Goal: Information Seeking & Learning: Learn about a topic

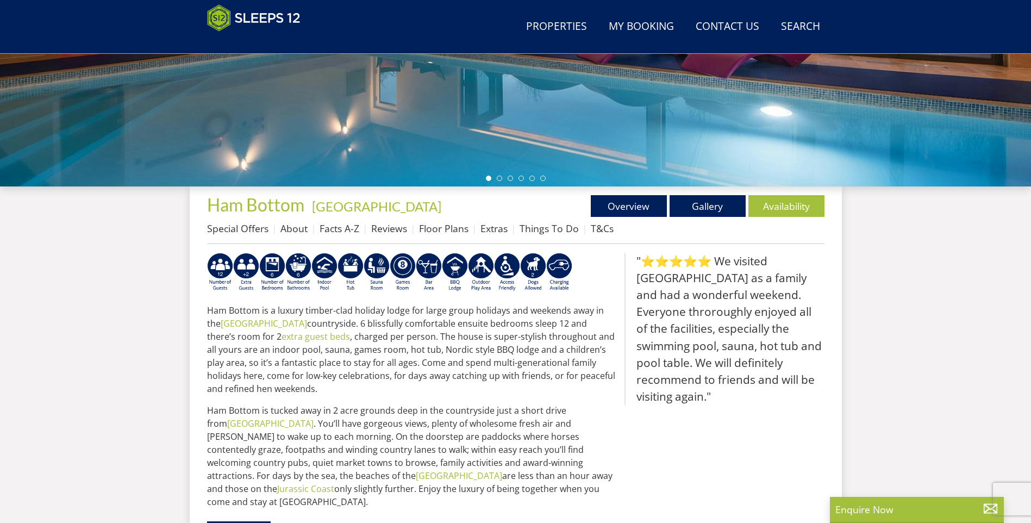
scroll to position [282, 0]
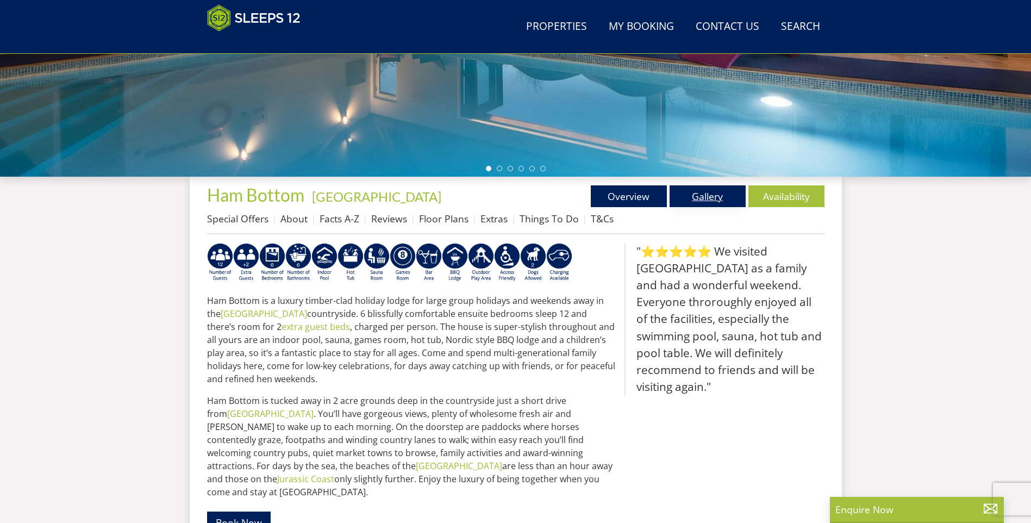
click at [708, 194] on link "Gallery" at bounding box center [708, 196] width 76 height 22
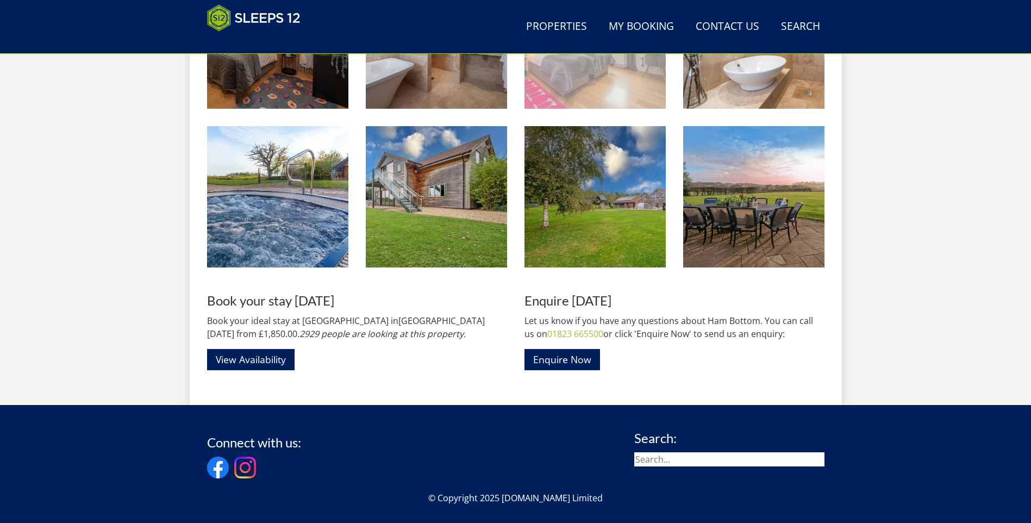
scroll to position [1596, 0]
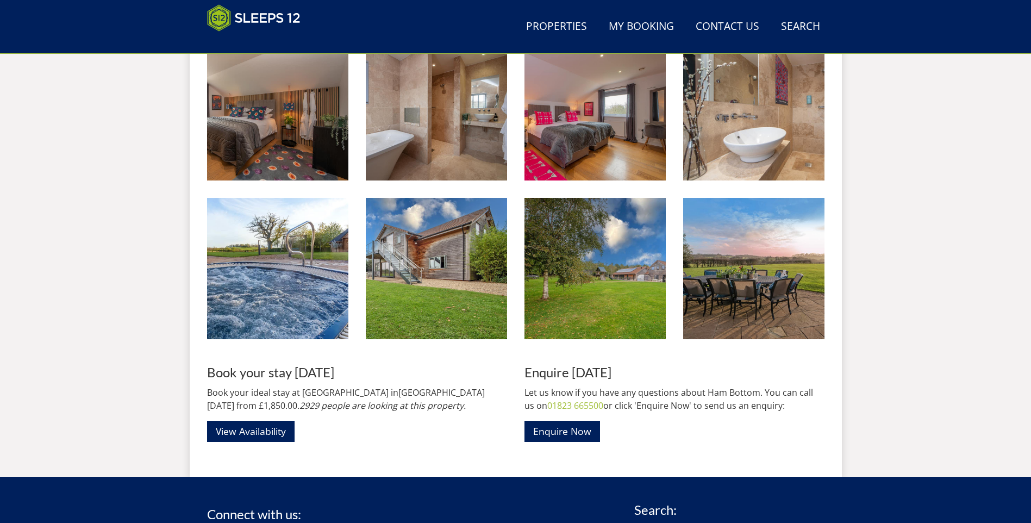
click at [600, 311] on img at bounding box center [595, 268] width 141 height 141
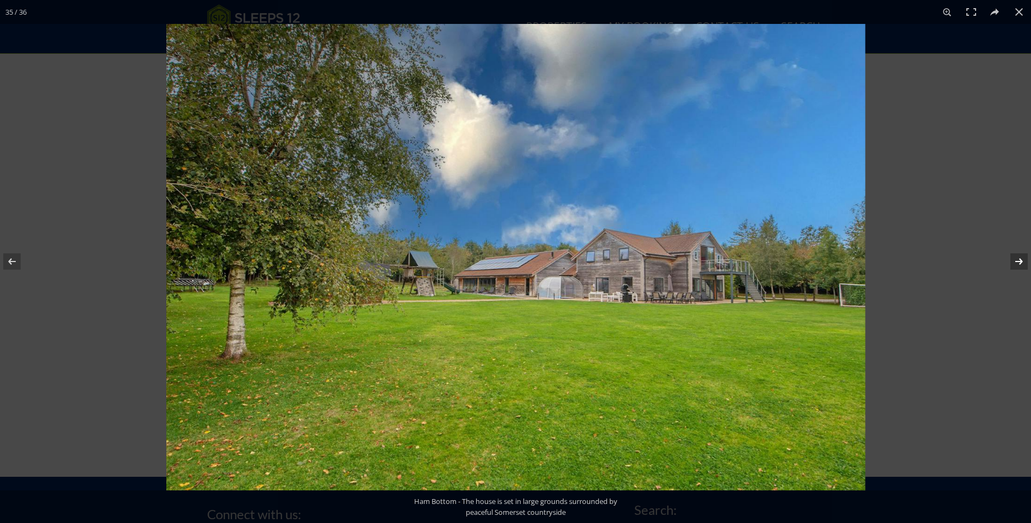
click at [1018, 259] on button at bounding box center [1012, 261] width 38 height 54
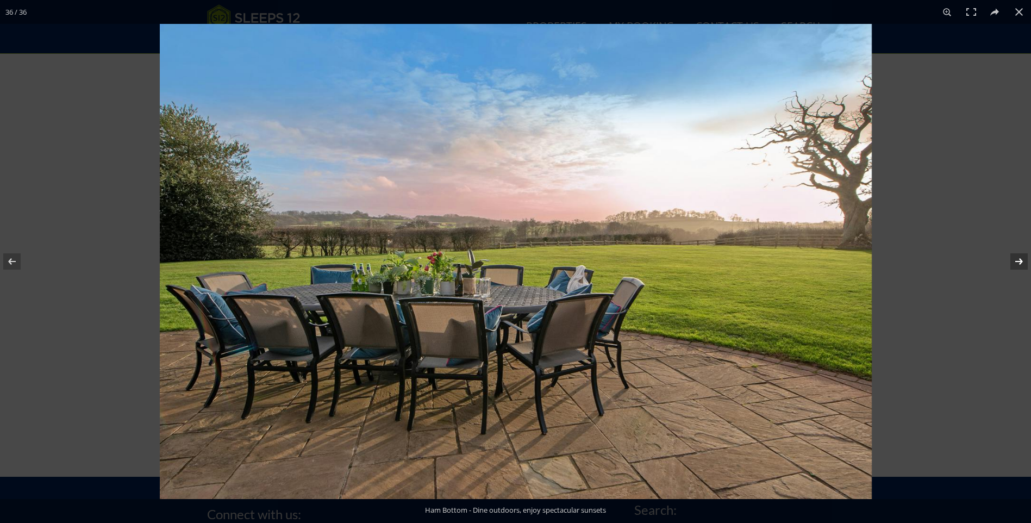
click at [1018, 259] on button at bounding box center [1012, 261] width 38 height 54
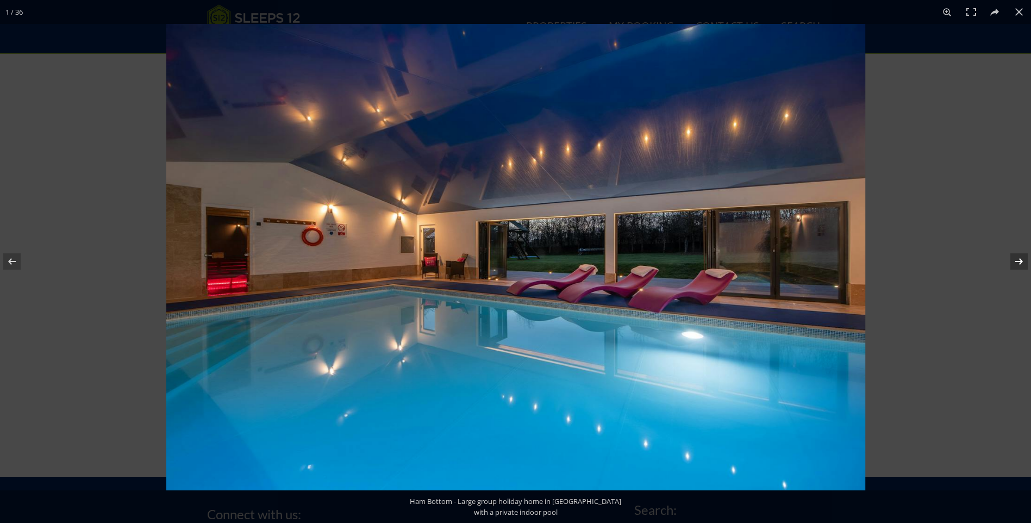
click at [1018, 259] on button at bounding box center [1012, 261] width 38 height 54
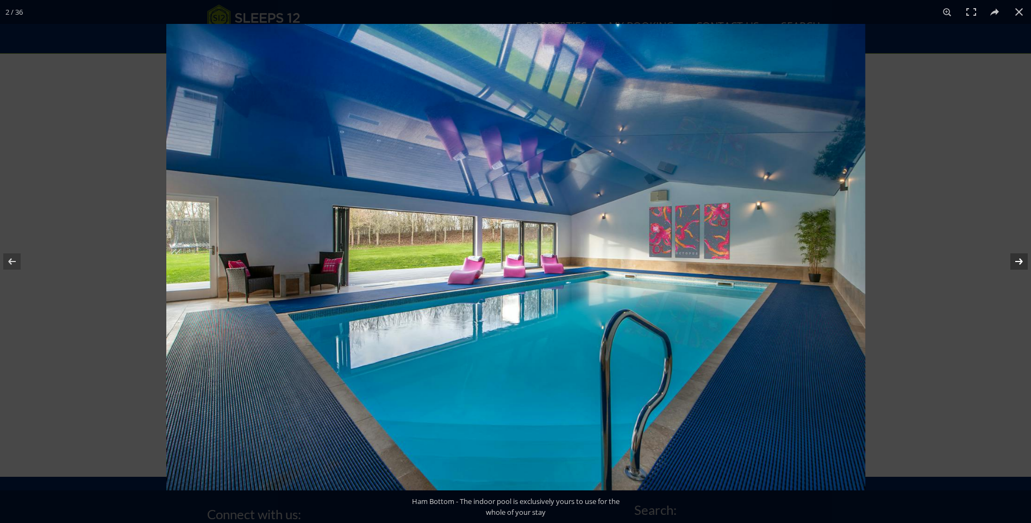
click at [1018, 259] on button at bounding box center [1012, 261] width 38 height 54
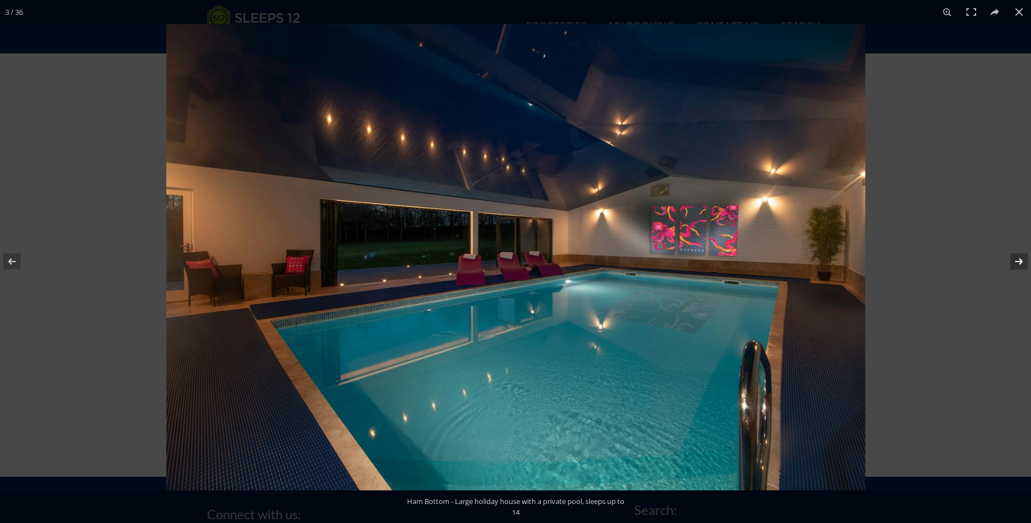
click at [1017, 266] on button at bounding box center [1012, 261] width 38 height 54
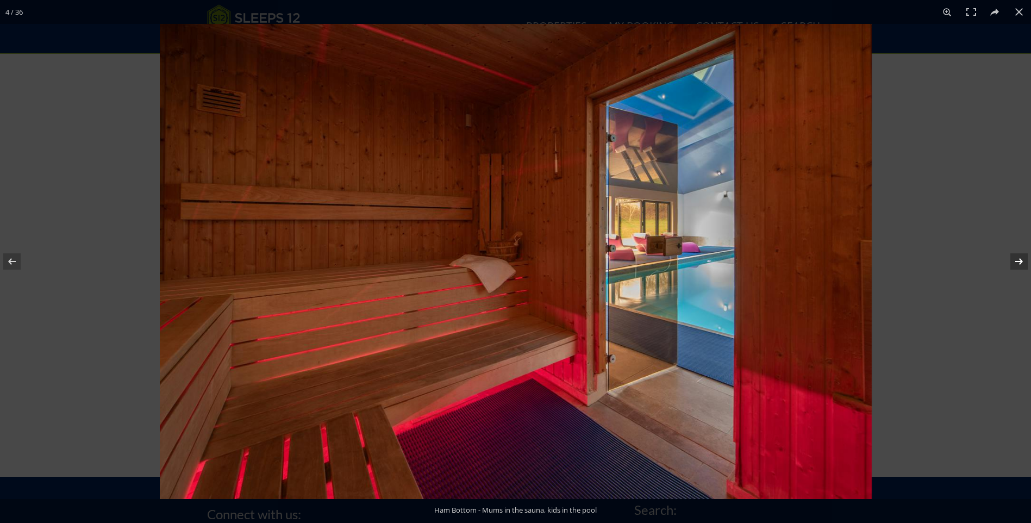
click at [1017, 266] on button at bounding box center [1012, 261] width 38 height 54
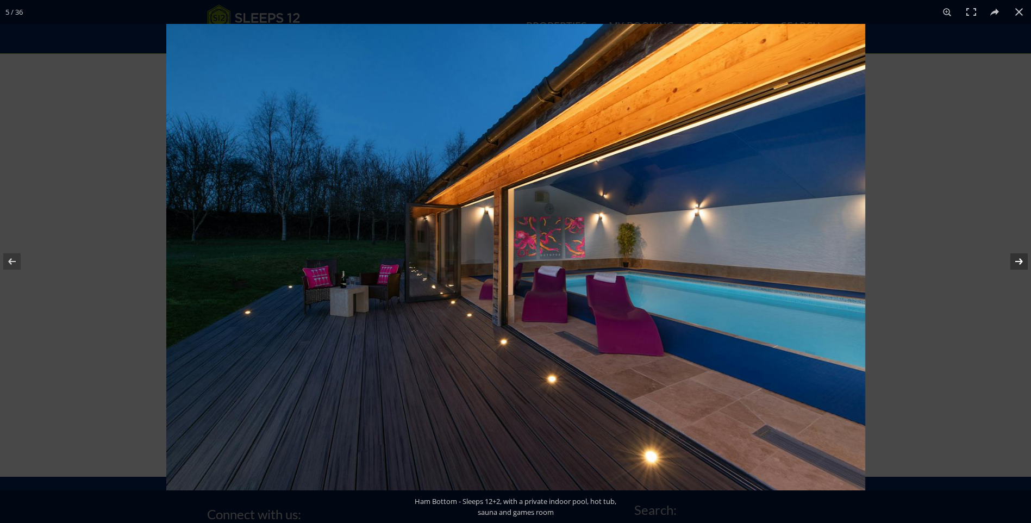
click at [1017, 266] on button at bounding box center [1012, 261] width 38 height 54
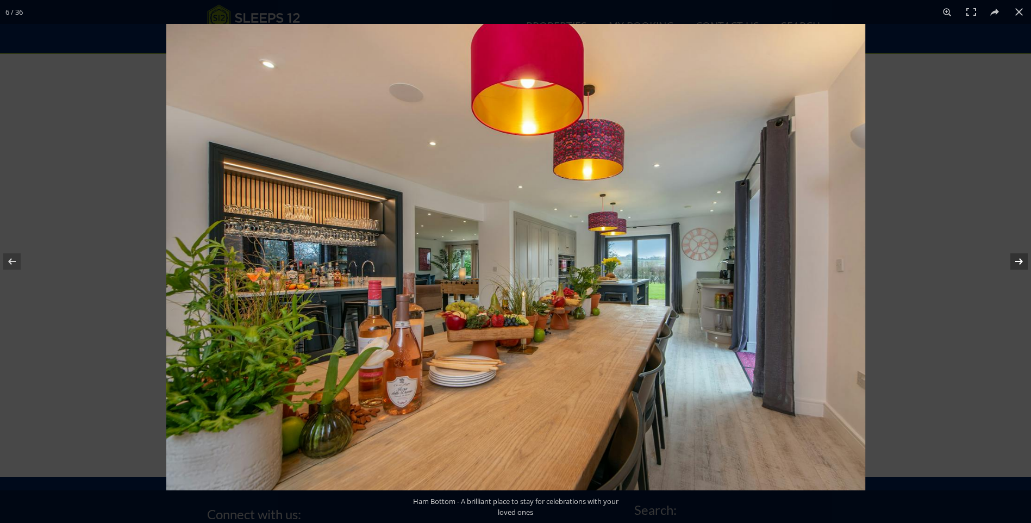
click at [1017, 266] on button at bounding box center [1012, 261] width 38 height 54
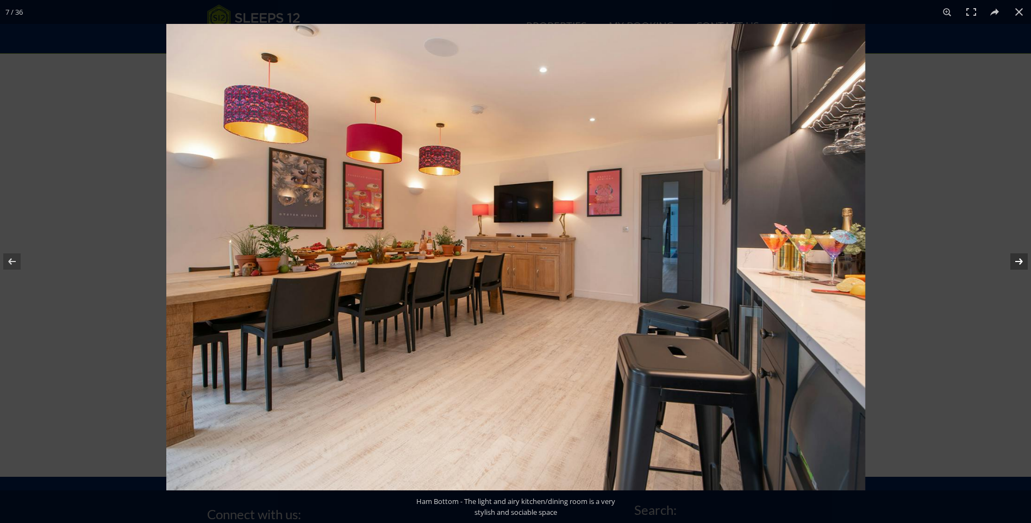
click at [1017, 266] on button at bounding box center [1012, 261] width 38 height 54
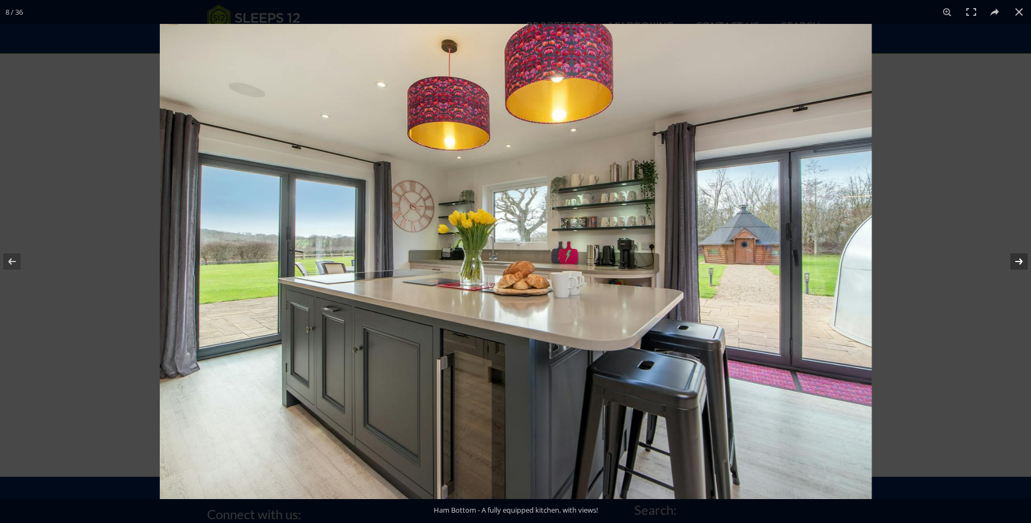
click at [1017, 266] on button at bounding box center [1012, 261] width 38 height 54
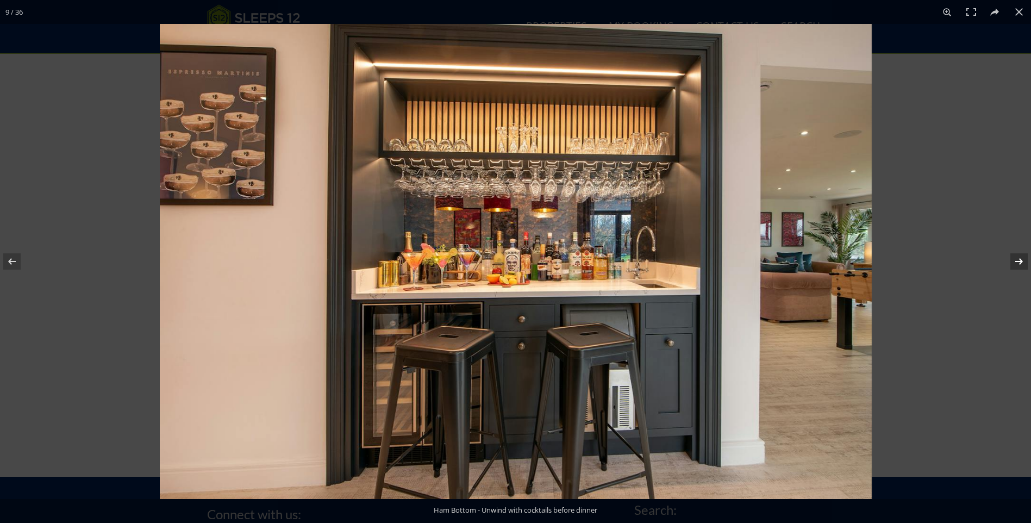
click at [1017, 266] on button at bounding box center [1012, 261] width 38 height 54
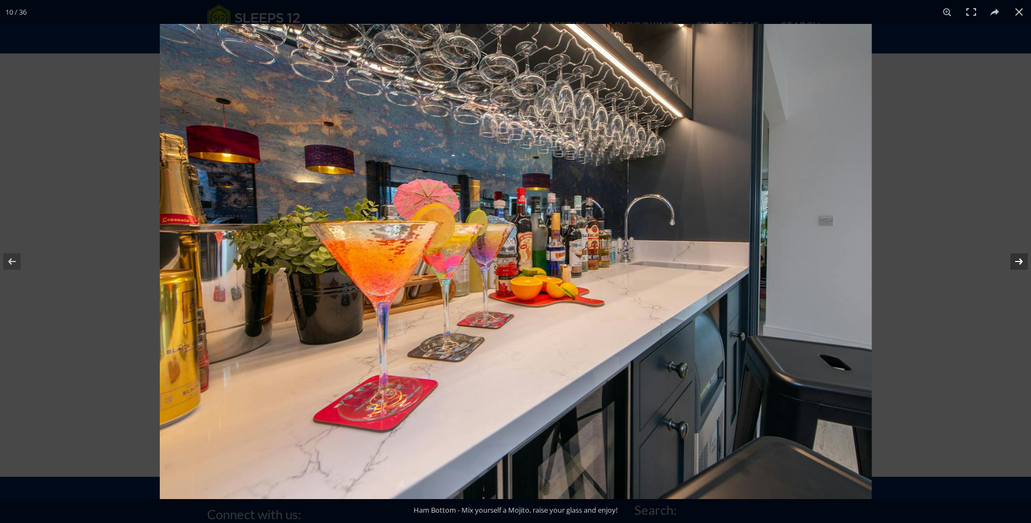
click at [1017, 266] on button at bounding box center [1012, 261] width 38 height 54
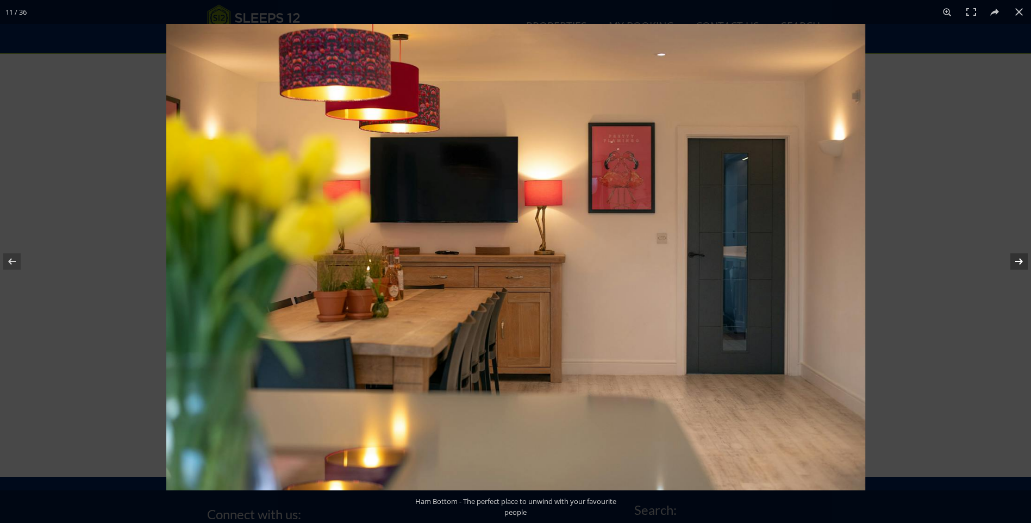
click at [1017, 266] on button at bounding box center [1012, 261] width 38 height 54
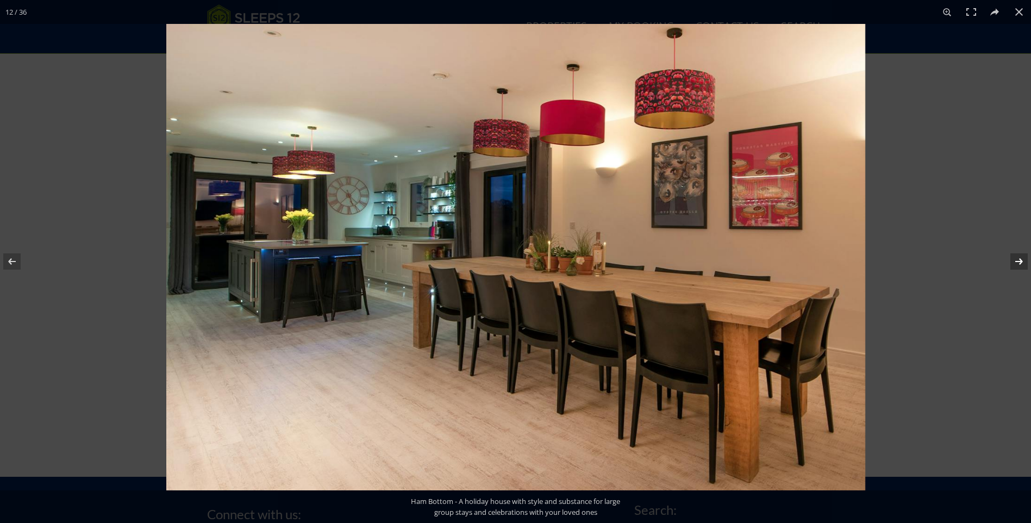
click at [1016, 266] on button at bounding box center [1012, 261] width 38 height 54
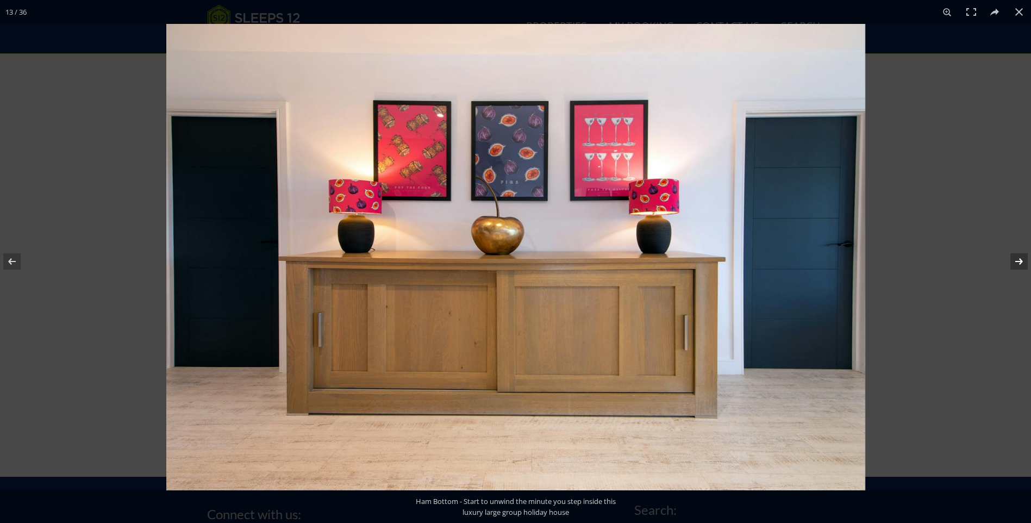
click at [1016, 266] on button at bounding box center [1012, 261] width 38 height 54
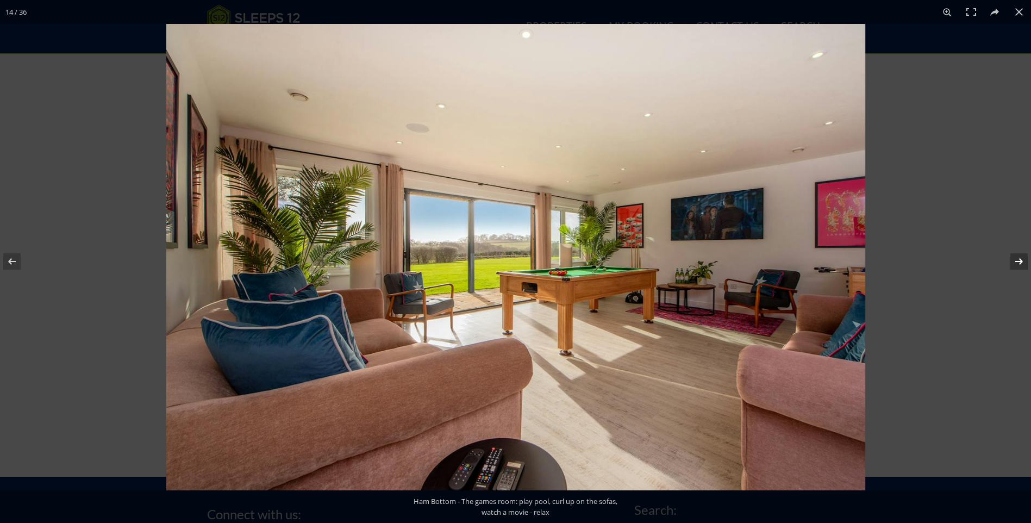
click at [1016, 266] on button at bounding box center [1012, 261] width 38 height 54
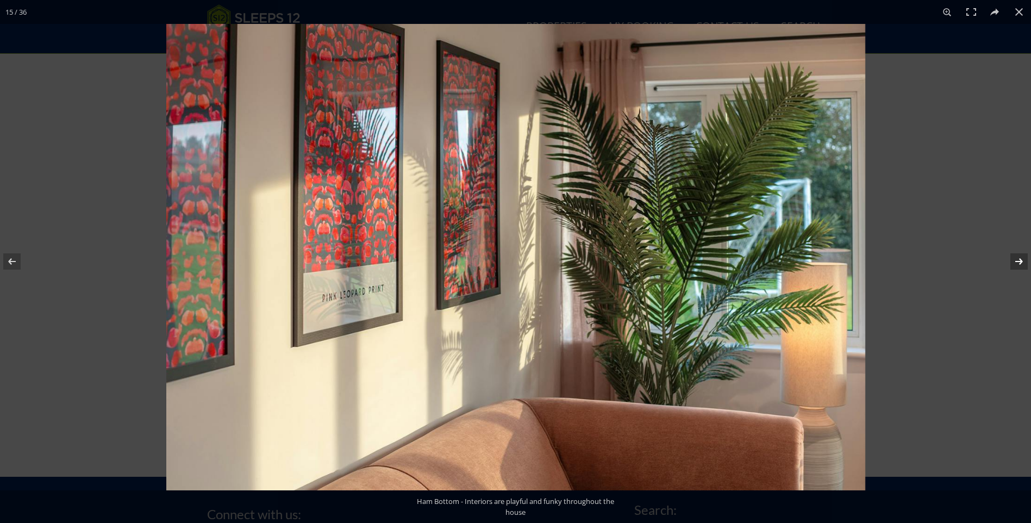
click at [1015, 268] on button at bounding box center [1012, 261] width 38 height 54
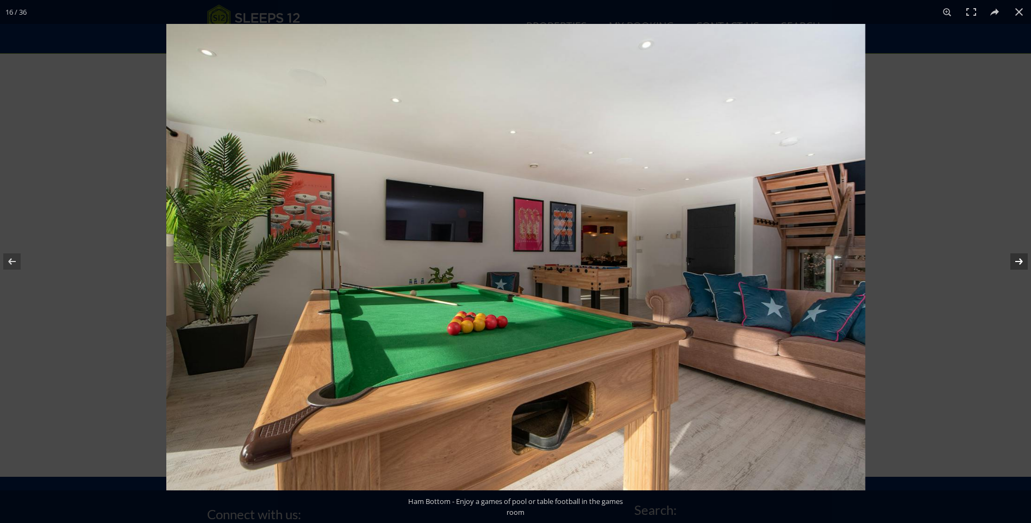
click at [1015, 268] on button at bounding box center [1012, 261] width 38 height 54
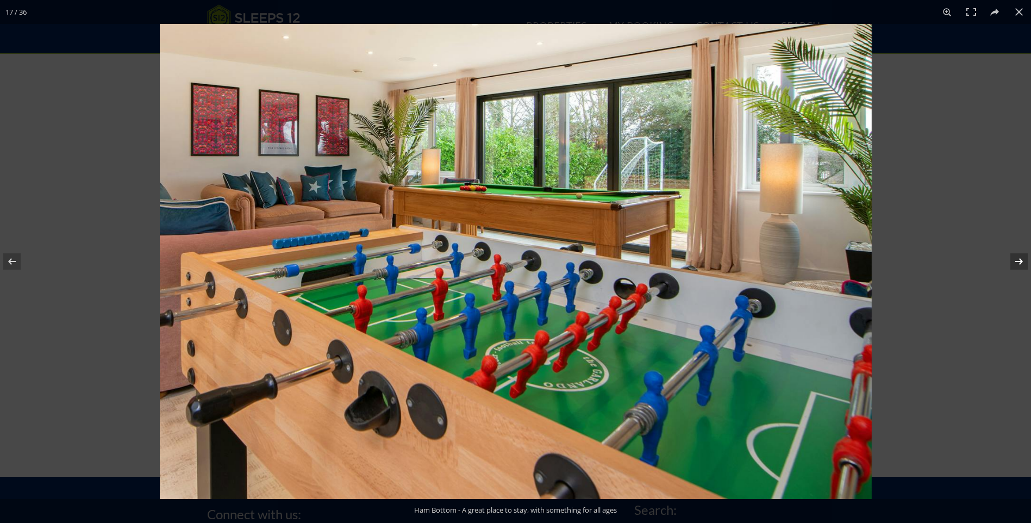
click at [1015, 268] on button at bounding box center [1012, 261] width 38 height 54
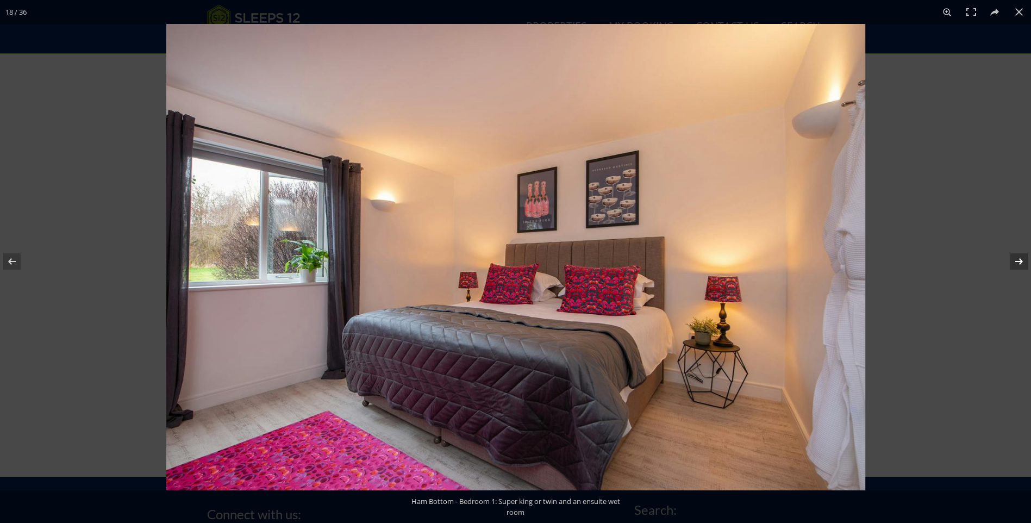
click at [1015, 268] on button at bounding box center [1012, 261] width 38 height 54
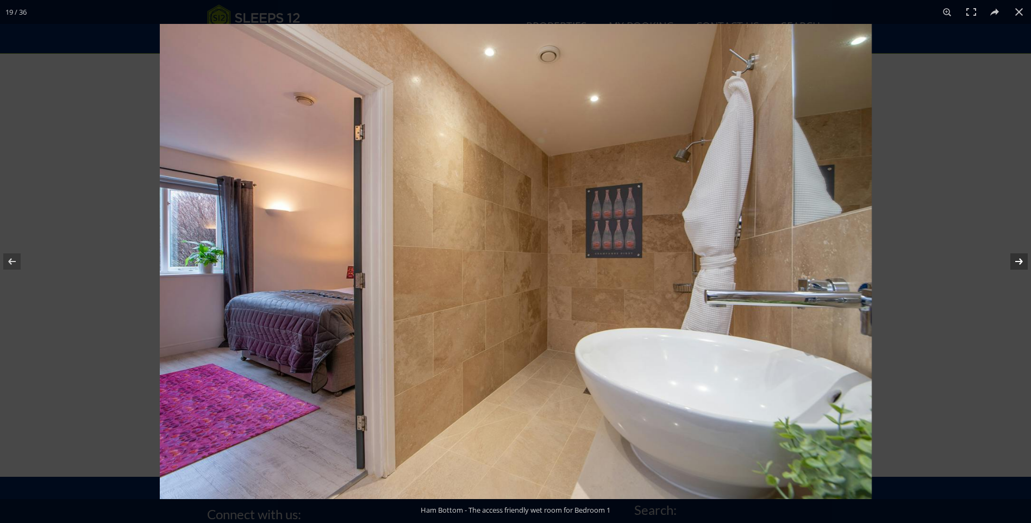
click at [1015, 268] on button at bounding box center [1012, 261] width 38 height 54
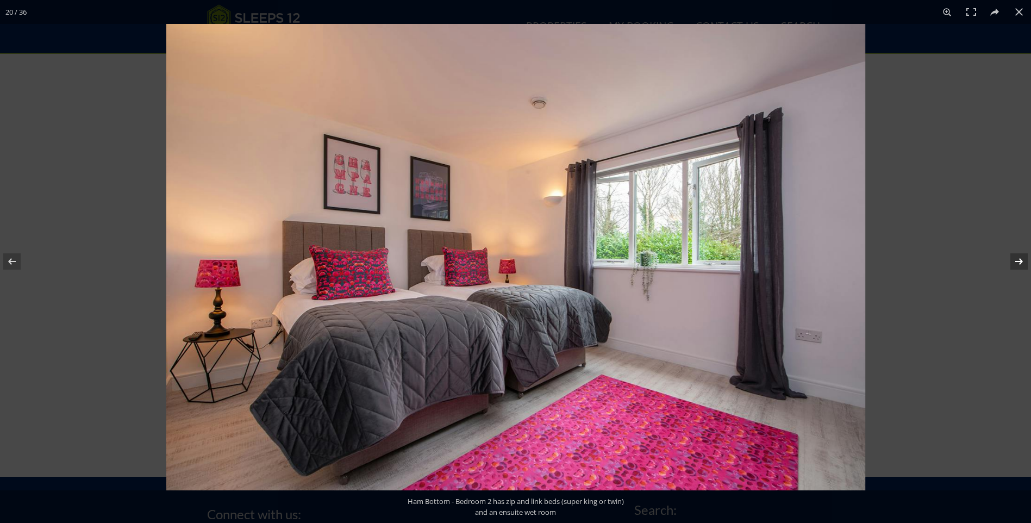
click at [1015, 268] on button at bounding box center [1012, 261] width 38 height 54
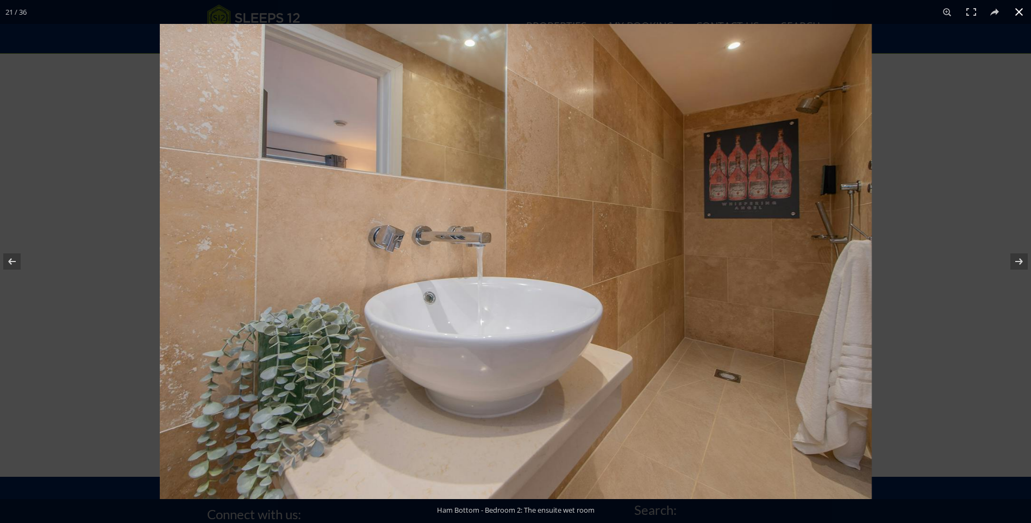
click at [1017, 11] on button at bounding box center [1019, 12] width 24 height 24
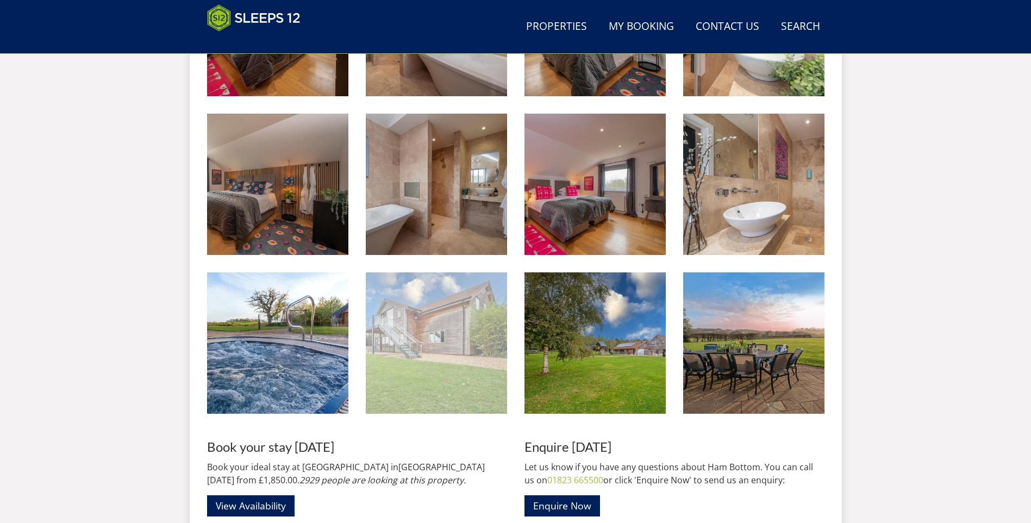
scroll to position [1525, 0]
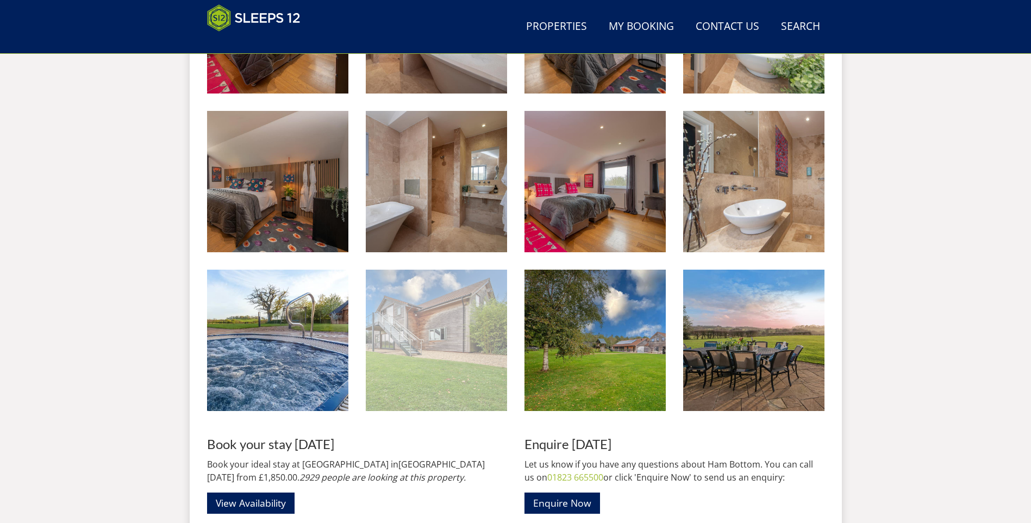
click at [414, 327] on img at bounding box center [436, 340] width 141 height 141
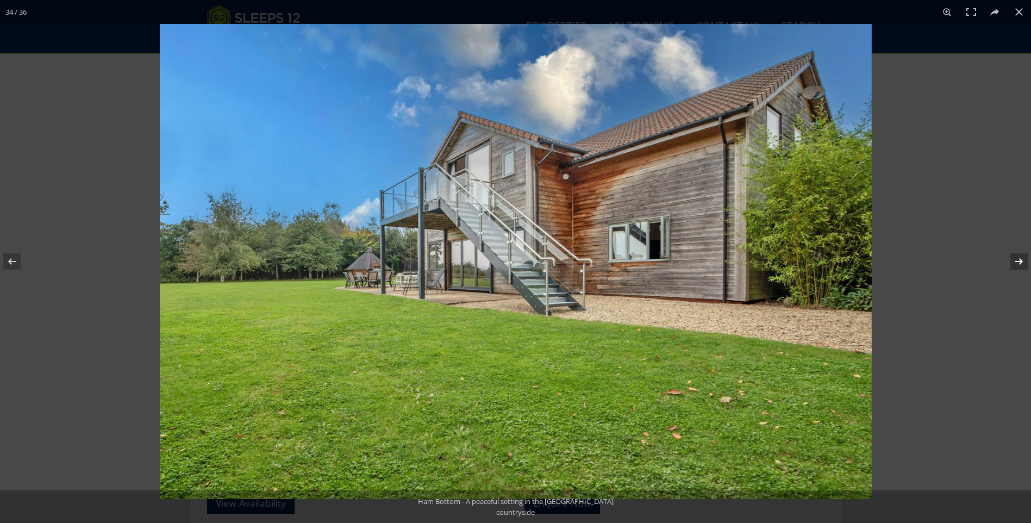
click at [1019, 259] on button at bounding box center [1012, 261] width 38 height 54
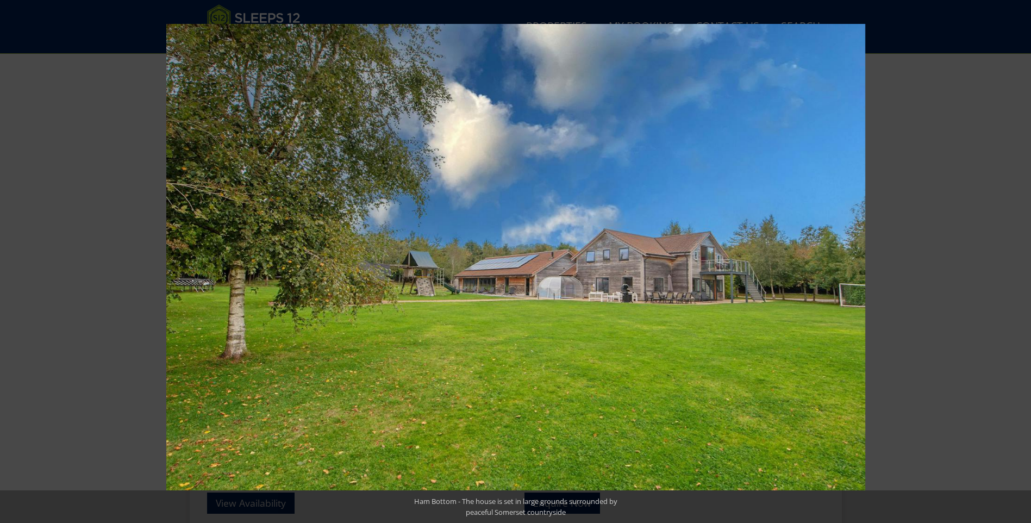
click at [1019, 259] on button at bounding box center [1012, 261] width 38 height 54
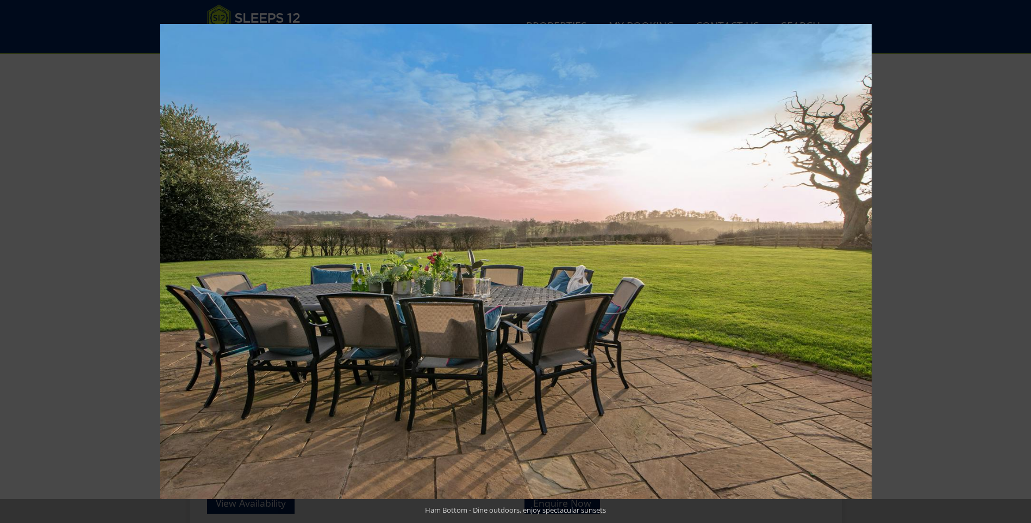
click at [1019, 259] on button at bounding box center [1012, 261] width 38 height 54
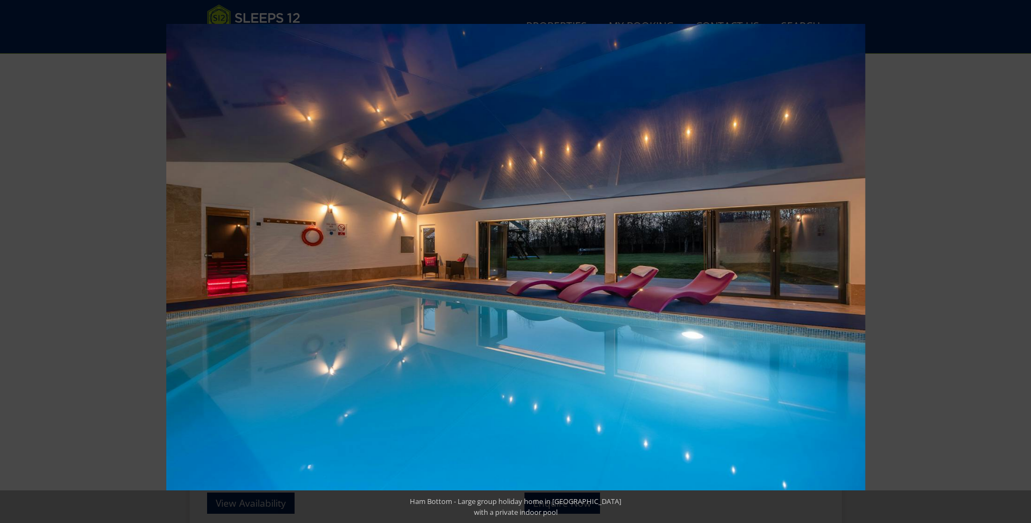
click at [1019, 259] on button at bounding box center [1012, 261] width 38 height 54
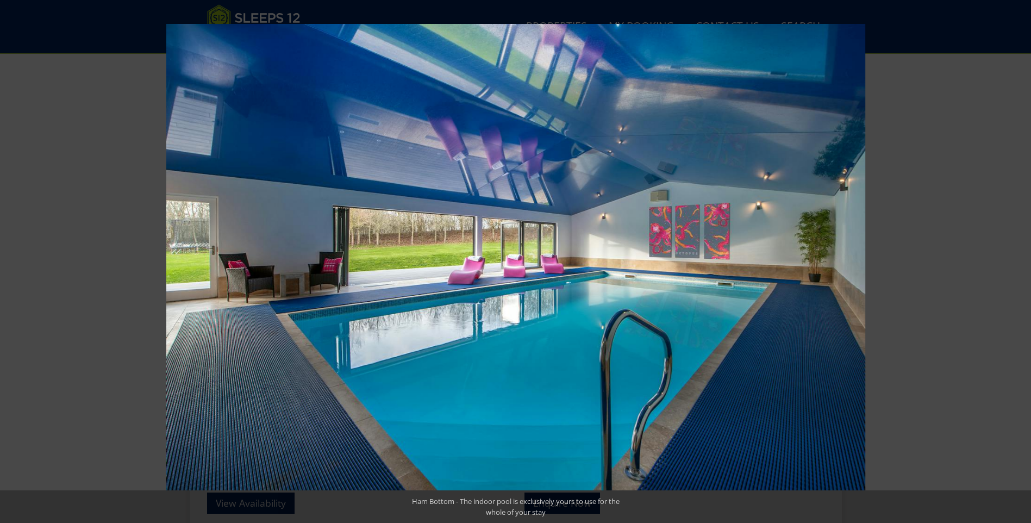
click at [1019, 259] on button at bounding box center [1012, 261] width 38 height 54
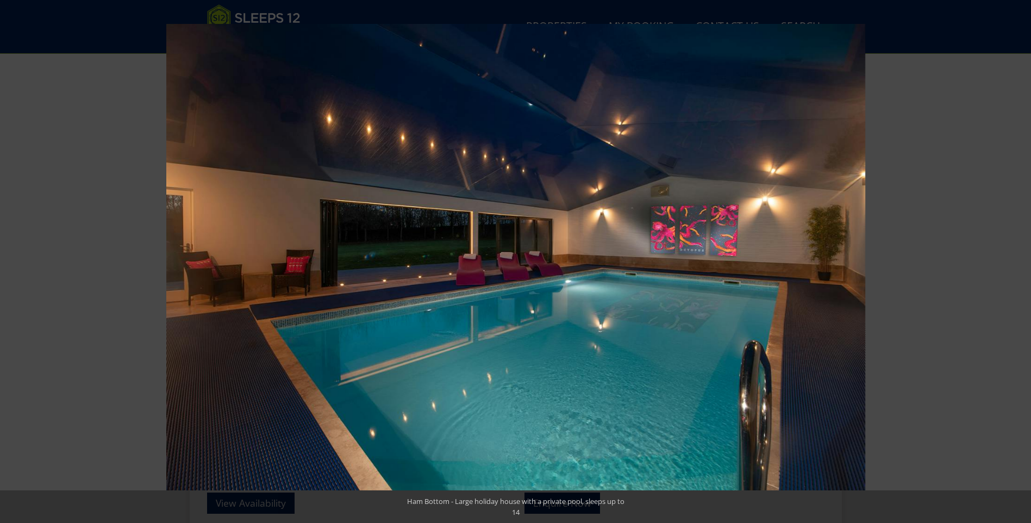
click at [1019, 259] on button at bounding box center [1012, 261] width 38 height 54
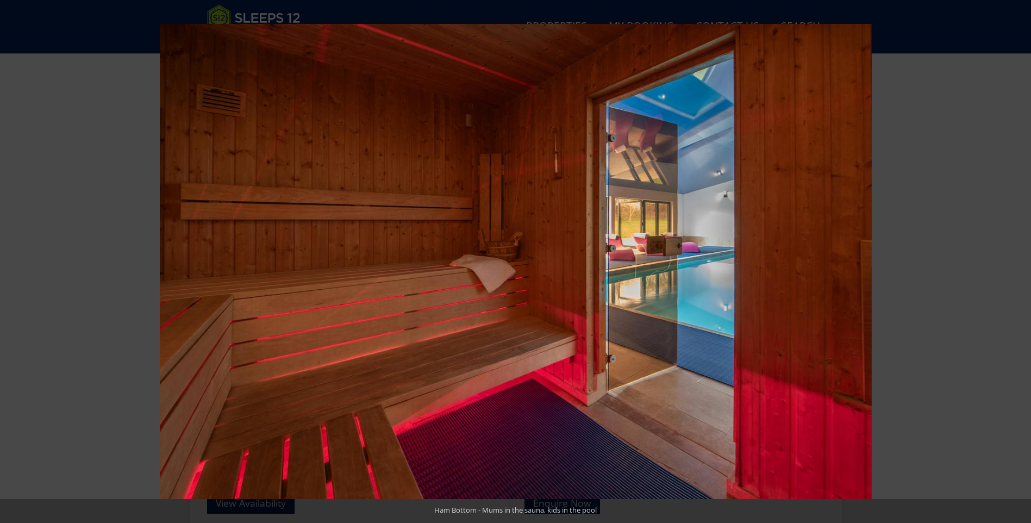
click at [1019, 259] on button at bounding box center [1012, 261] width 38 height 54
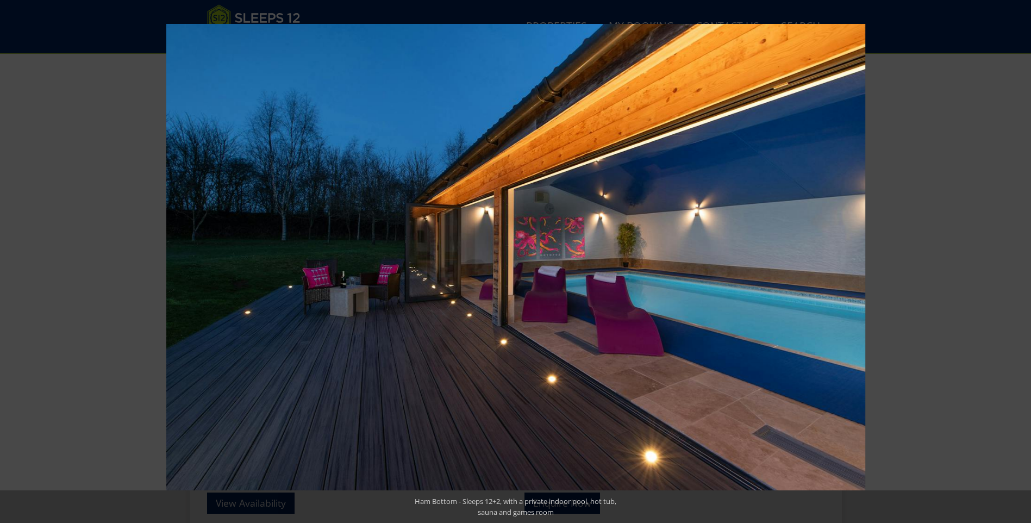
click at [1019, 259] on button at bounding box center [1012, 261] width 38 height 54
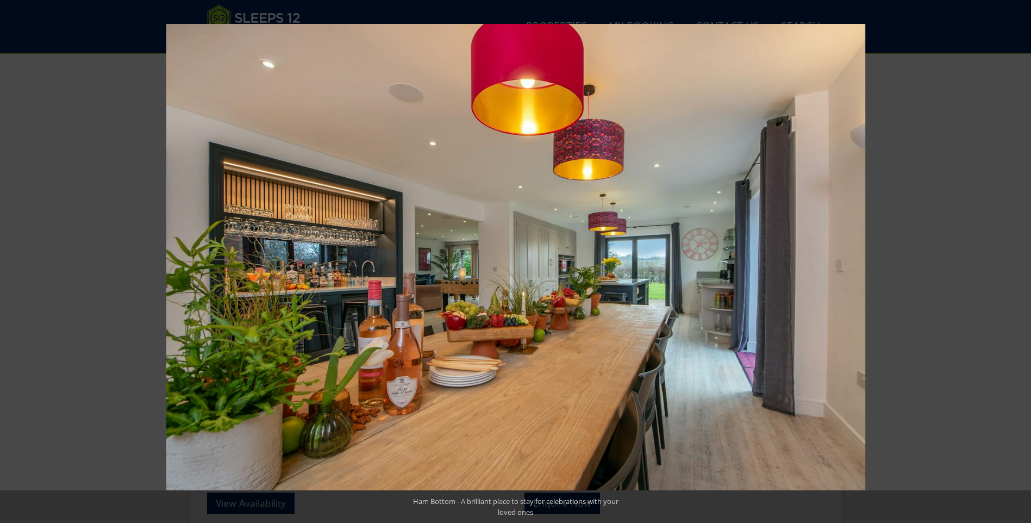
click at [1019, 259] on button at bounding box center [1012, 261] width 38 height 54
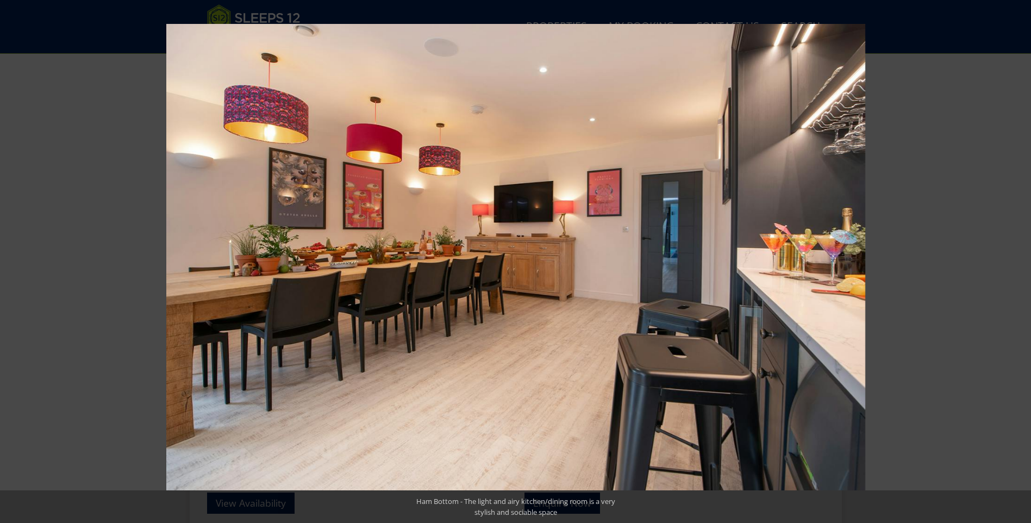
click at [1019, 259] on button at bounding box center [1012, 261] width 38 height 54
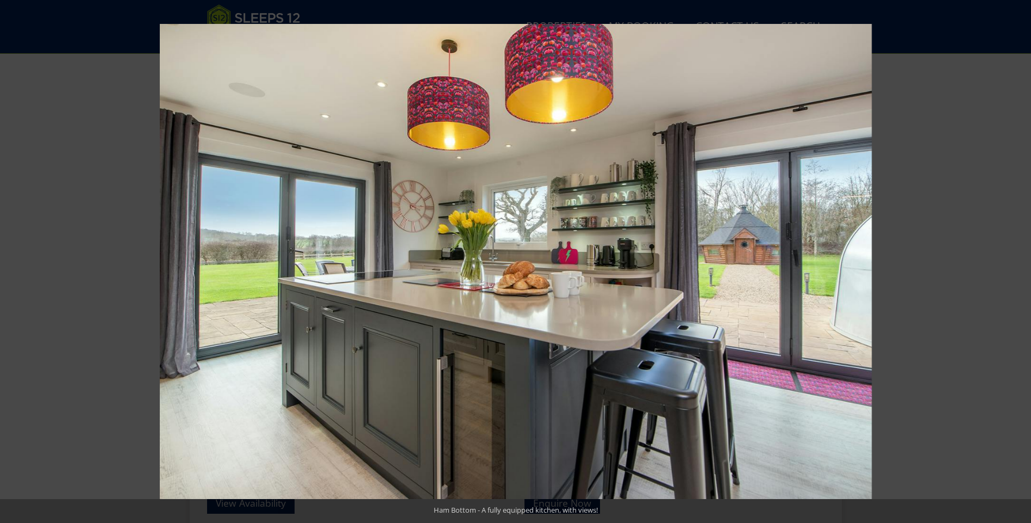
click at [1019, 259] on button at bounding box center [1012, 261] width 38 height 54
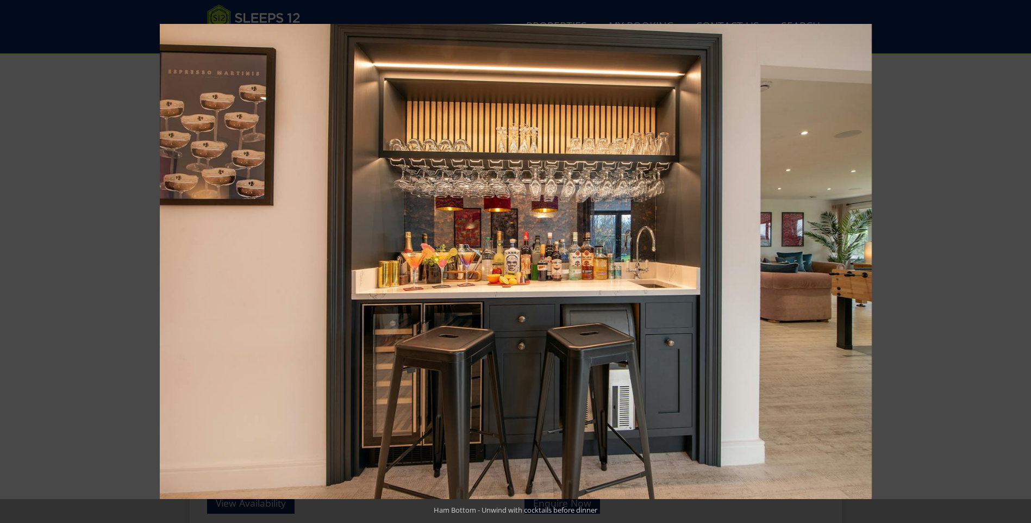
click at [1019, 259] on button at bounding box center [1012, 261] width 38 height 54
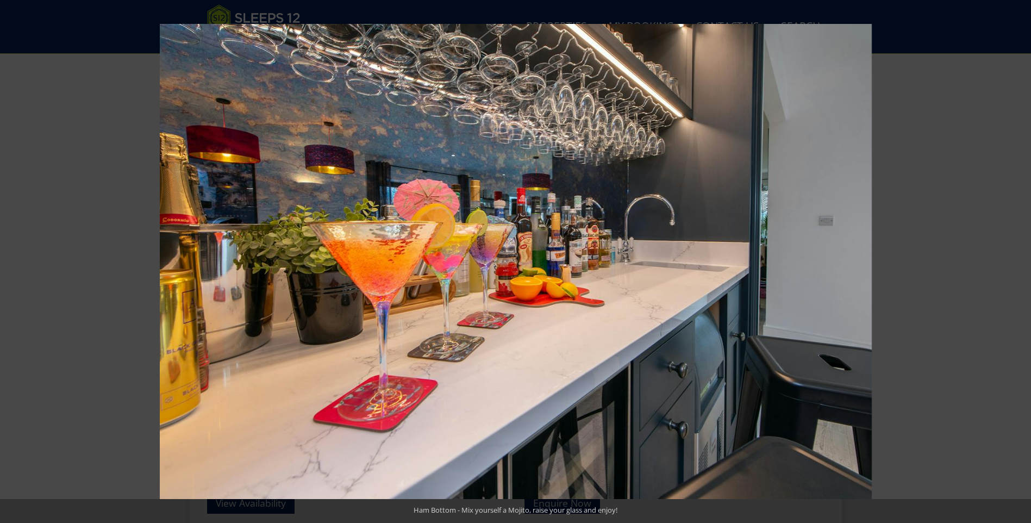
click at [1019, 259] on button at bounding box center [1012, 261] width 38 height 54
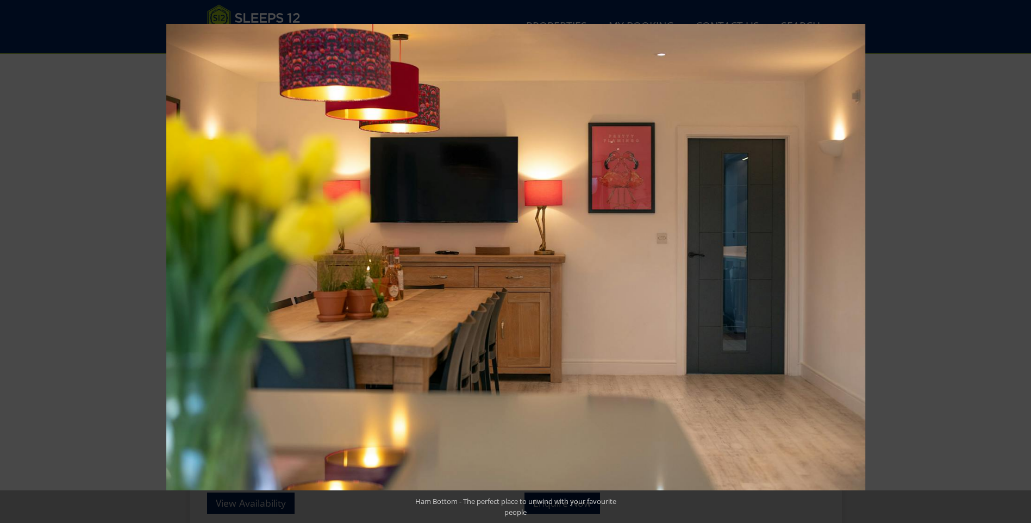
click at [1019, 259] on button at bounding box center [1012, 261] width 38 height 54
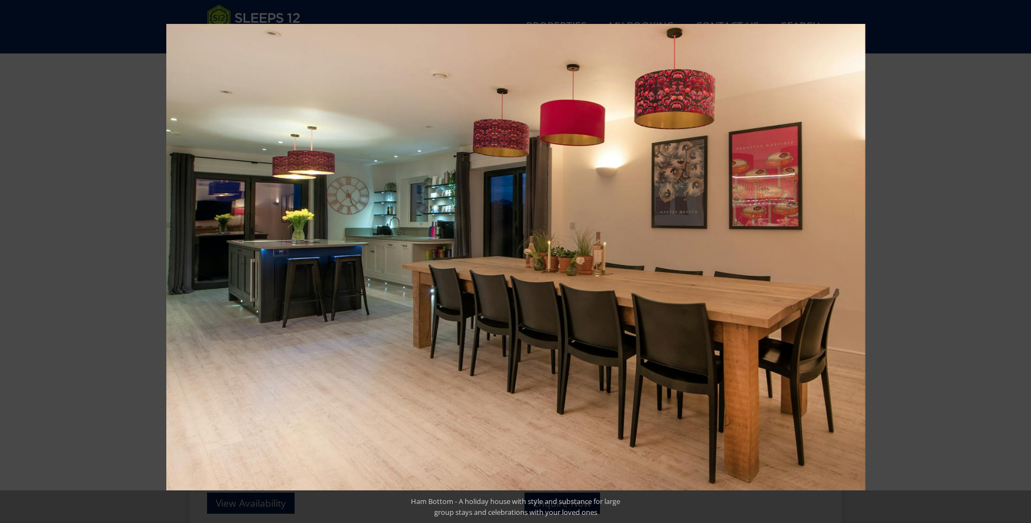
click at [1019, 259] on button at bounding box center [1012, 261] width 38 height 54
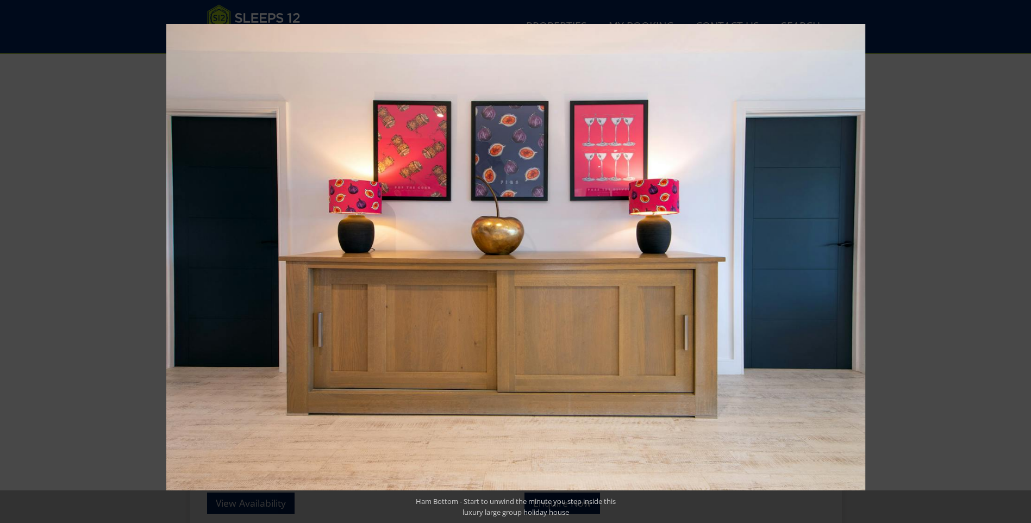
click at [1019, 259] on button at bounding box center [1012, 261] width 38 height 54
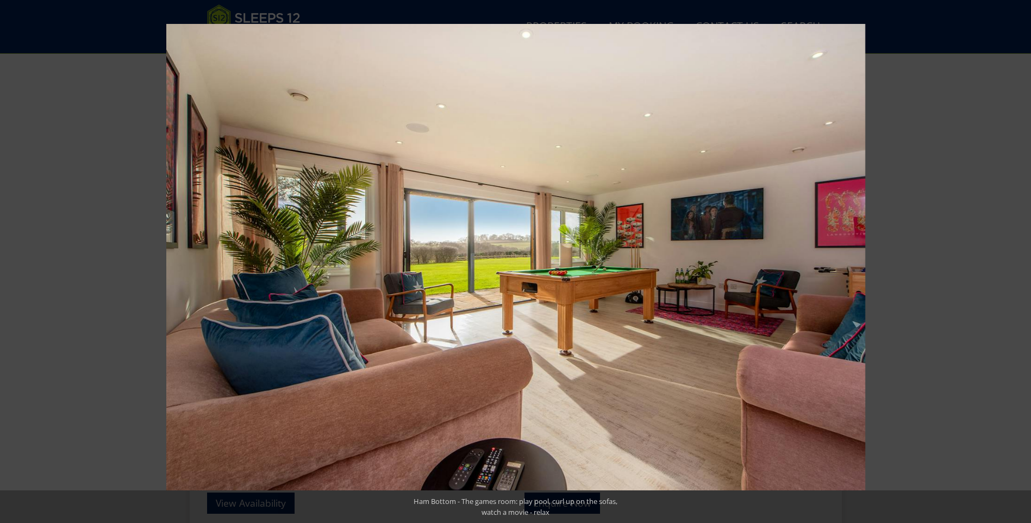
click at [1019, 259] on button at bounding box center [1012, 261] width 38 height 54
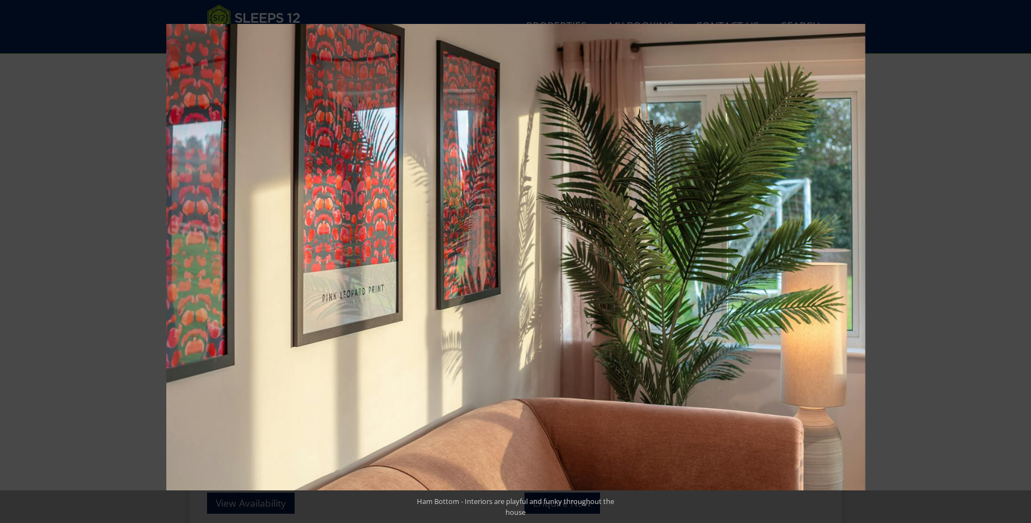
click at [1019, 259] on button at bounding box center [1012, 261] width 38 height 54
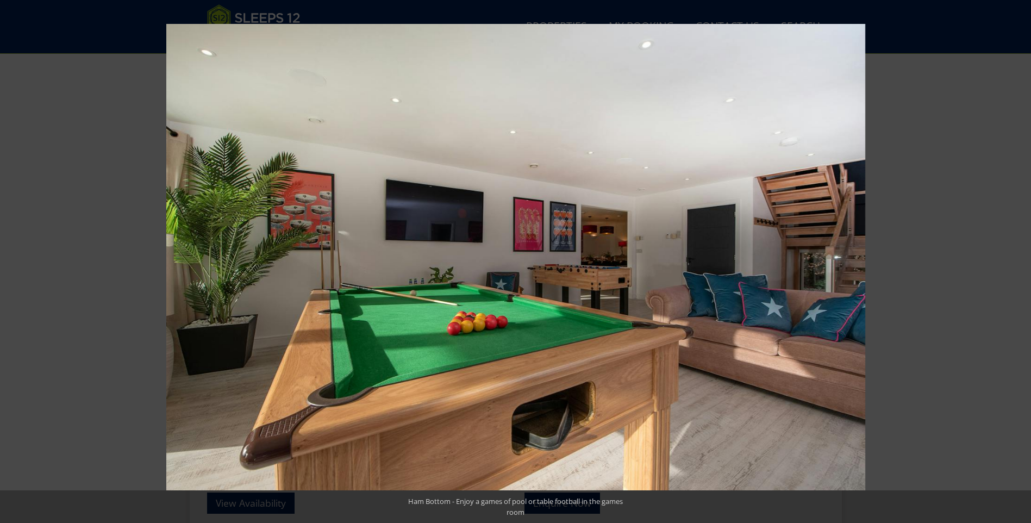
click at [1019, 259] on button at bounding box center [1012, 261] width 38 height 54
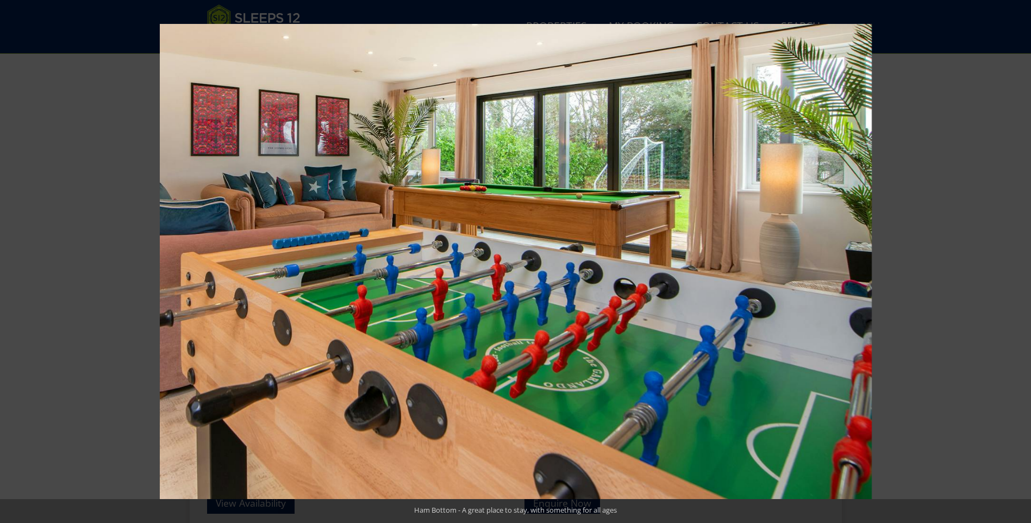
click at [1019, 259] on button at bounding box center [1012, 261] width 38 height 54
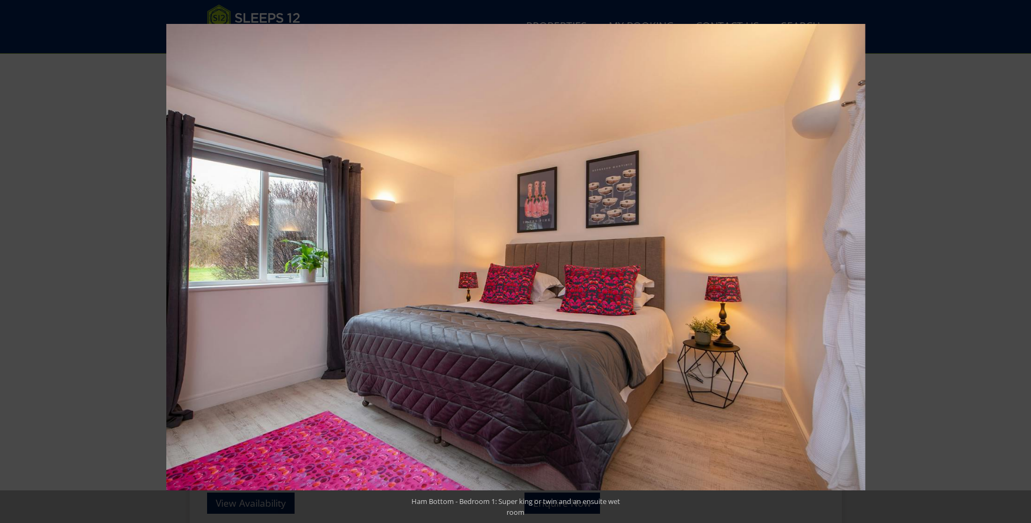
click at [1019, 259] on button at bounding box center [1012, 261] width 38 height 54
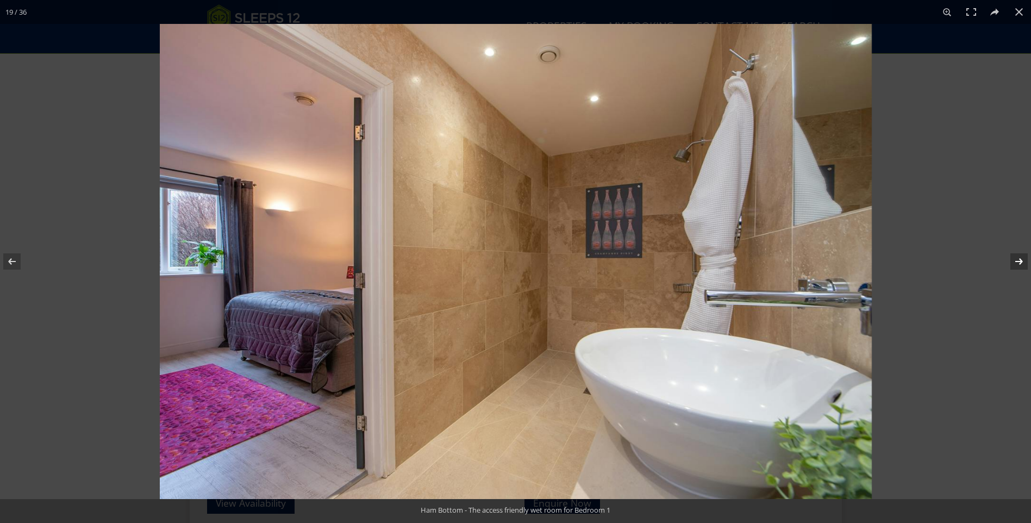
click at [1017, 263] on button at bounding box center [1012, 261] width 38 height 54
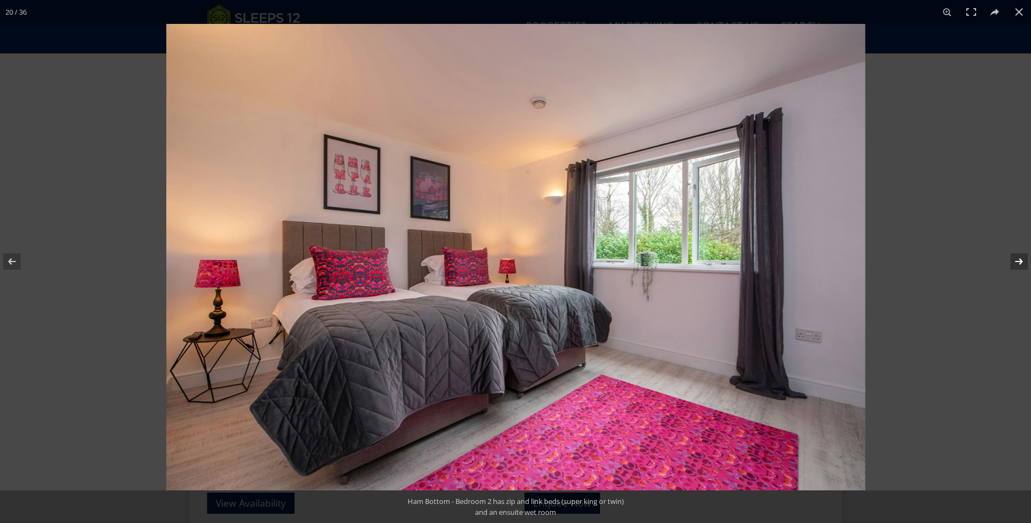
click at [1017, 263] on button at bounding box center [1012, 261] width 38 height 54
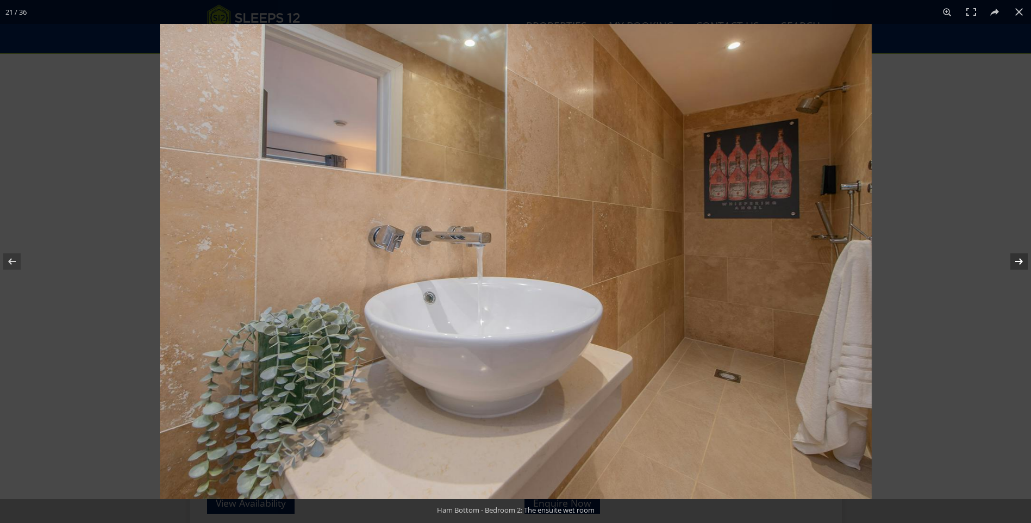
click at [1017, 263] on button at bounding box center [1012, 261] width 38 height 54
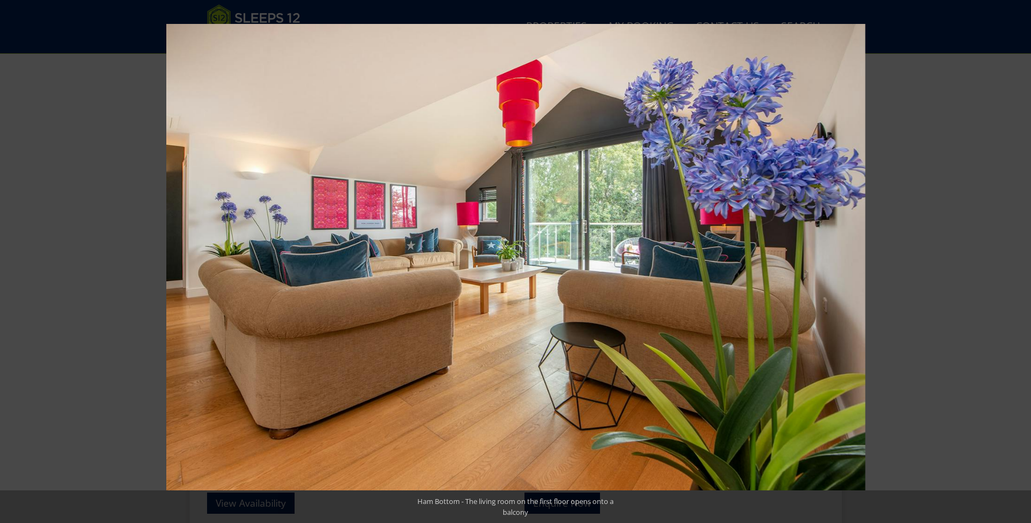
click at [1017, 263] on button at bounding box center [1012, 261] width 38 height 54
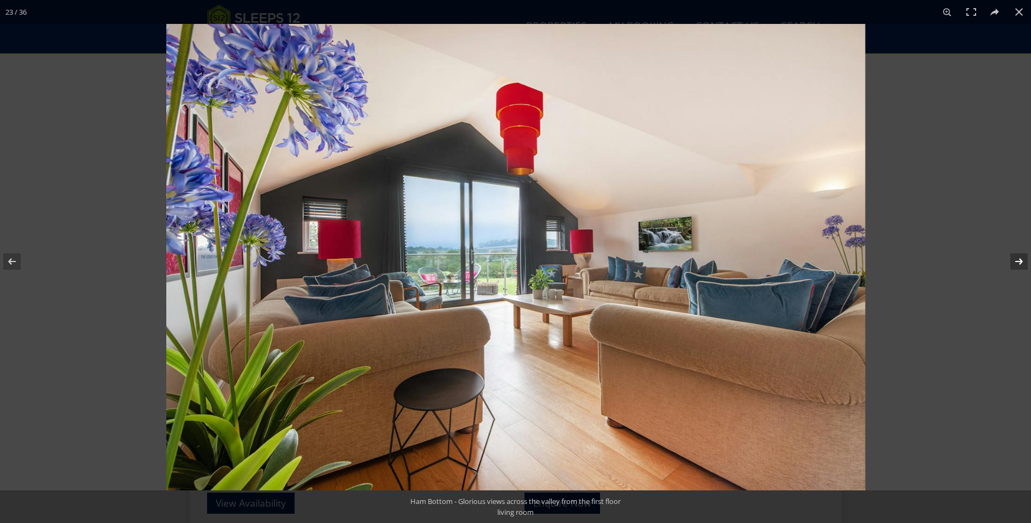
click at [1016, 263] on button at bounding box center [1012, 261] width 38 height 54
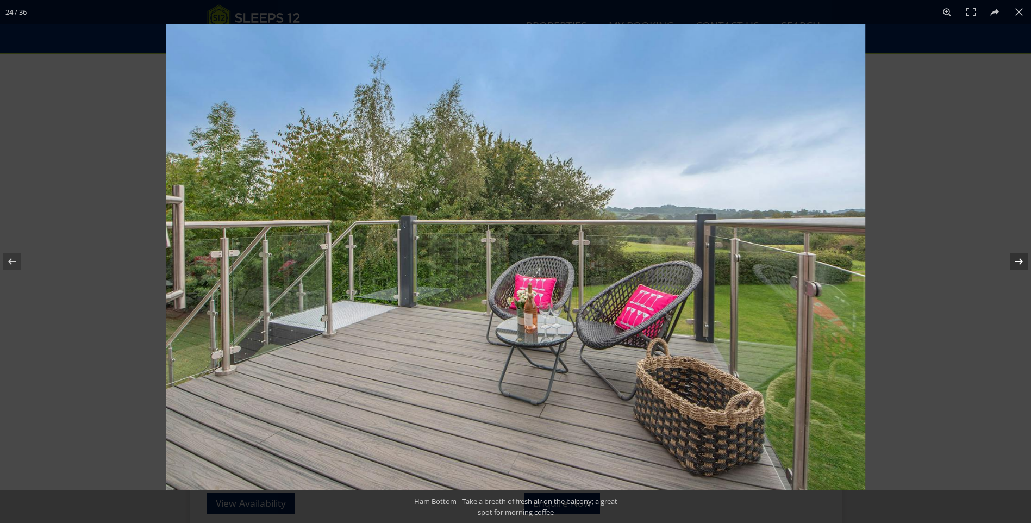
click at [1016, 263] on button at bounding box center [1012, 261] width 38 height 54
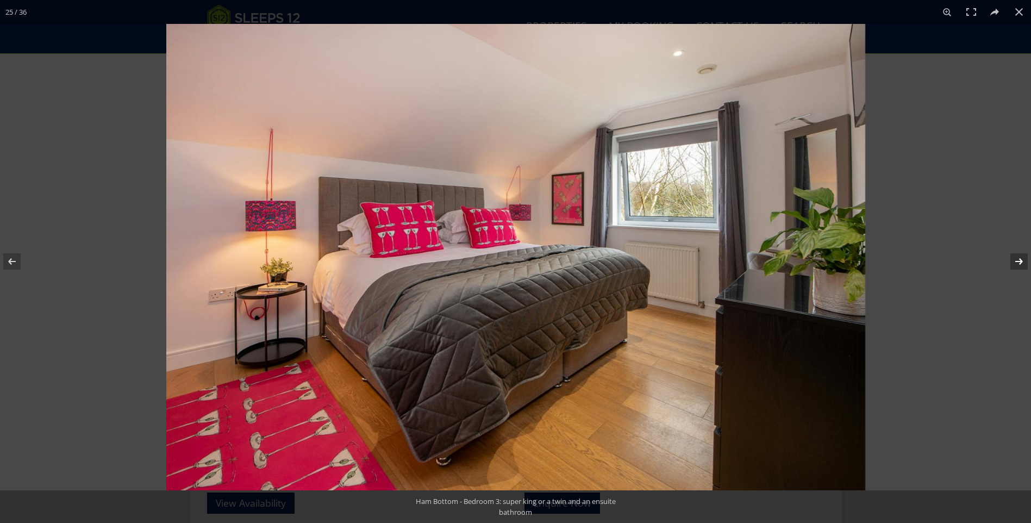
click at [1016, 263] on button at bounding box center [1012, 261] width 38 height 54
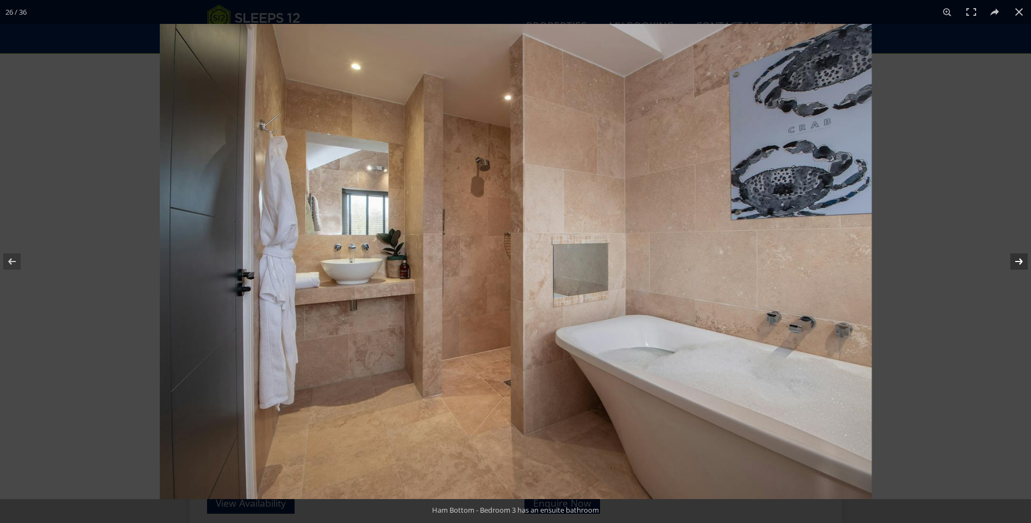
click at [1016, 263] on button at bounding box center [1012, 261] width 38 height 54
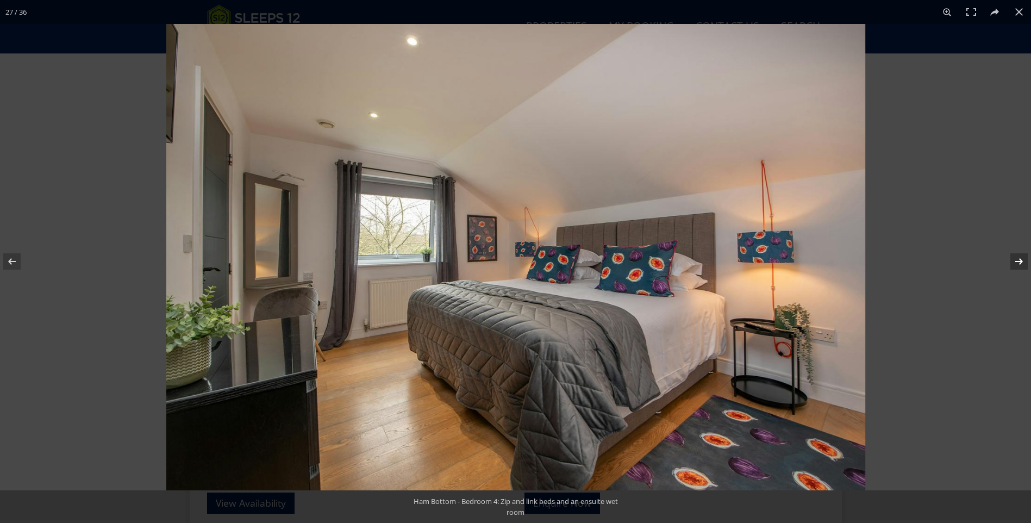
click at [1016, 263] on button at bounding box center [1012, 261] width 38 height 54
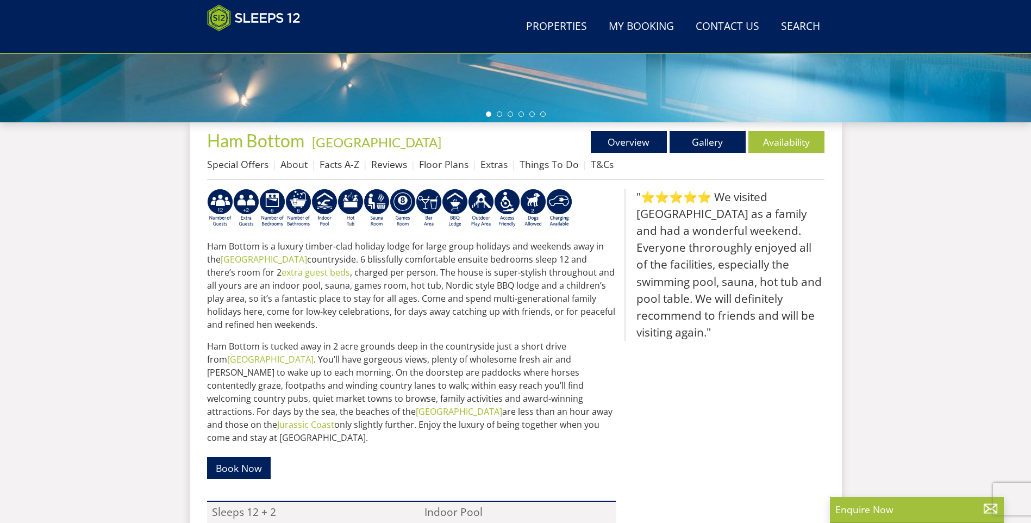
scroll to position [173, 0]
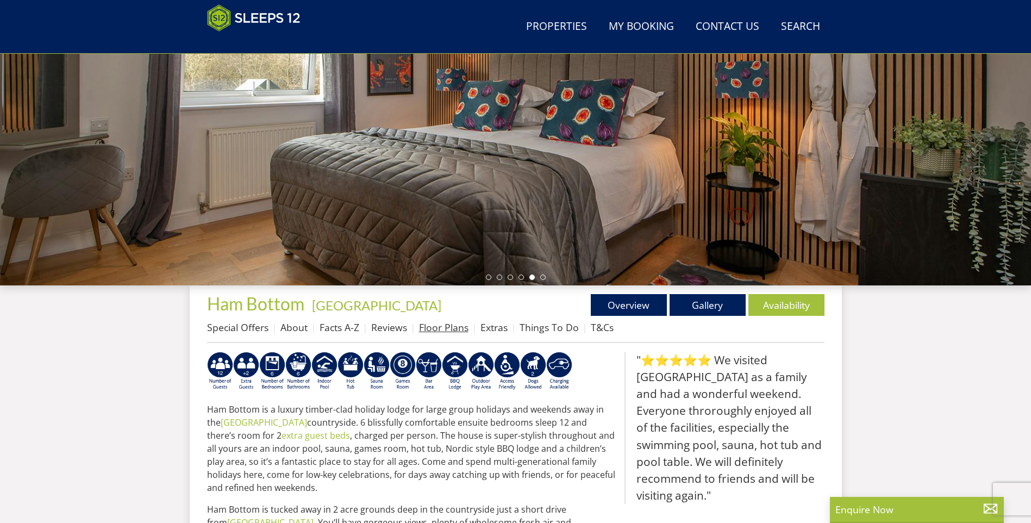
click at [433, 328] on link "Floor Plans" at bounding box center [443, 327] width 49 height 13
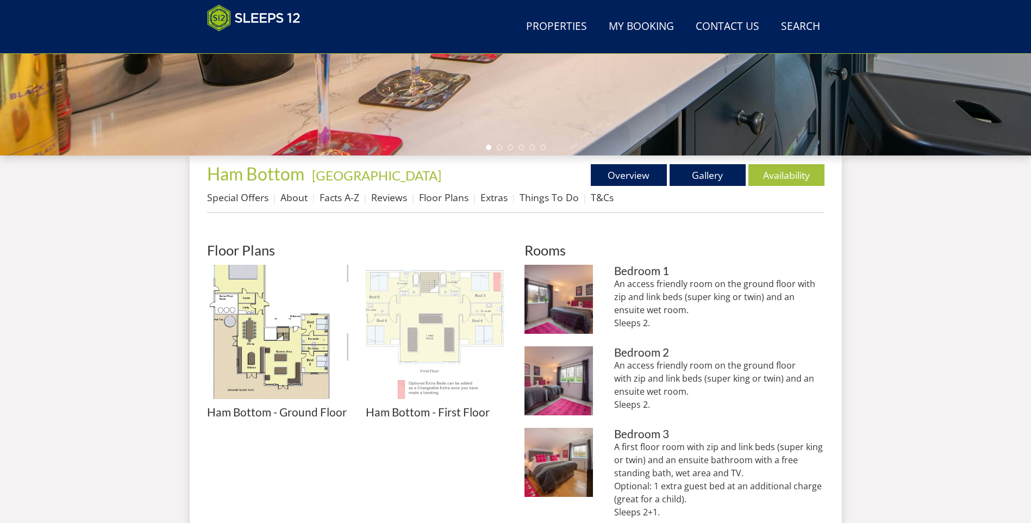
scroll to position [346, 0]
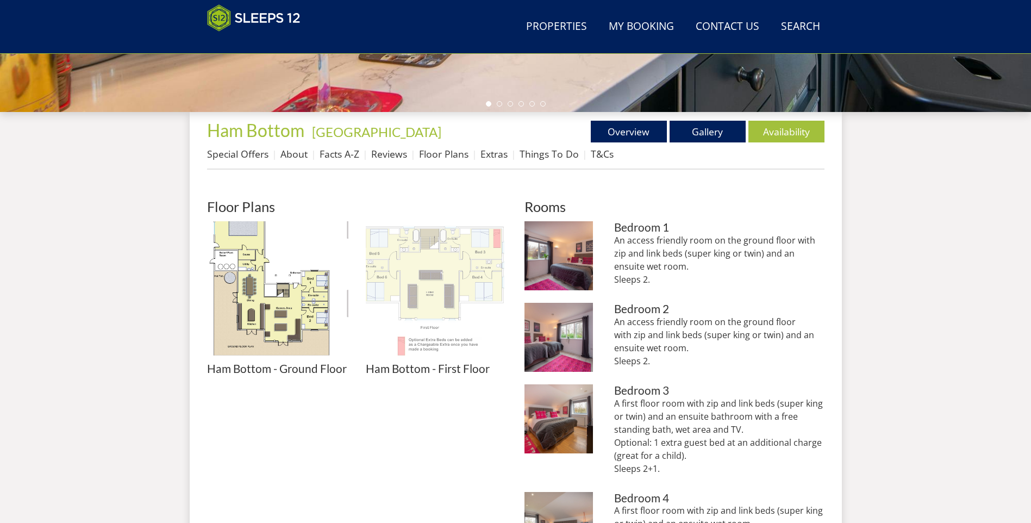
click at [442, 275] on img at bounding box center [436, 291] width 141 height 141
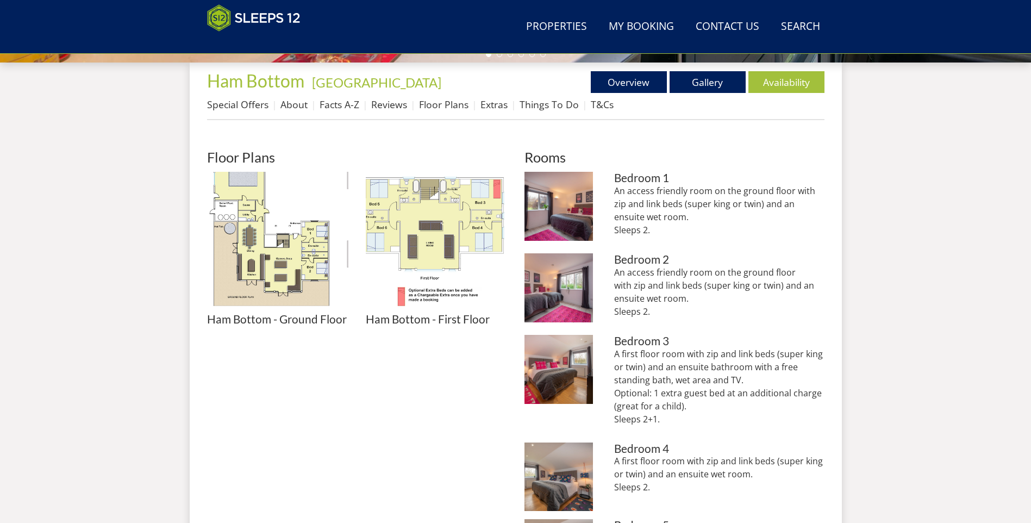
scroll to position [401, 0]
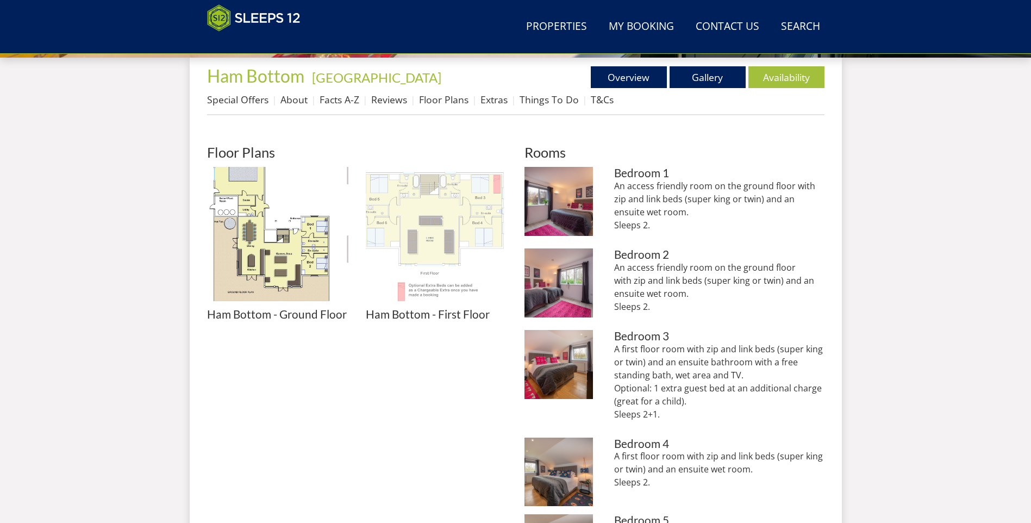
click at [443, 228] on img at bounding box center [436, 237] width 141 height 141
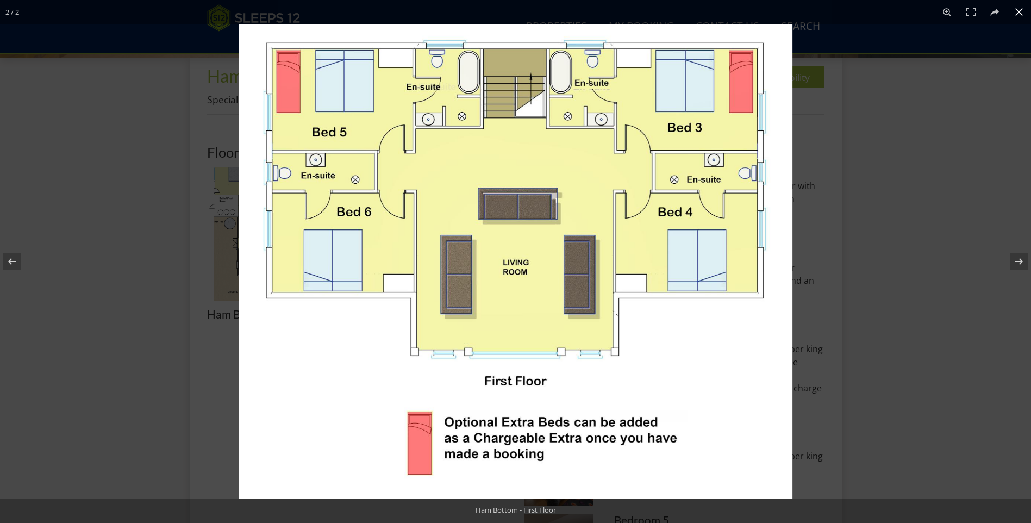
click at [895, 314] on div at bounding box center [754, 285] width 1031 height 523
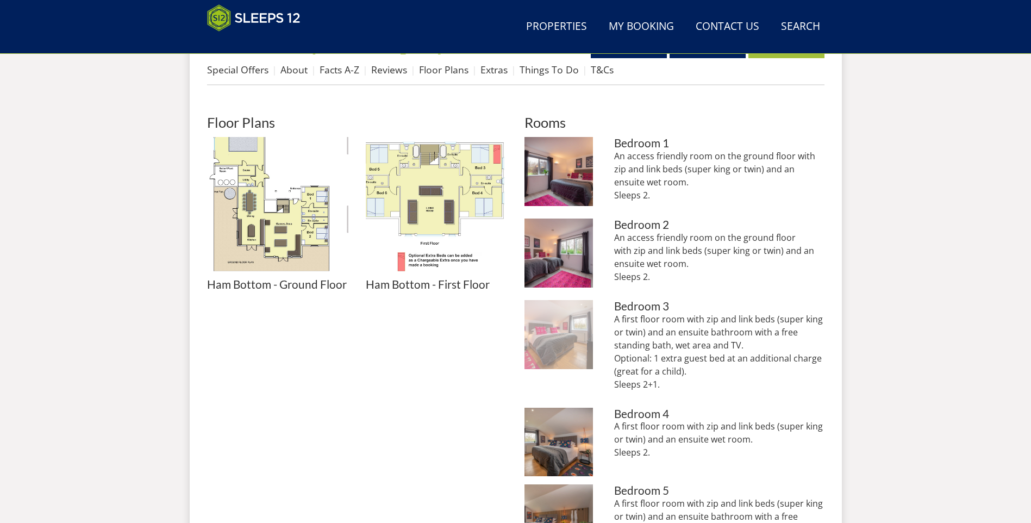
scroll to position [455, 0]
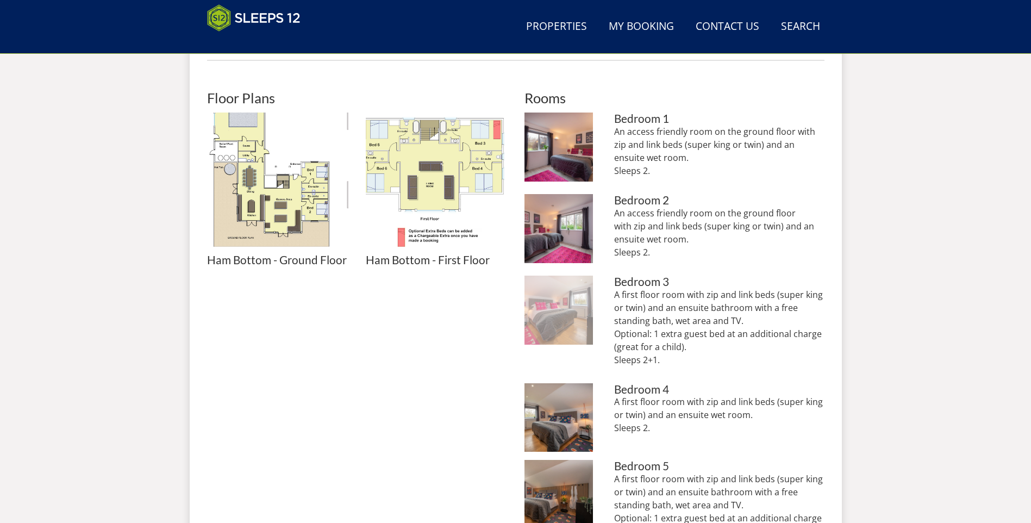
click at [552, 307] on img at bounding box center [559, 310] width 69 height 69
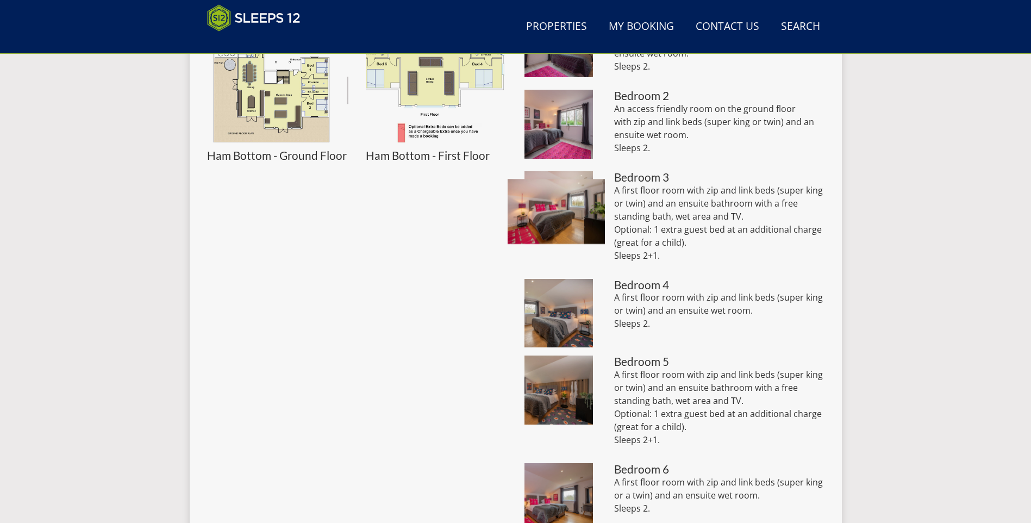
scroll to position [564, 0]
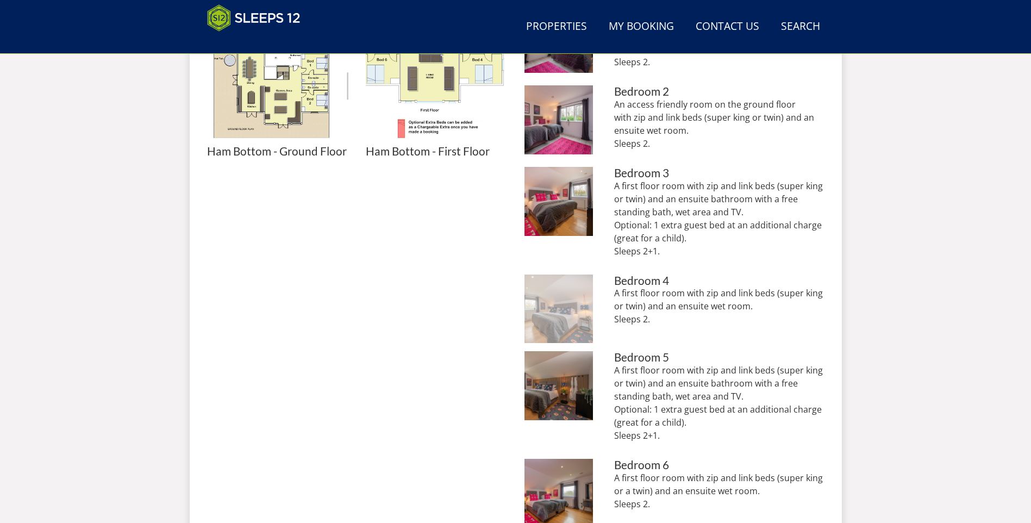
click at [556, 293] on img at bounding box center [559, 308] width 69 height 69
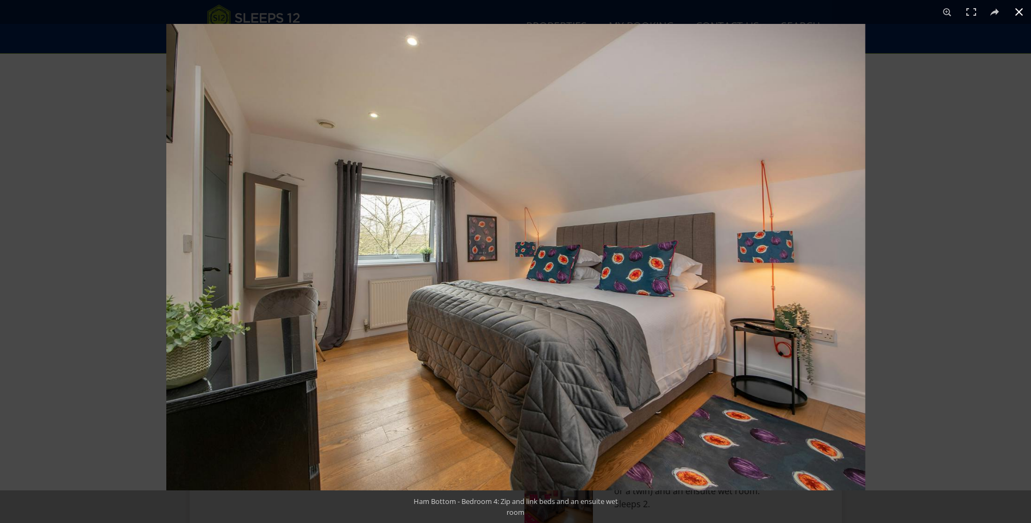
click at [1021, 13] on button at bounding box center [1019, 12] width 24 height 24
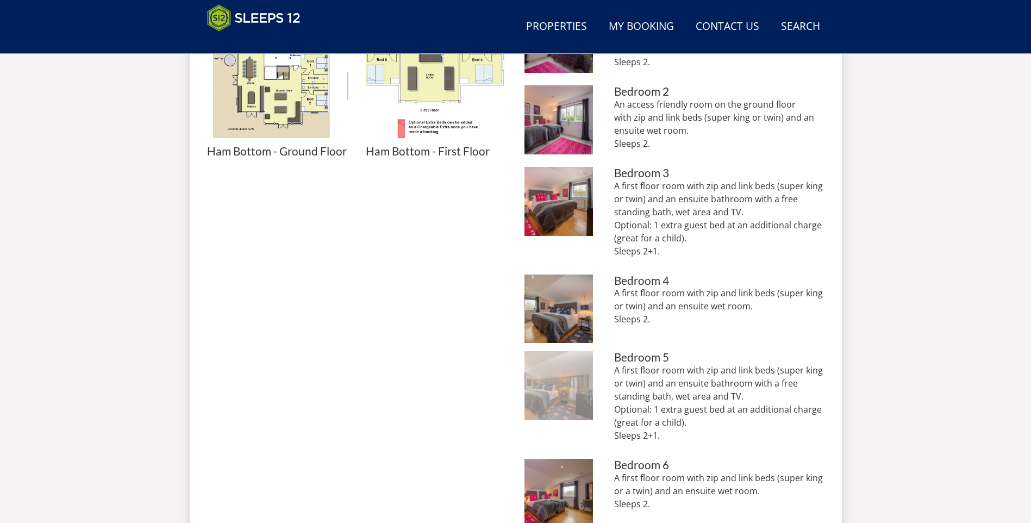
click at [556, 392] on img at bounding box center [559, 385] width 69 height 69
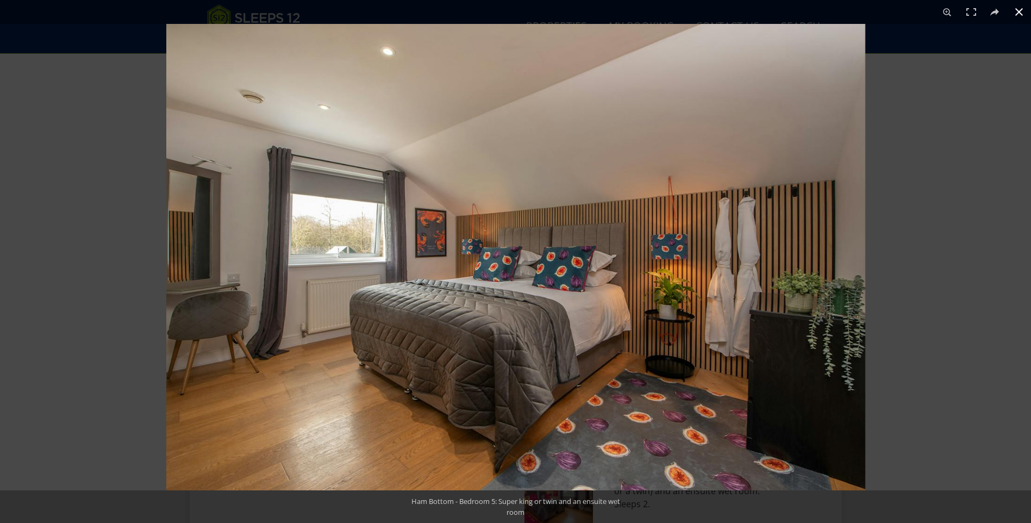
click at [1018, 11] on button at bounding box center [1019, 12] width 24 height 24
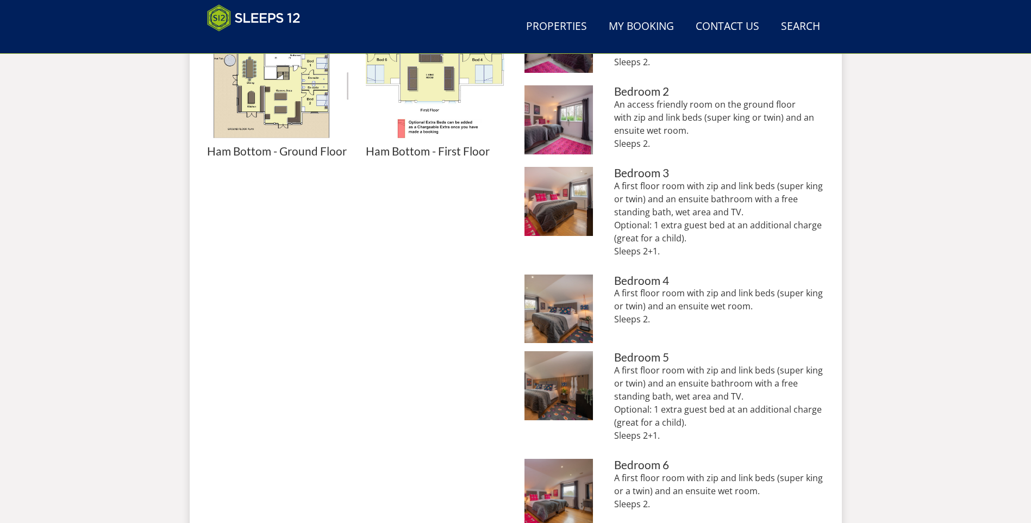
scroll to position [618, 0]
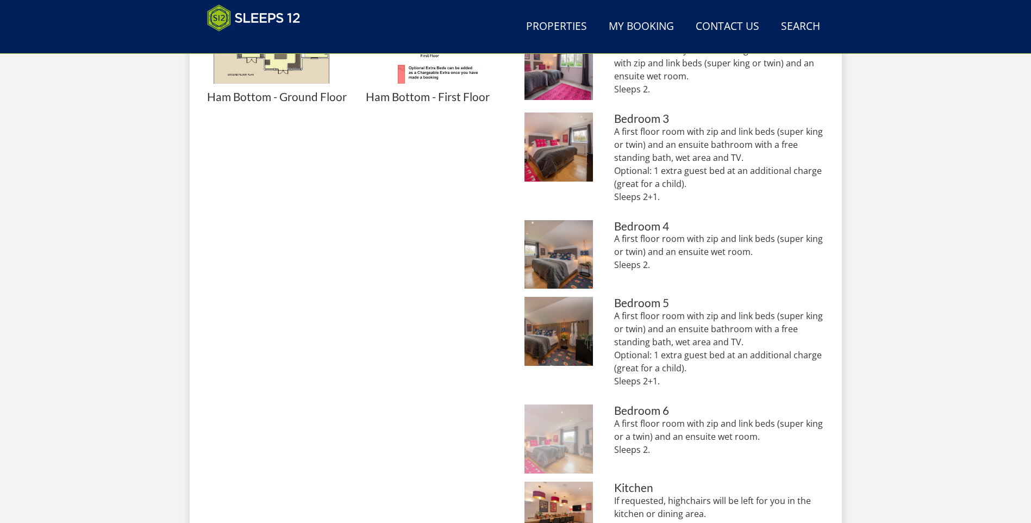
click at [572, 435] on img at bounding box center [559, 438] width 69 height 69
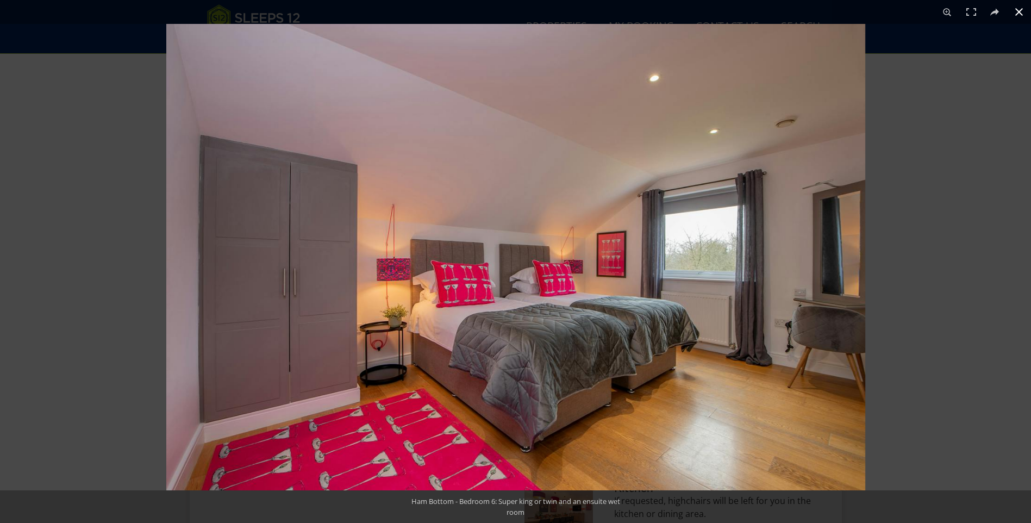
click at [1018, 12] on button at bounding box center [1019, 12] width 24 height 24
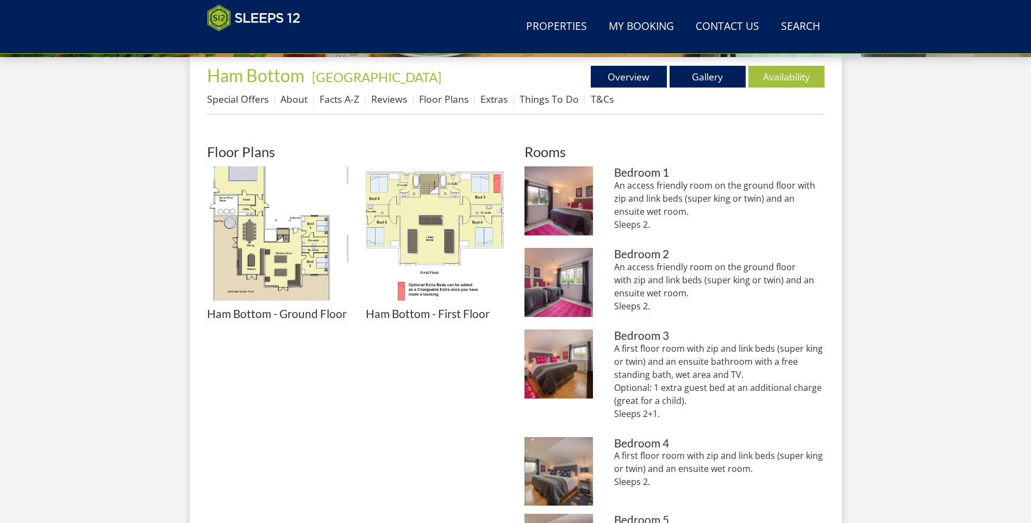
scroll to position [401, 0]
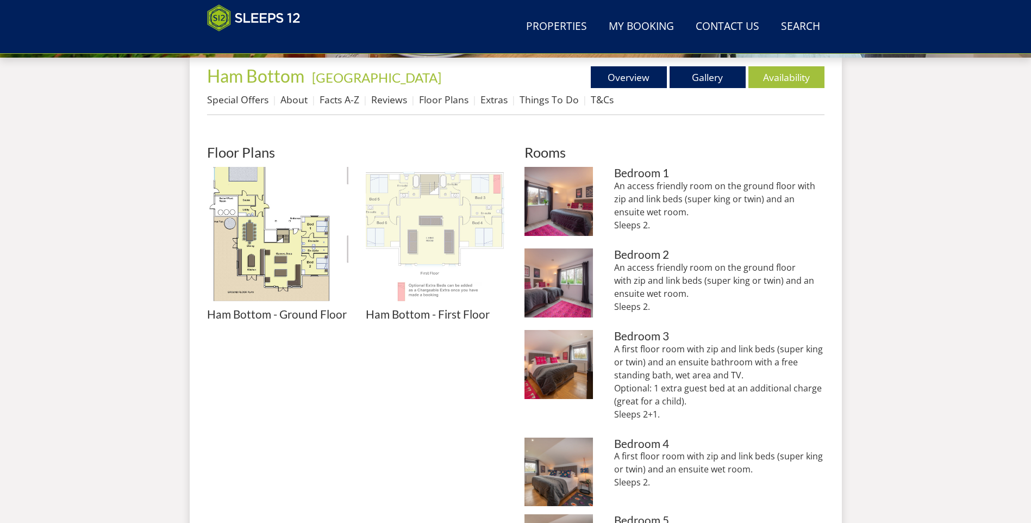
click at [460, 210] on img at bounding box center [436, 237] width 141 height 141
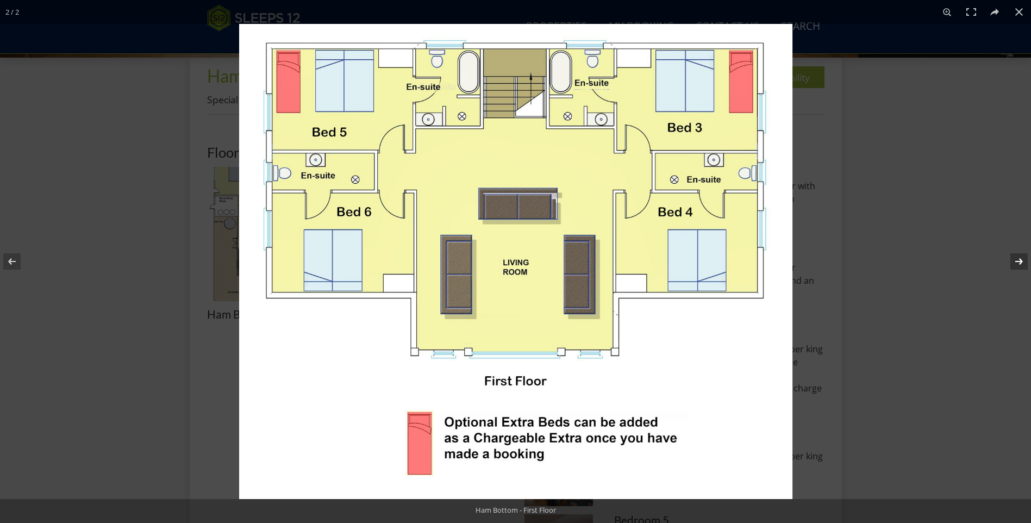
click at [1020, 257] on button at bounding box center [1012, 261] width 38 height 54
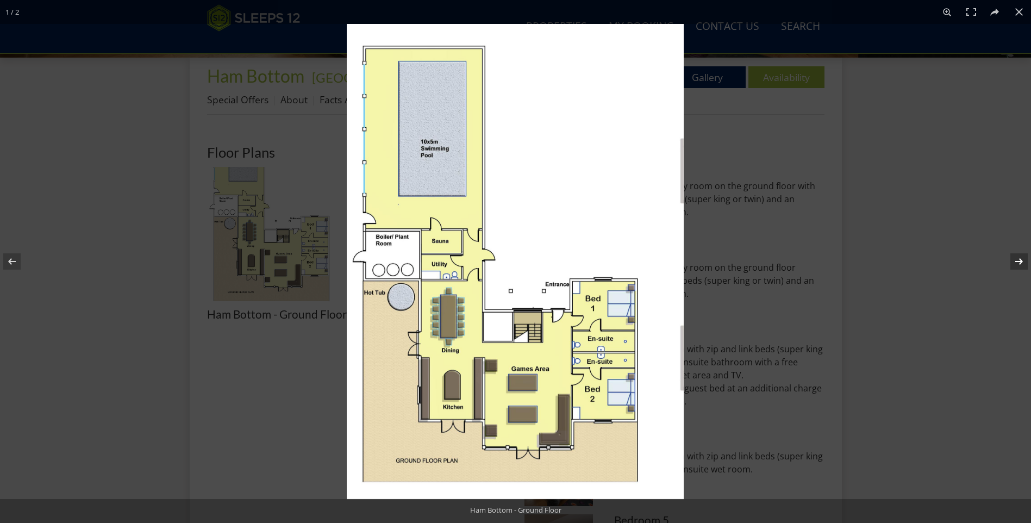
click at [1020, 257] on button at bounding box center [1012, 261] width 38 height 54
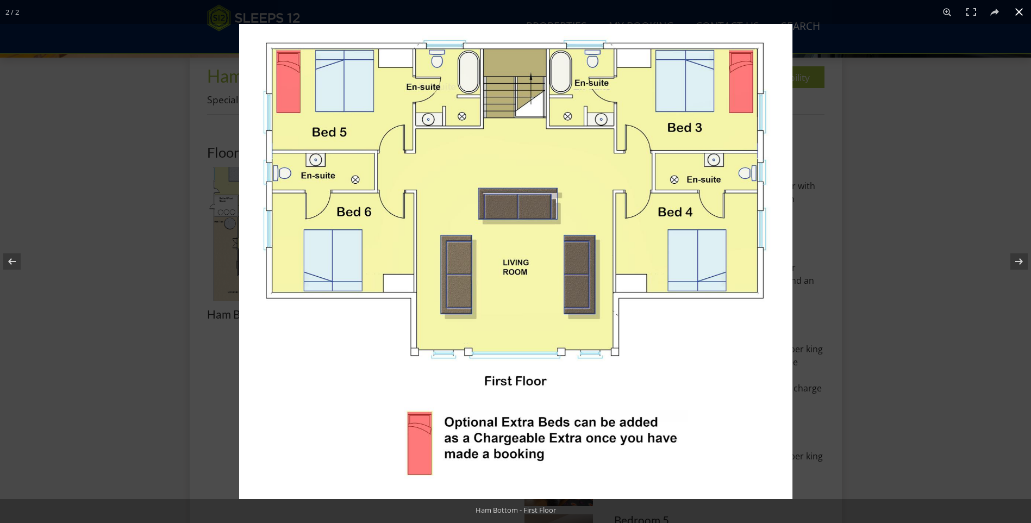
click at [1022, 11] on button at bounding box center [1019, 12] width 24 height 24
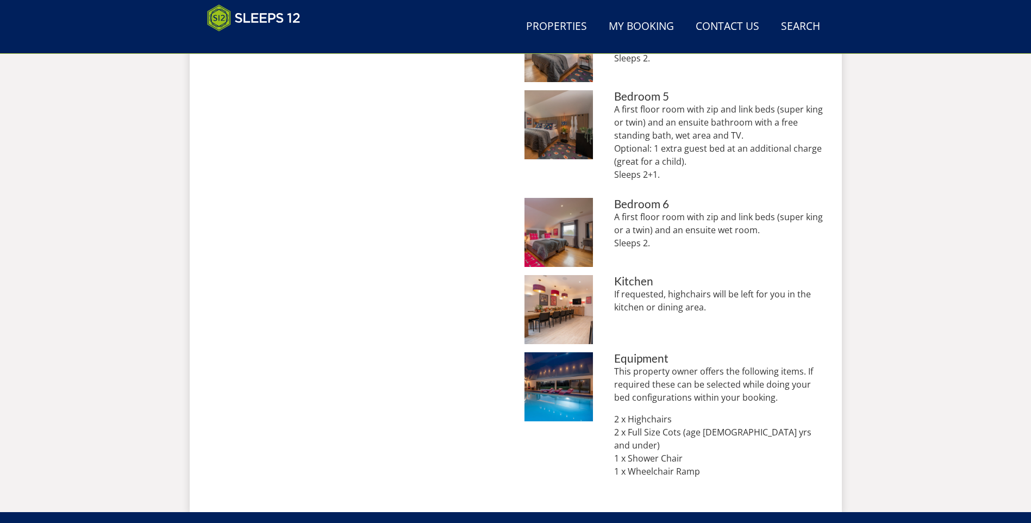
scroll to position [835, 0]
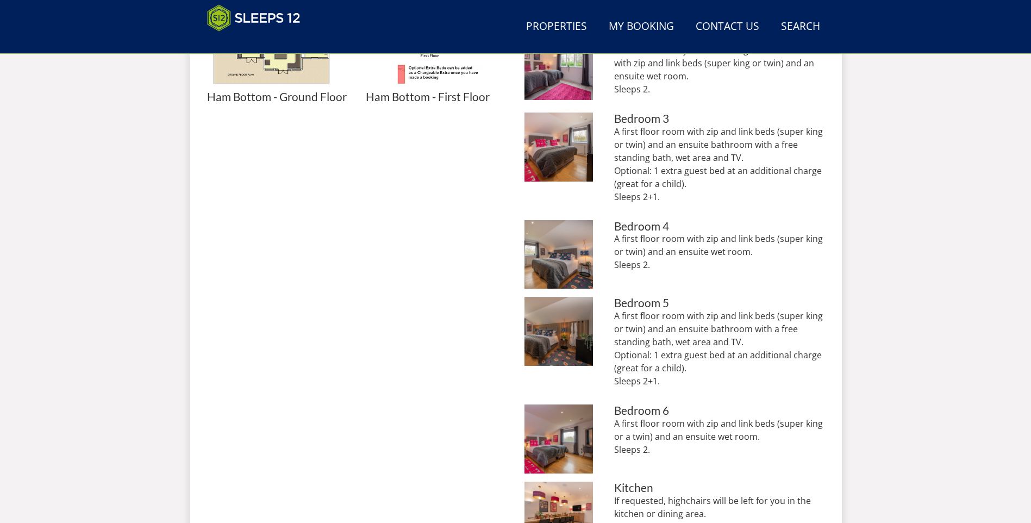
drag, startPoint x: 666, startPoint y: 307, endPoint x: 473, endPoint y: 262, distance: 198.7
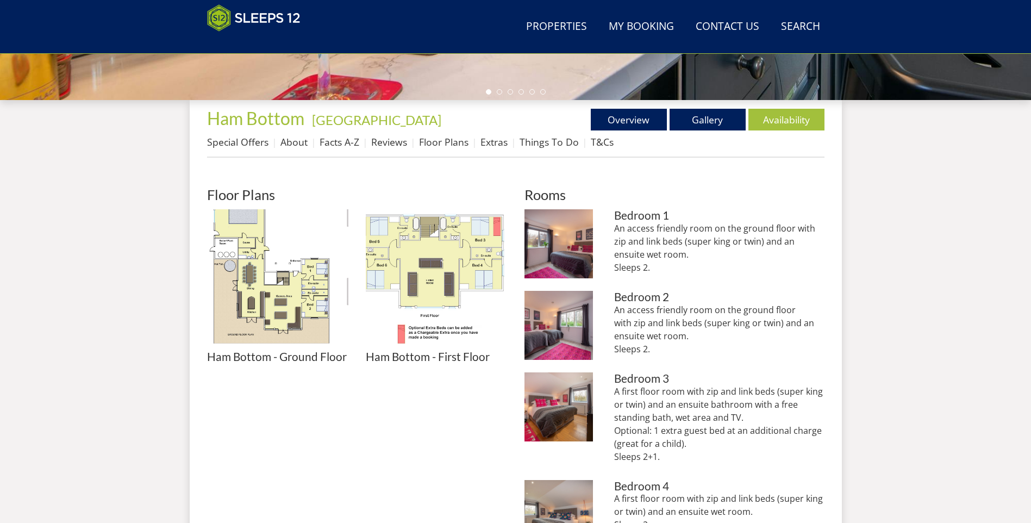
scroll to position [346, 0]
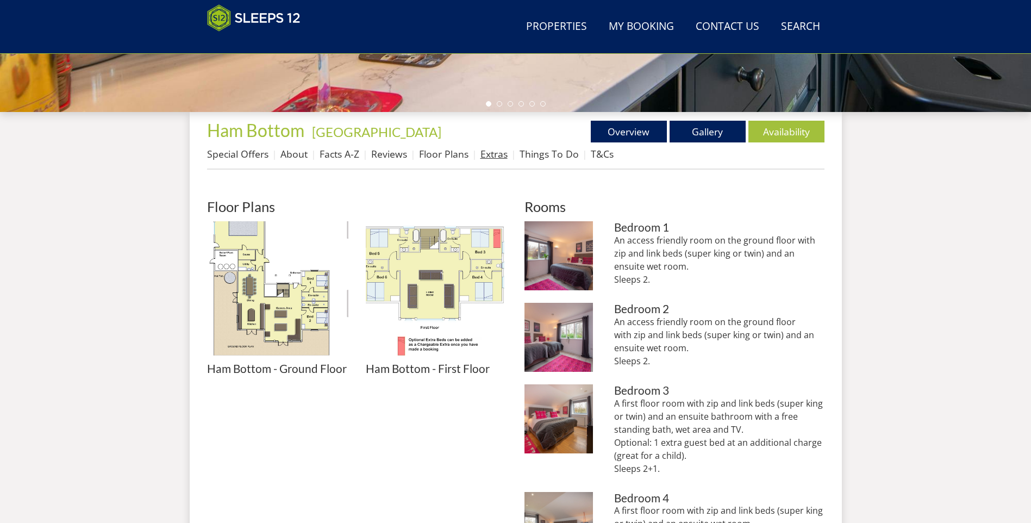
click at [494, 156] on link "Extras" at bounding box center [494, 153] width 27 height 13
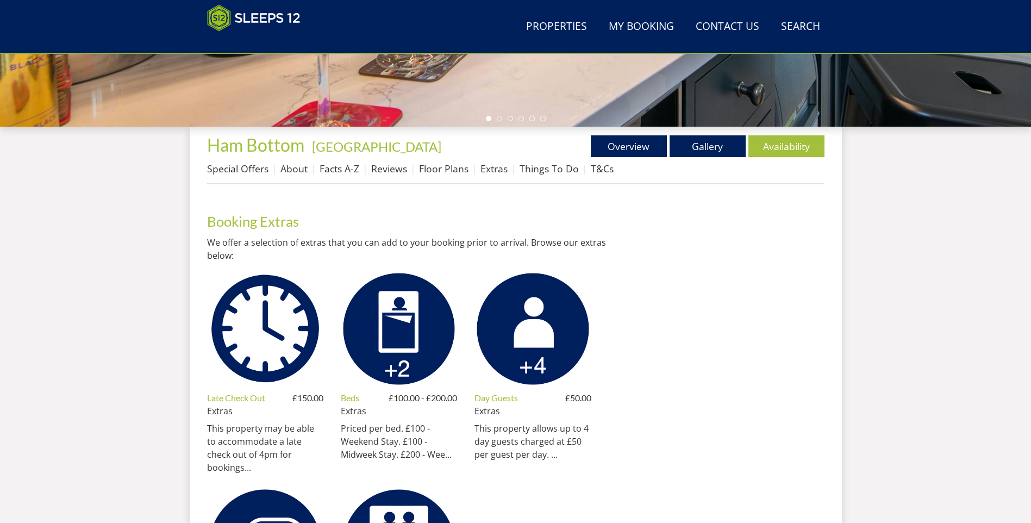
scroll to position [200, 0]
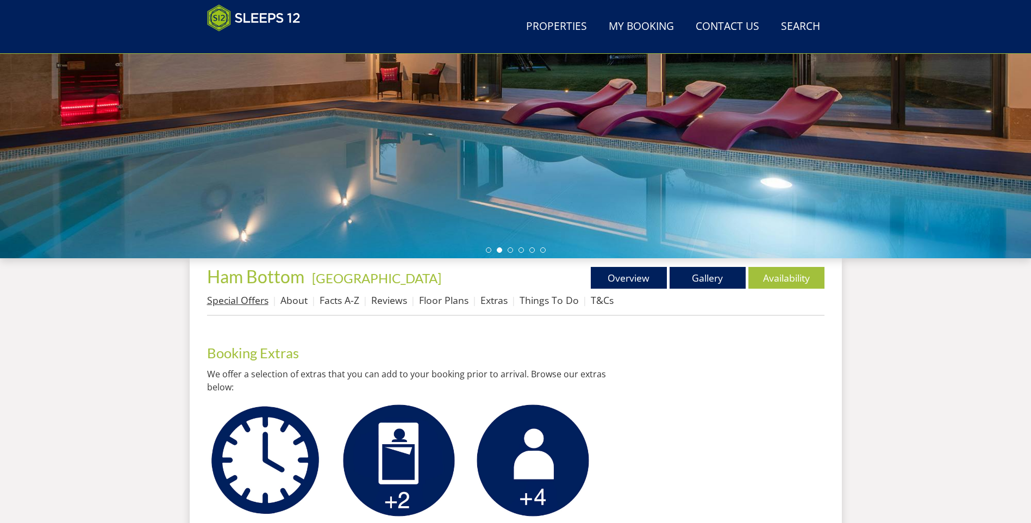
click at [233, 303] on link "Special Offers" at bounding box center [237, 300] width 61 height 13
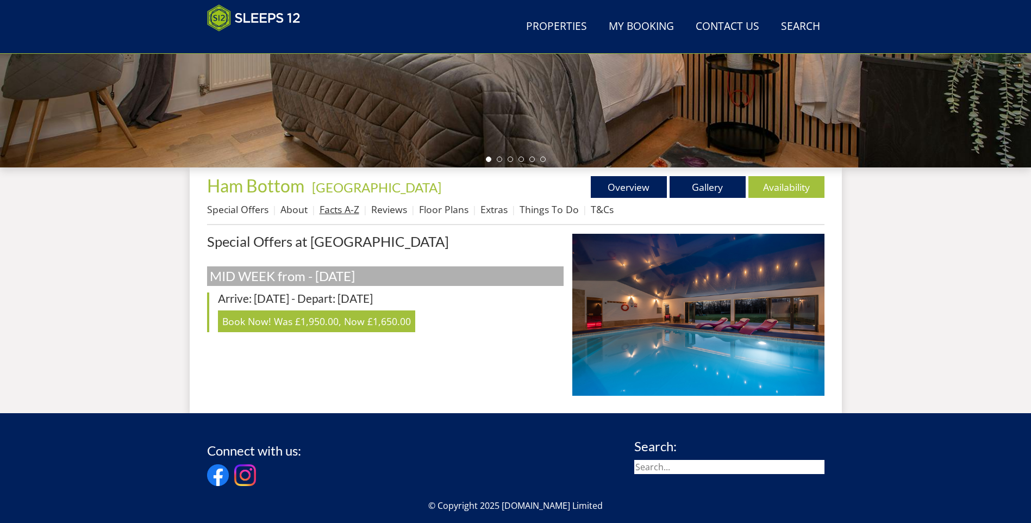
scroll to position [295, 0]
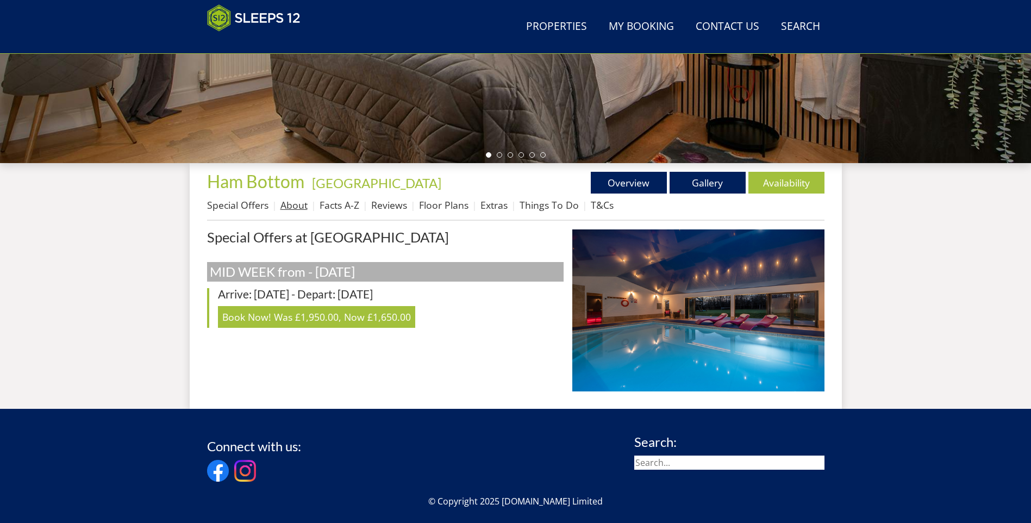
click at [291, 203] on link "About" at bounding box center [293, 204] width 27 height 13
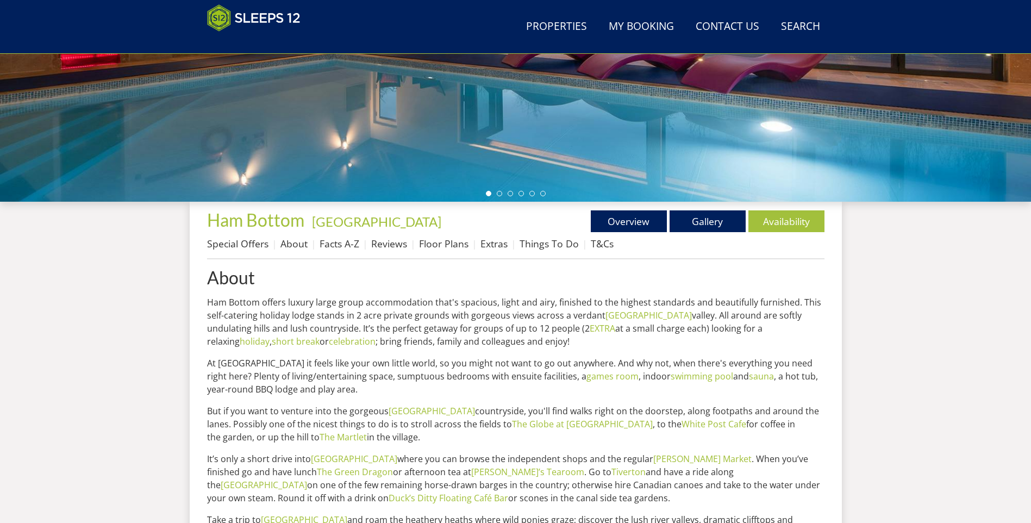
scroll to position [241, 0]
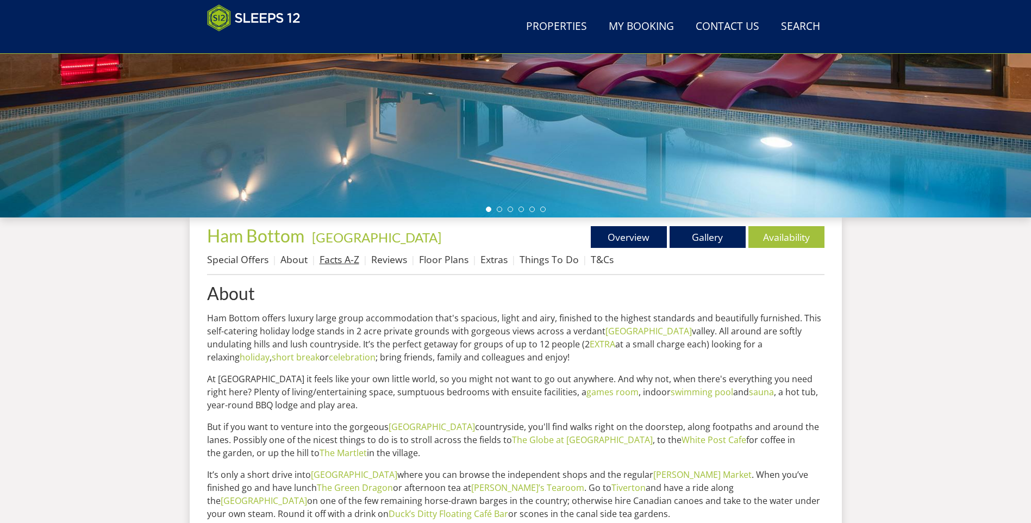
click at [340, 264] on link "Facts A-Z" at bounding box center [340, 259] width 40 height 13
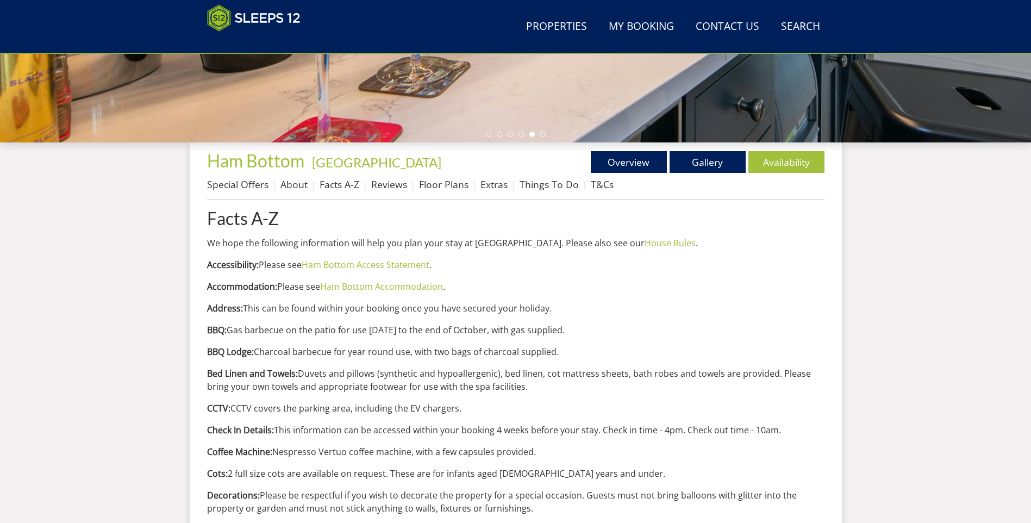
scroll to position [292, 0]
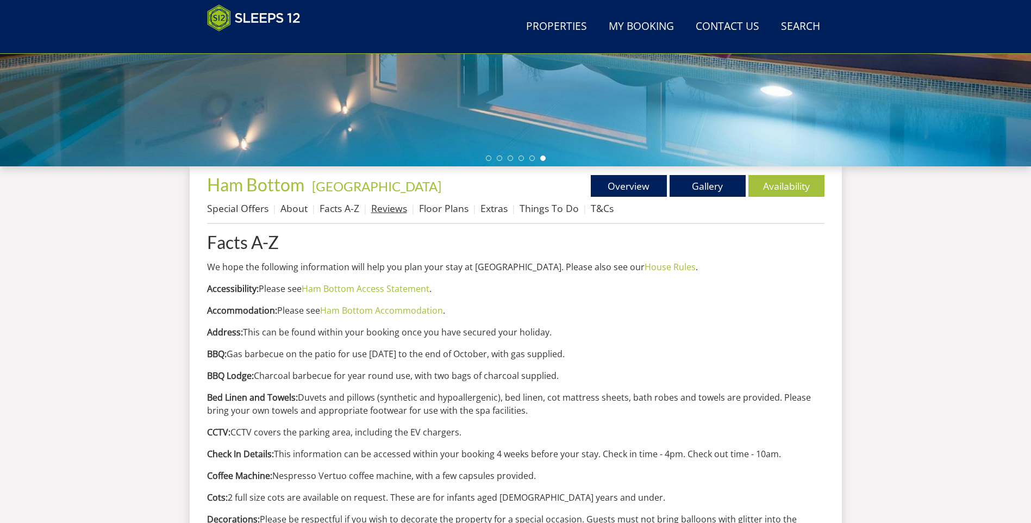
click at [394, 210] on link "Reviews" at bounding box center [389, 208] width 36 height 13
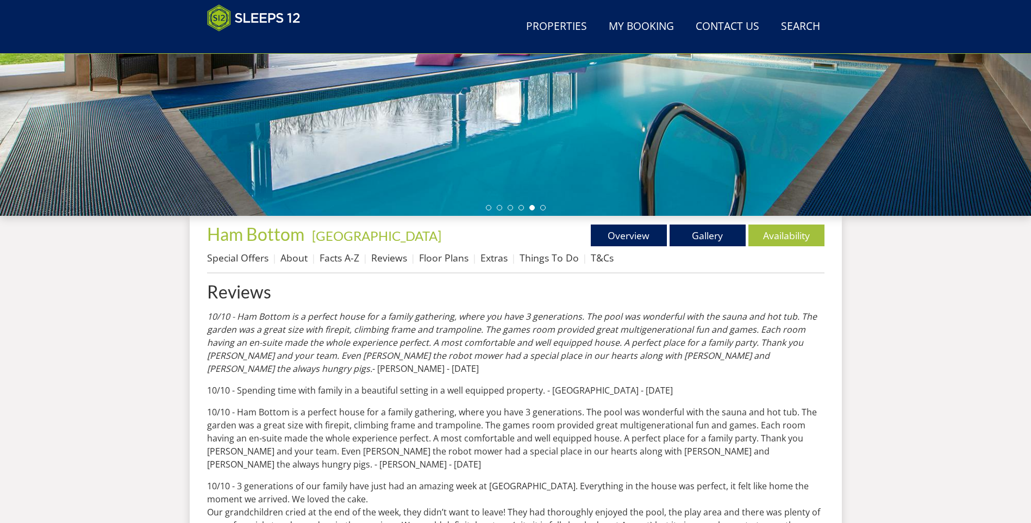
scroll to position [238, 0]
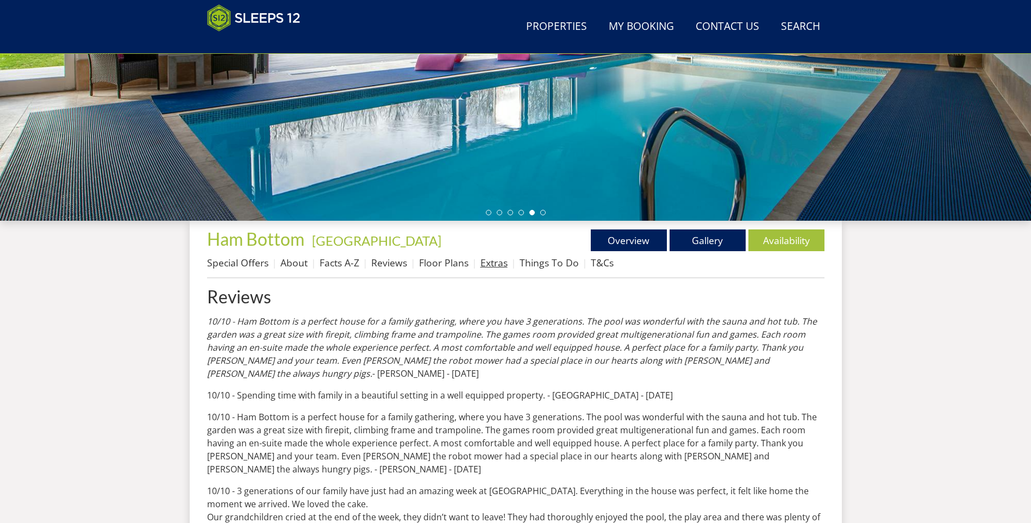
click at [485, 264] on link "Extras" at bounding box center [494, 262] width 27 height 13
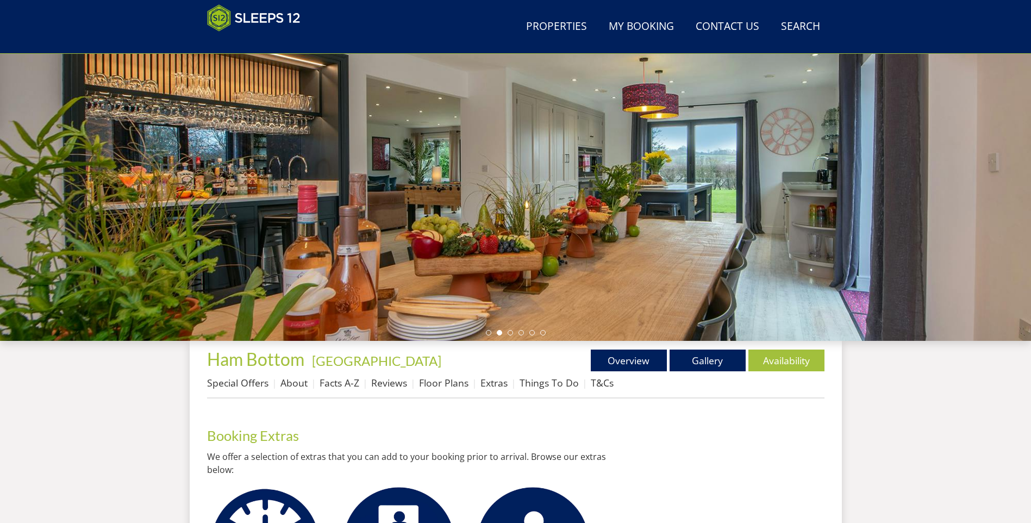
scroll to position [123, 0]
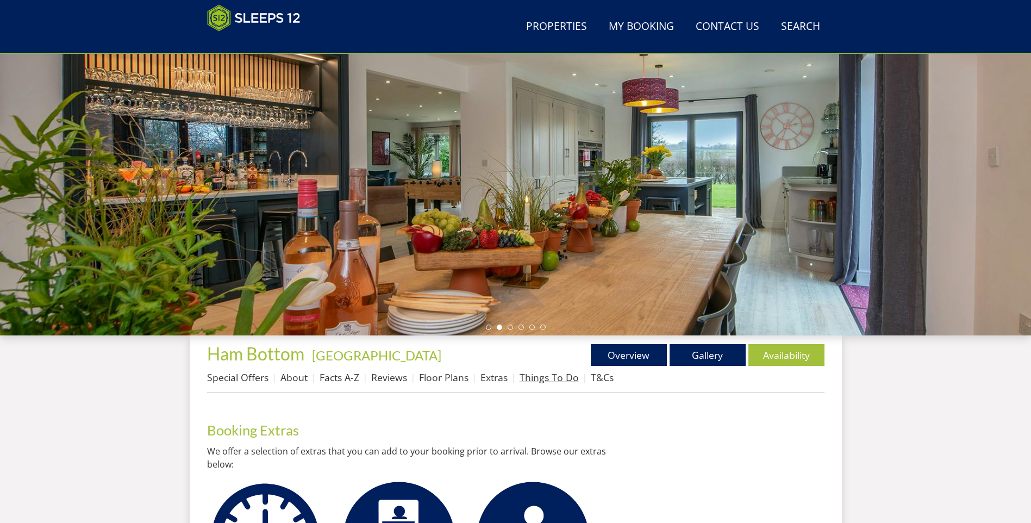
click at [539, 376] on link "Things To Do" at bounding box center [549, 377] width 59 height 13
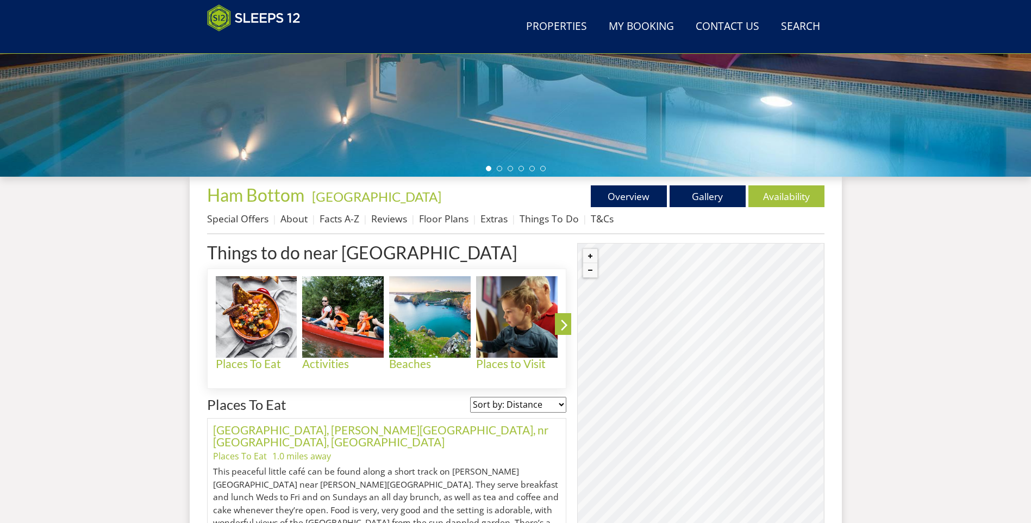
scroll to position [336, 0]
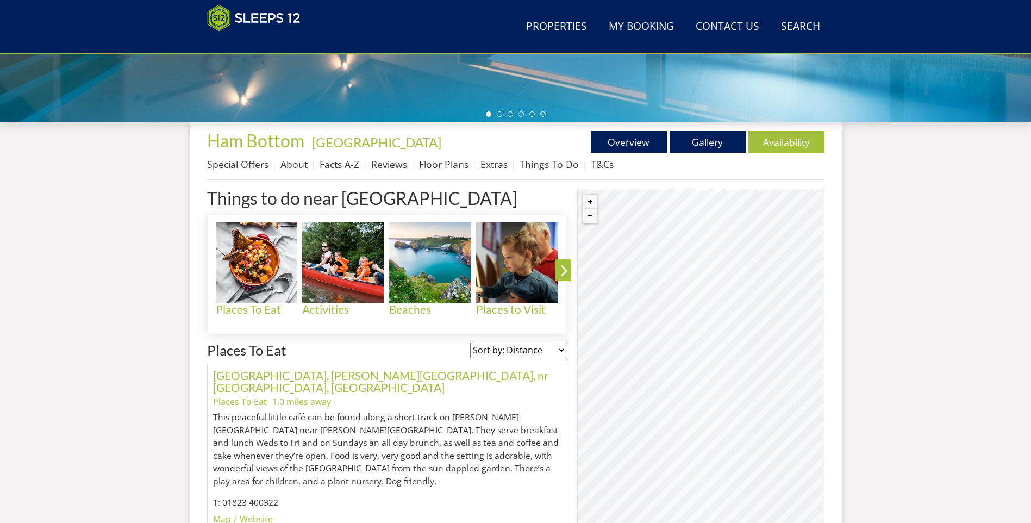
drag, startPoint x: 1002, startPoint y: 266, endPoint x: 1002, endPoint y: 305, distance: 38.6
click at [451, 475] on p "This peaceful little café can be found along a short track on [PERSON_NAME][GEO…" at bounding box center [387, 449] width 348 height 77
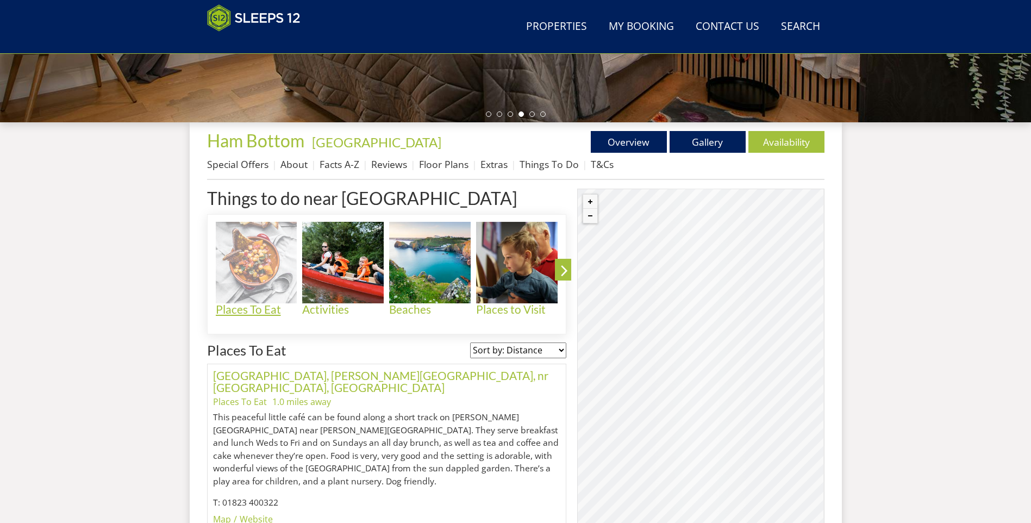
click at [258, 307] on h4 "Places To Eat" at bounding box center [257, 309] width 82 height 13
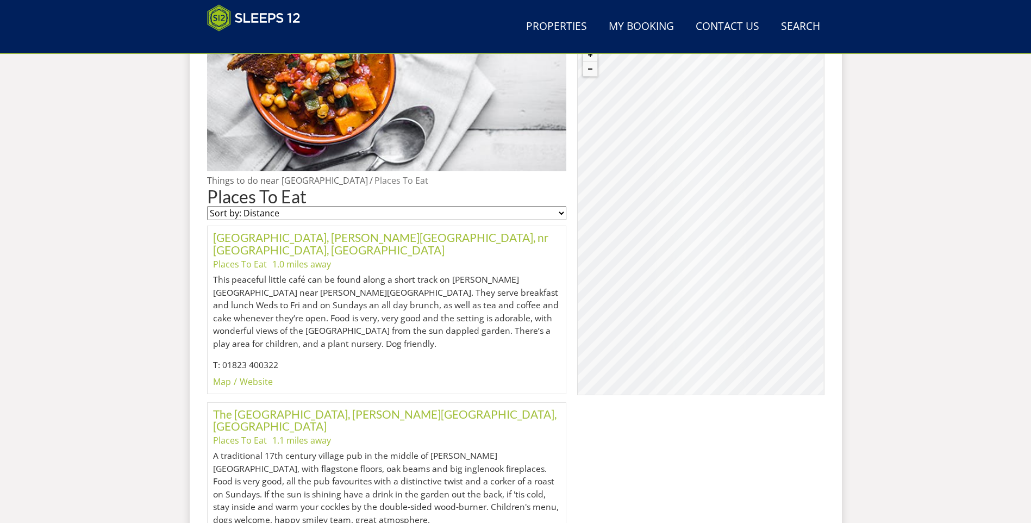
scroll to position [509, 0]
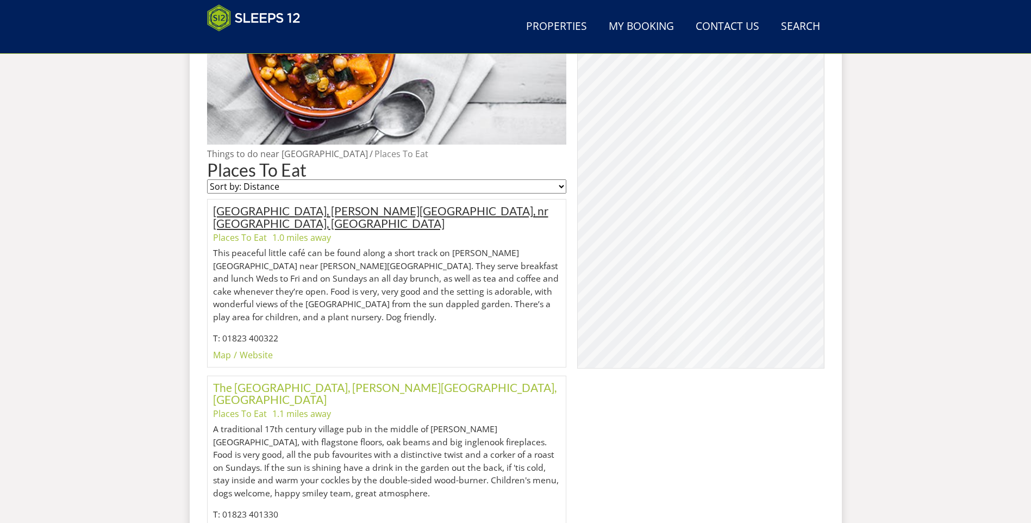
click at [383, 213] on link "[GEOGRAPHIC_DATA], [PERSON_NAME][GEOGRAPHIC_DATA], nr [GEOGRAPHIC_DATA], [GEOGR…" at bounding box center [380, 217] width 335 height 26
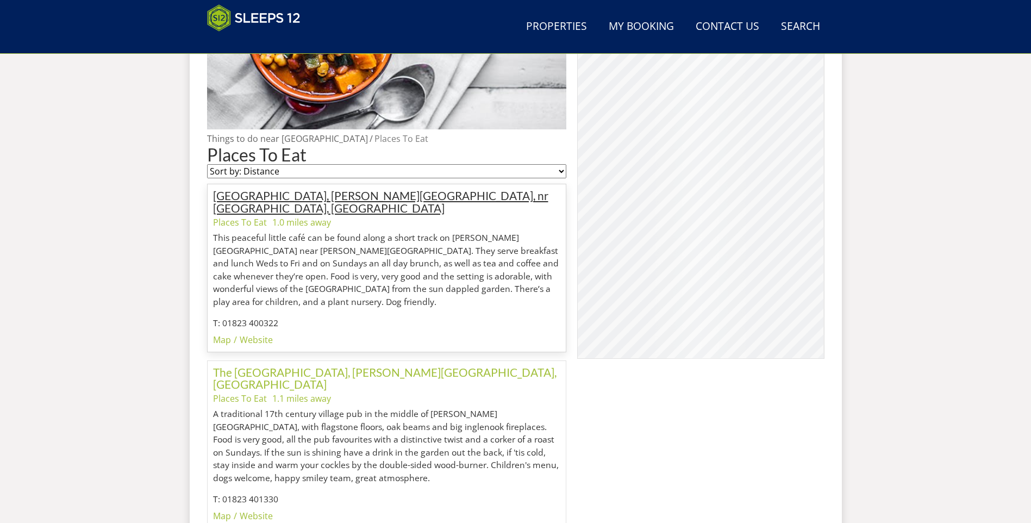
click at [375, 195] on link "[GEOGRAPHIC_DATA], [PERSON_NAME][GEOGRAPHIC_DATA], nr [GEOGRAPHIC_DATA], [GEOGR…" at bounding box center [380, 202] width 335 height 26
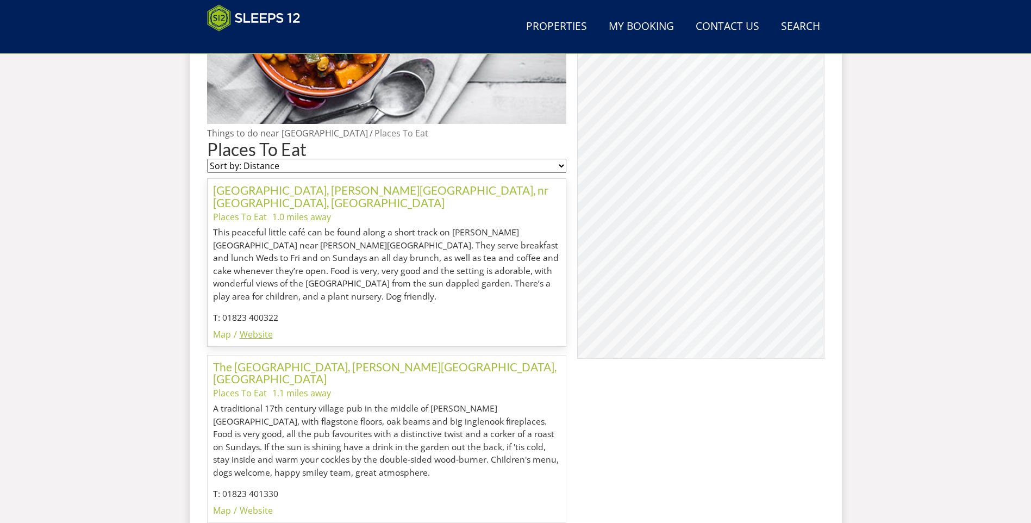
click at [261, 328] on link "Website" at bounding box center [256, 334] width 33 height 12
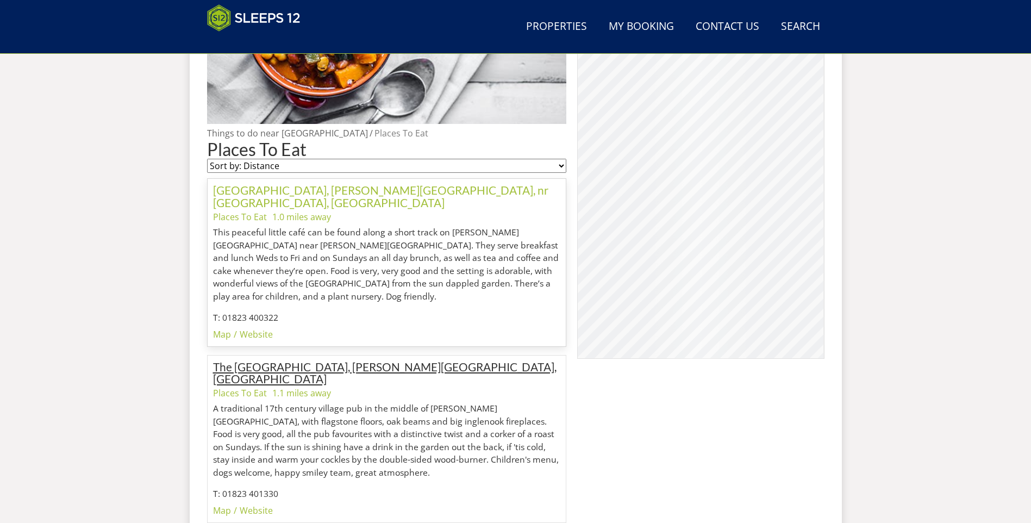
click at [290, 360] on link "The [GEOGRAPHIC_DATA], [PERSON_NAME][GEOGRAPHIC_DATA], [GEOGRAPHIC_DATA]" at bounding box center [385, 373] width 344 height 26
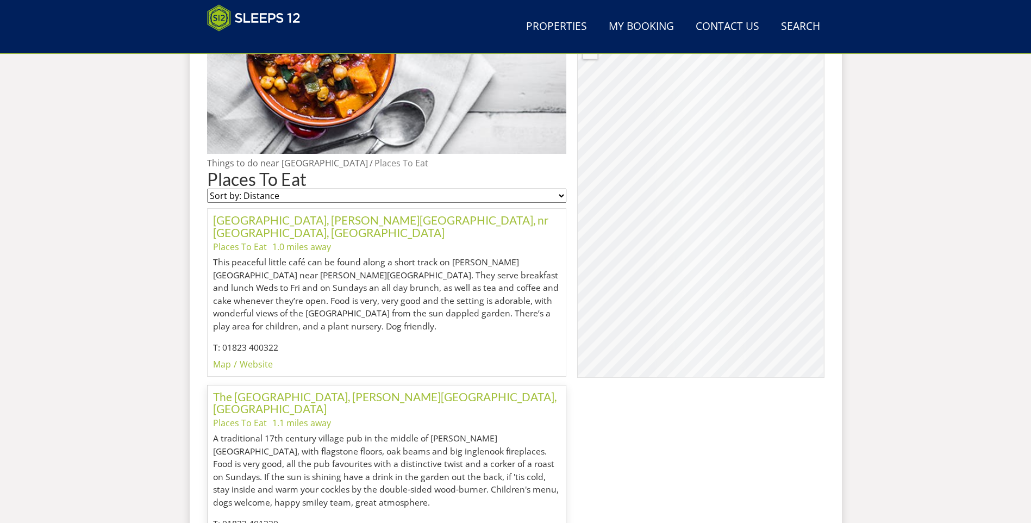
scroll to position [481, 0]
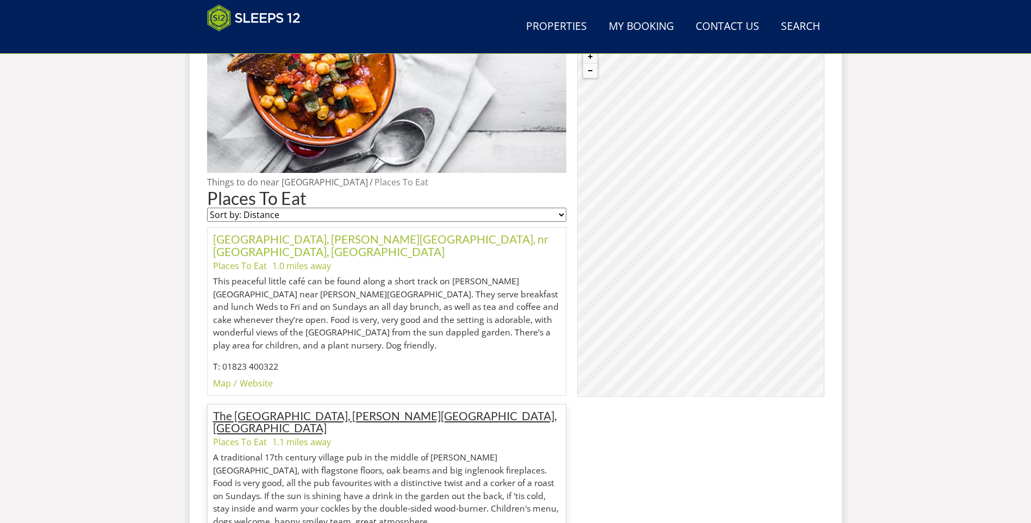
click at [292, 409] on link "The [GEOGRAPHIC_DATA], [PERSON_NAME][GEOGRAPHIC_DATA], [GEOGRAPHIC_DATA]" at bounding box center [385, 422] width 344 height 26
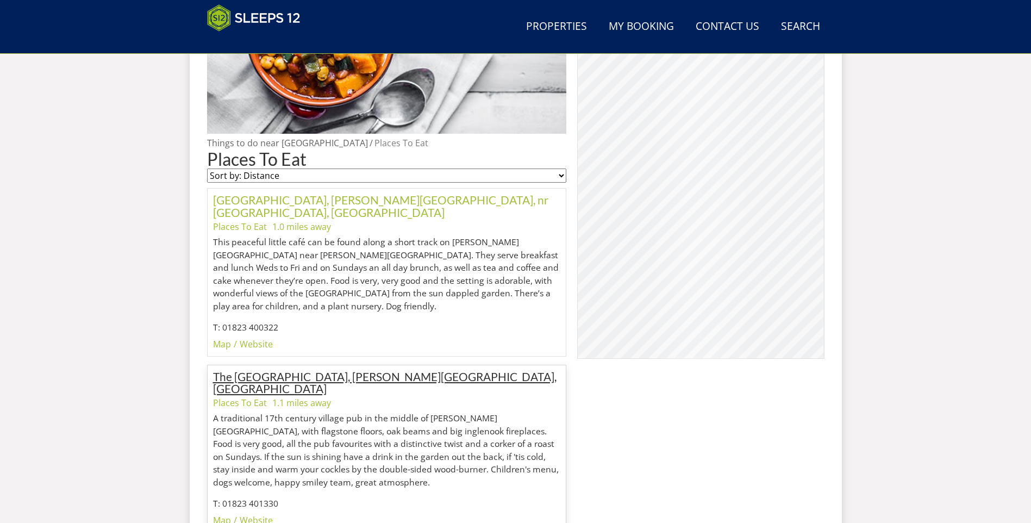
scroll to position [525, 0]
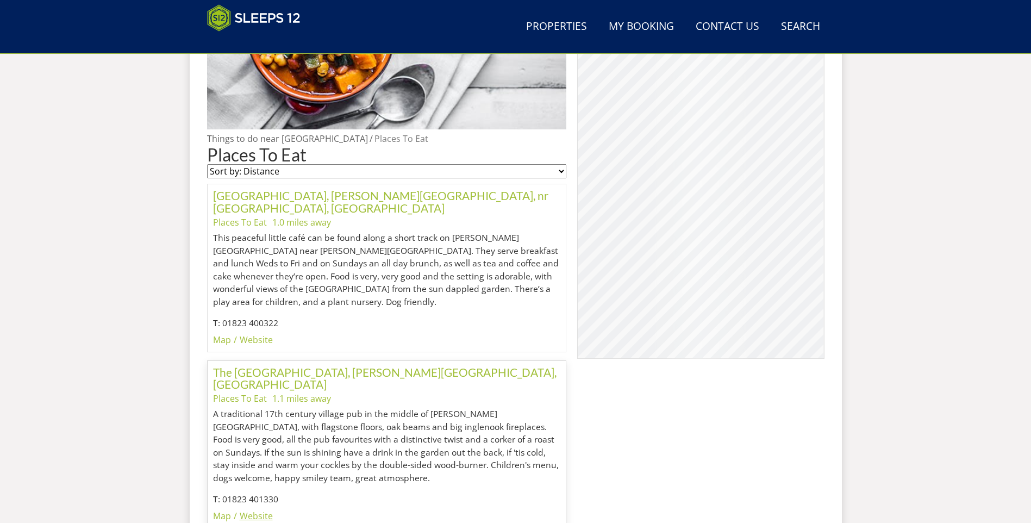
click at [259, 510] on link "Website" at bounding box center [256, 516] width 33 height 12
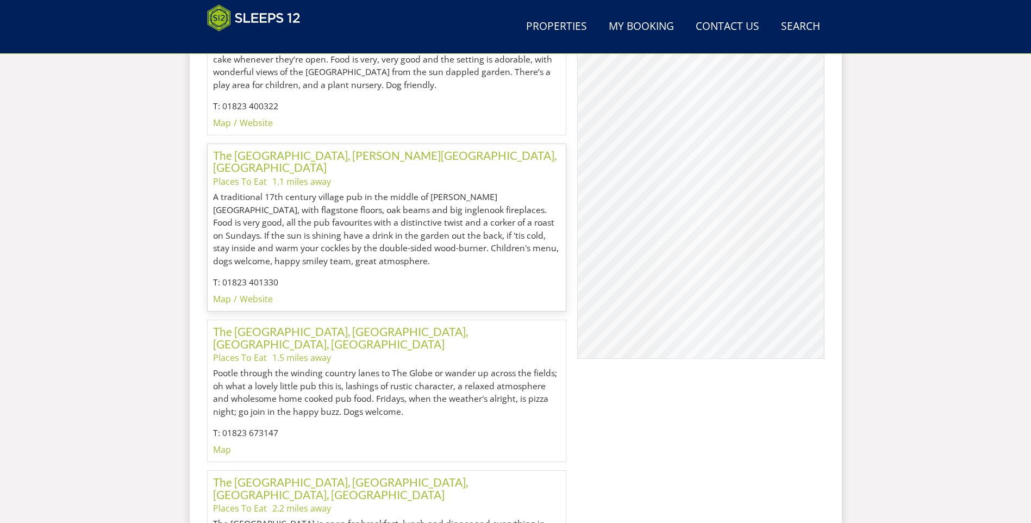
scroll to position [742, 0]
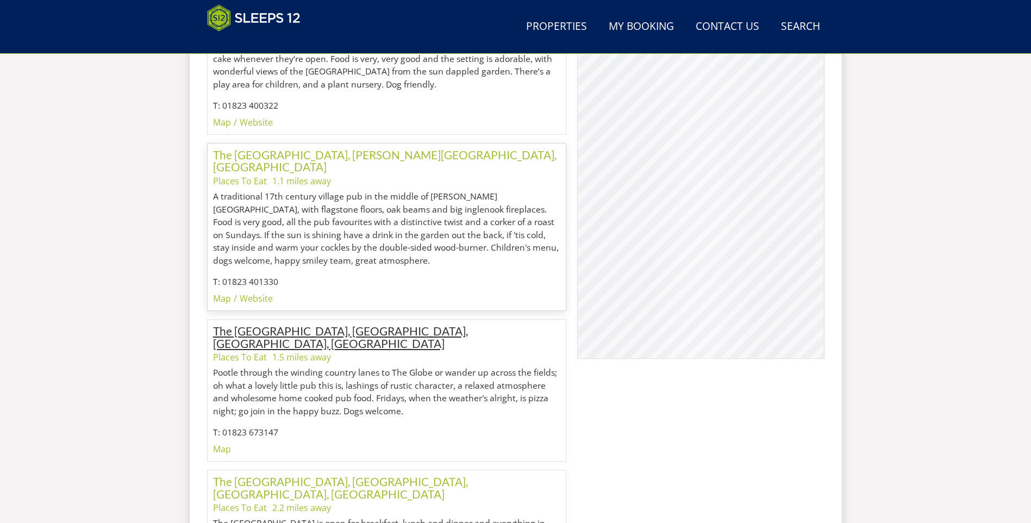
click at [351, 324] on link "The [GEOGRAPHIC_DATA], [GEOGRAPHIC_DATA], [GEOGRAPHIC_DATA], [GEOGRAPHIC_DATA]" at bounding box center [340, 337] width 255 height 26
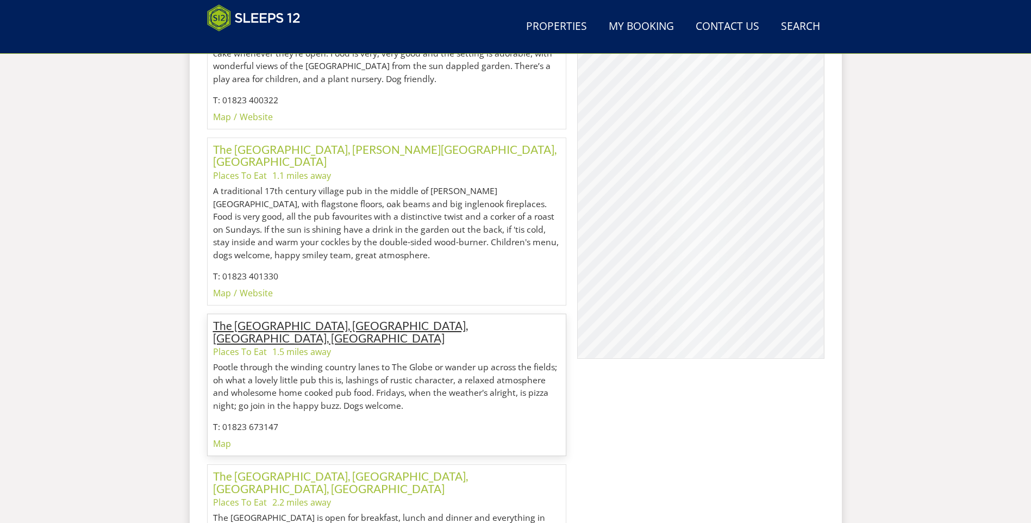
click at [313, 319] on link "The [GEOGRAPHIC_DATA], [GEOGRAPHIC_DATA], [GEOGRAPHIC_DATA], [GEOGRAPHIC_DATA]" at bounding box center [340, 332] width 255 height 26
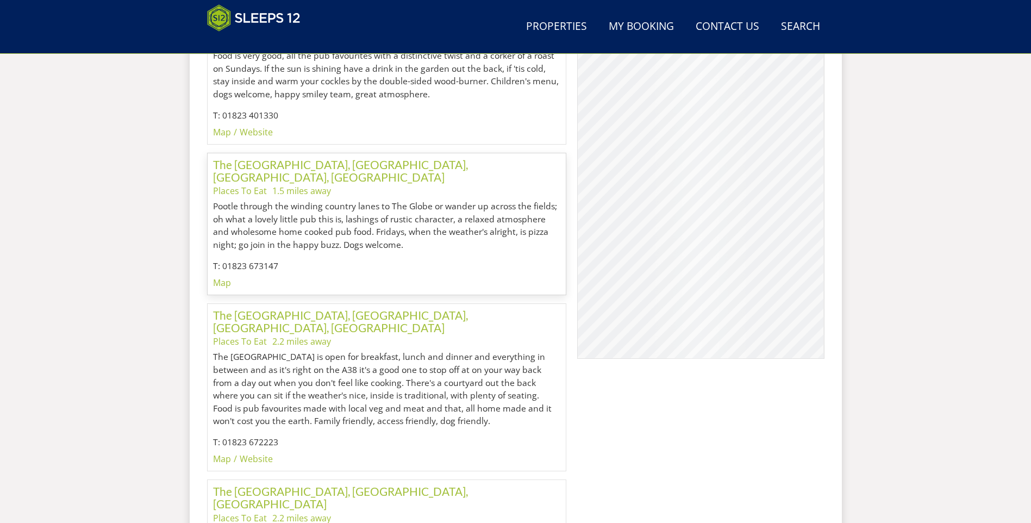
scroll to position [916, 0]
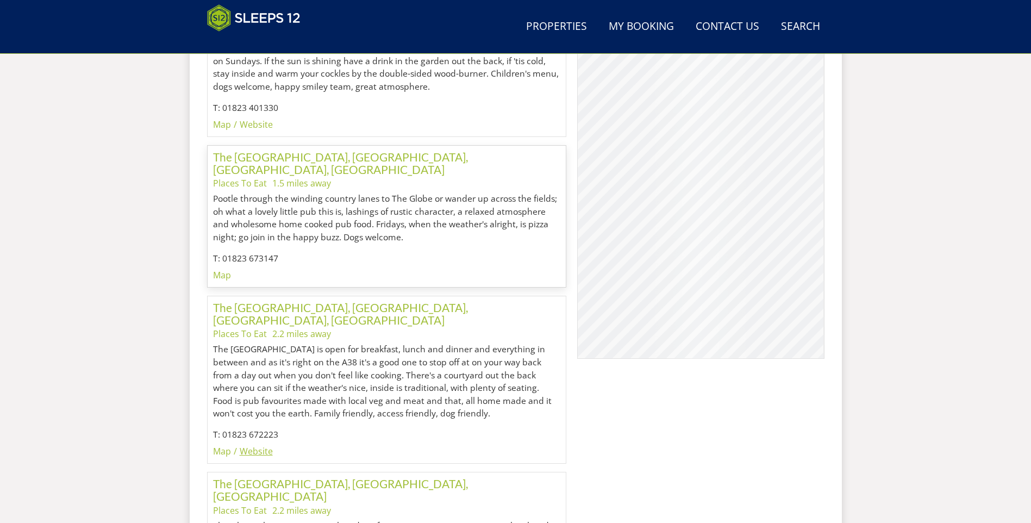
click at [257, 445] on link "Website" at bounding box center [256, 451] width 33 height 12
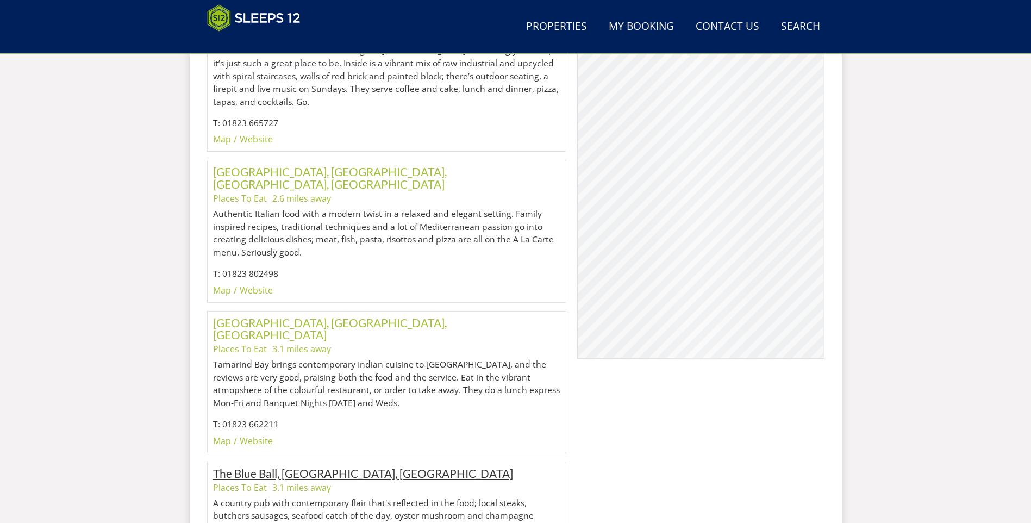
scroll to position [1405, 0]
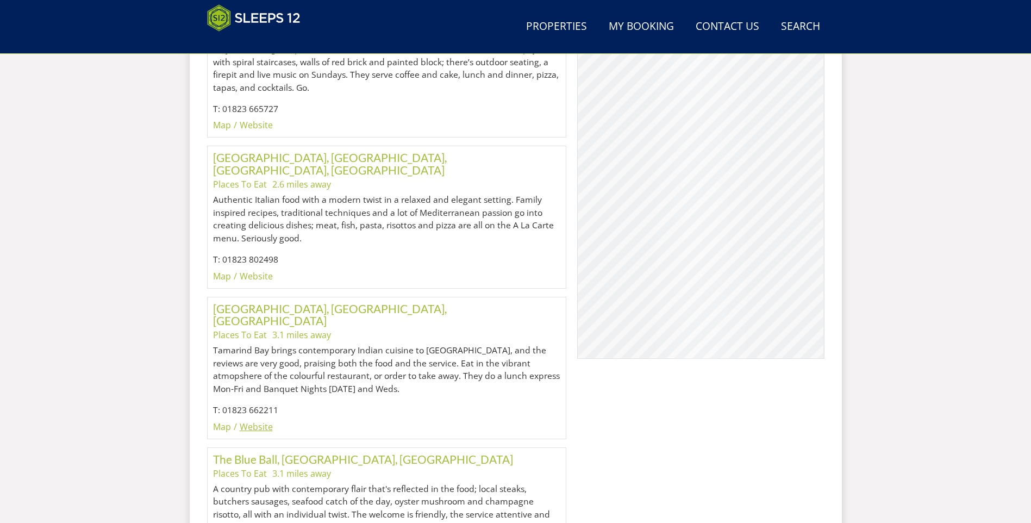
click at [254, 421] on link "Website" at bounding box center [256, 427] width 33 height 12
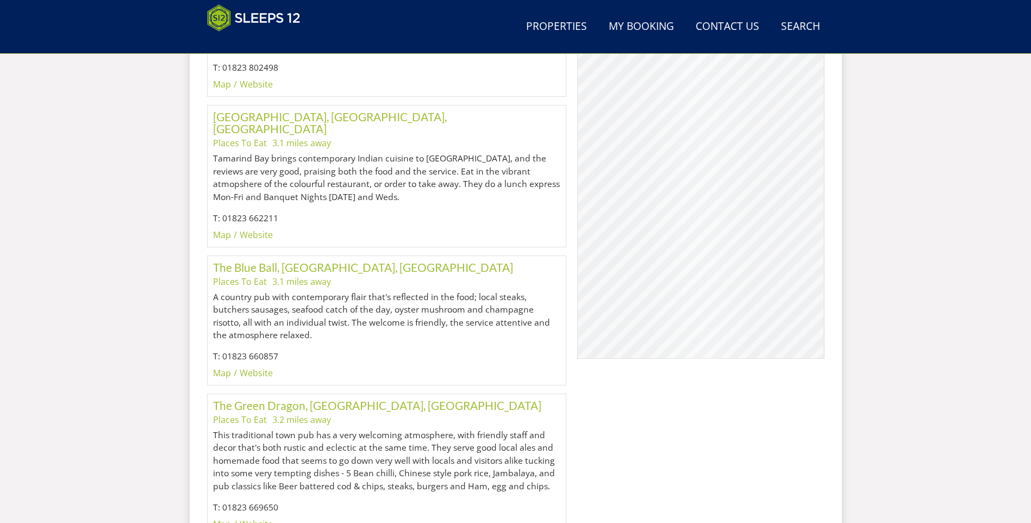
scroll to position [1623, 0]
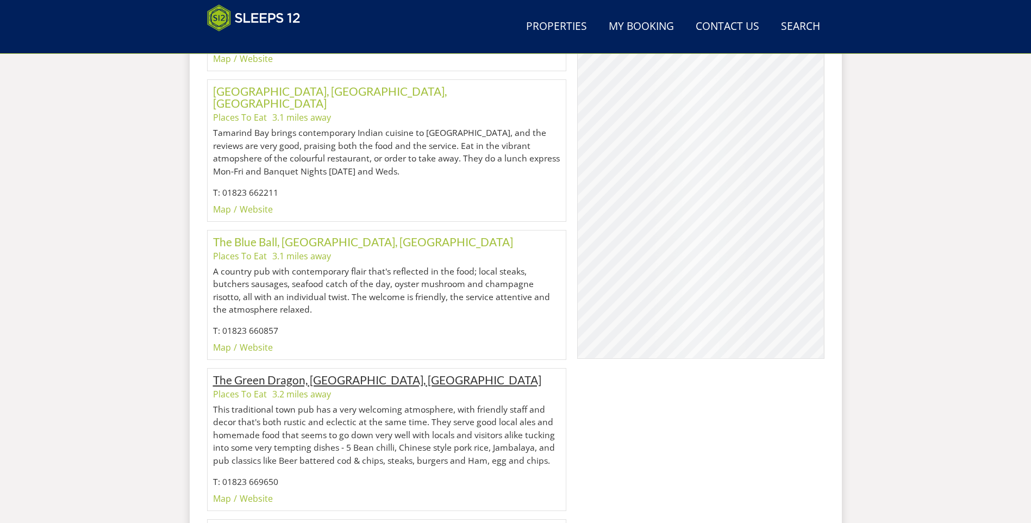
click at [323, 373] on link "The Green Dragon, [GEOGRAPHIC_DATA], [GEOGRAPHIC_DATA]" at bounding box center [377, 380] width 328 height 14
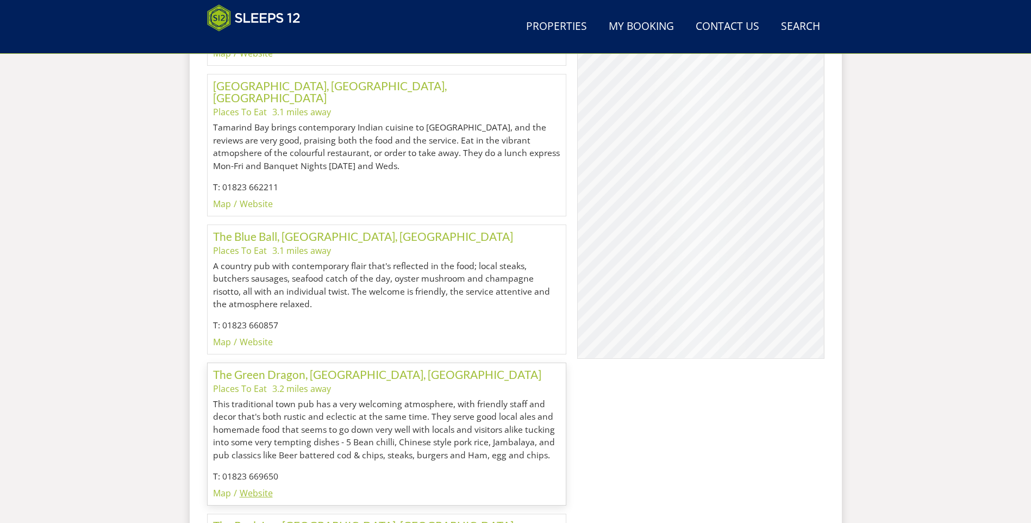
click at [260, 487] on link "Website" at bounding box center [256, 493] width 33 height 12
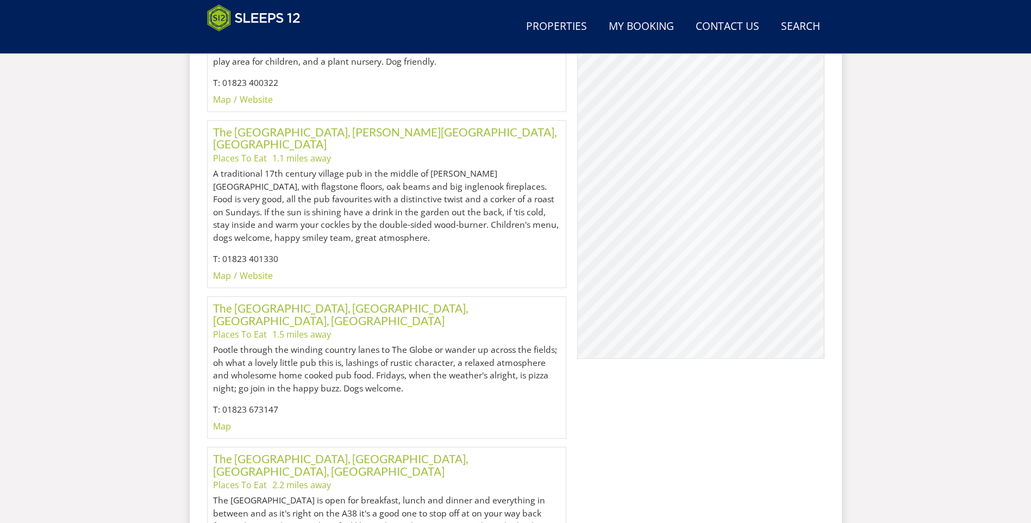
scroll to position [758, 0]
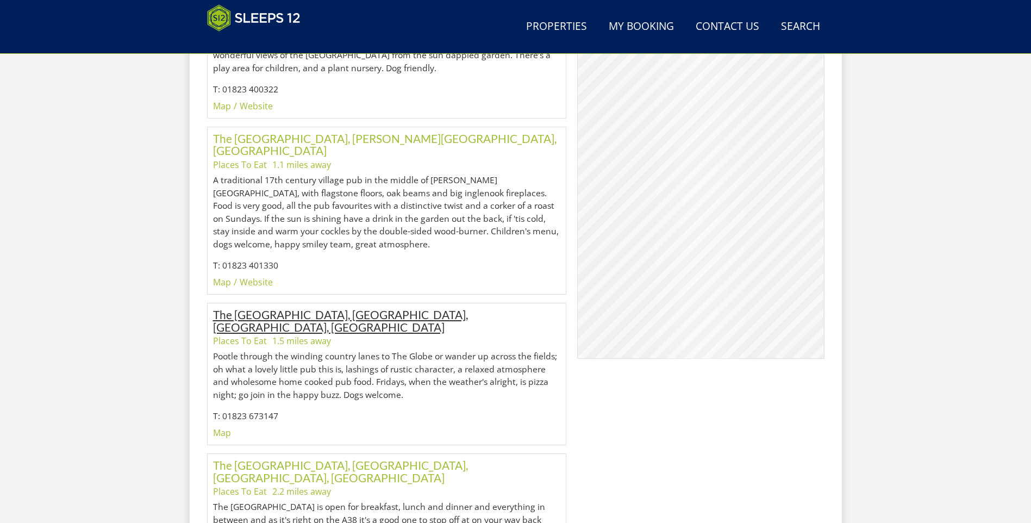
click at [263, 308] on link "The [GEOGRAPHIC_DATA], [GEOGRAPHIC_DATA], [GEOGRAPHIC_DATA], [GEOGRAPHIC_DATA]" at bounding box center [340, 321] width 255 height 26
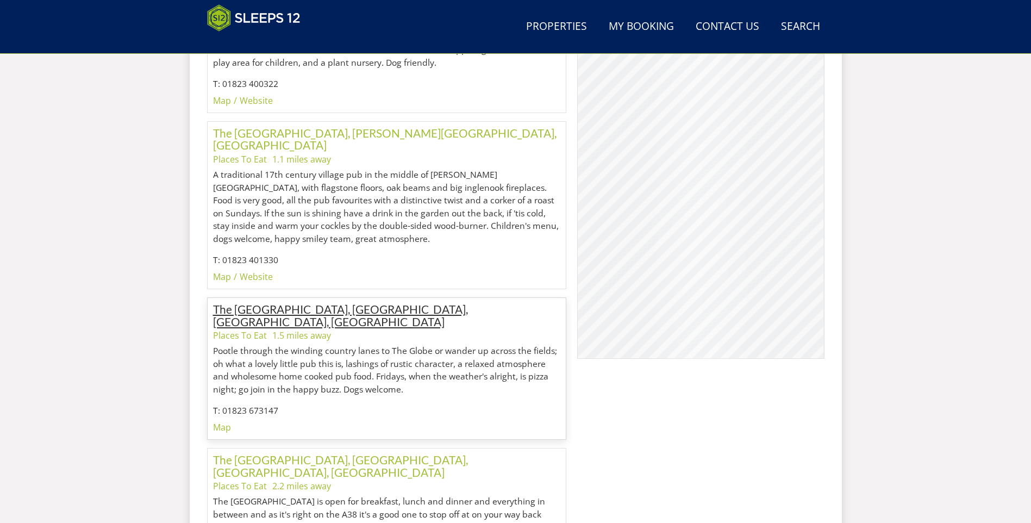
click at [263, 303] on div "The [GEOGRAPHIC_DATA], [GEOGRAPHIC_DATA], [GEOGRAPHIC_DATA], [GEOGRAPHIC_DATA] …" at bounding box center [387, 368] width 348 height 130
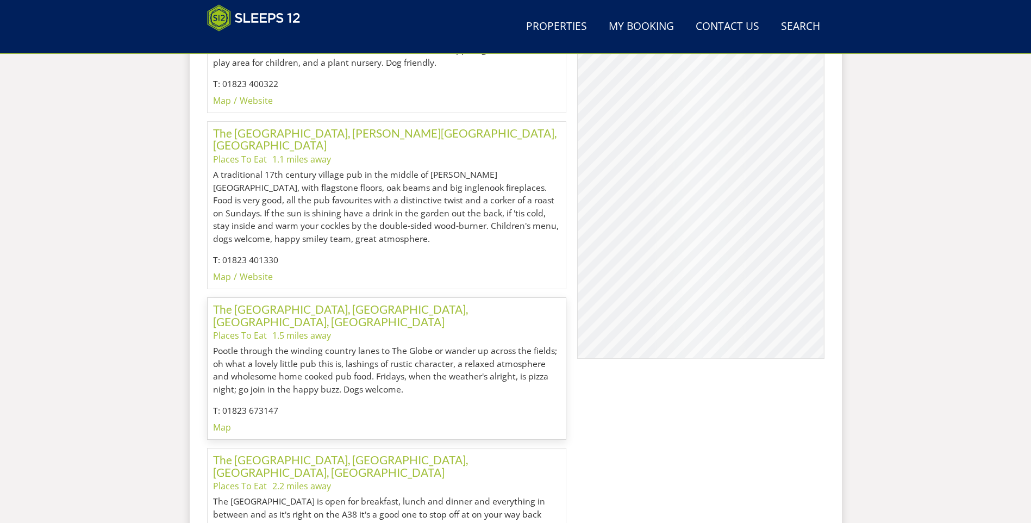
drag, startPoint x: 602, startPoint y: 302, endPoint x: 715, endPoint y: 342, distance: 120.0
click at [715, 342] on div "© MapTiler © OpenStreetMap contributors [GEOGRAPHIC_DATA], [GEOGRAPHIC_DATA], […" at bounding box center [700, 181] width 247 height 353
click at [545, 29] on link "Properties" at bounding box center [557, 27] width 70 height 24
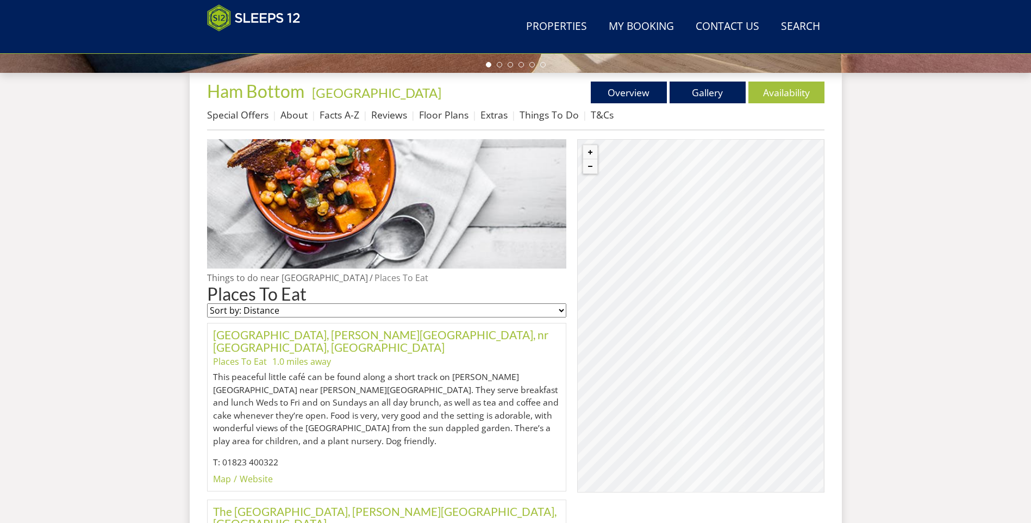
scroll to position [390, 0]
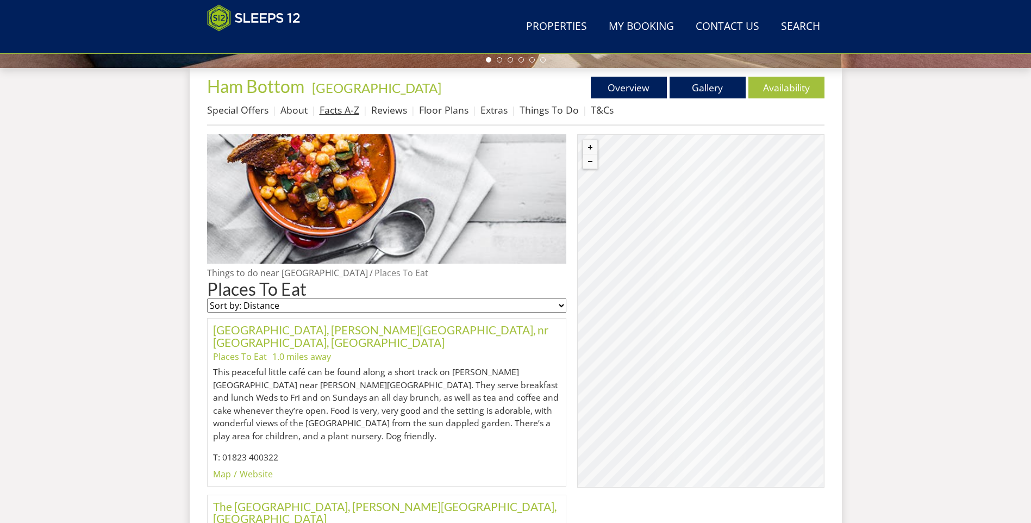
click at [346, 109] on link "Facts A-Z" at bounding box center [340, 109] width 40 height 13
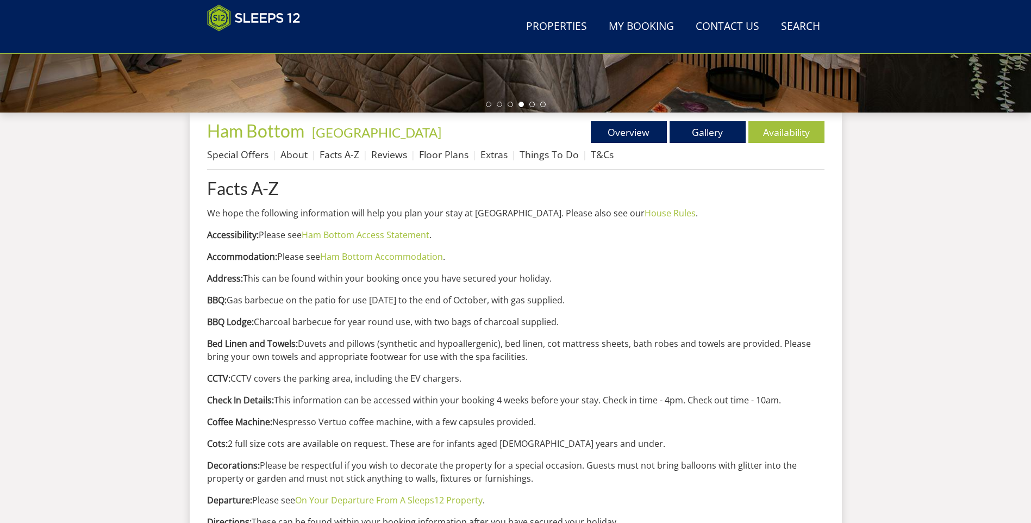
scroll to position [349, 0]
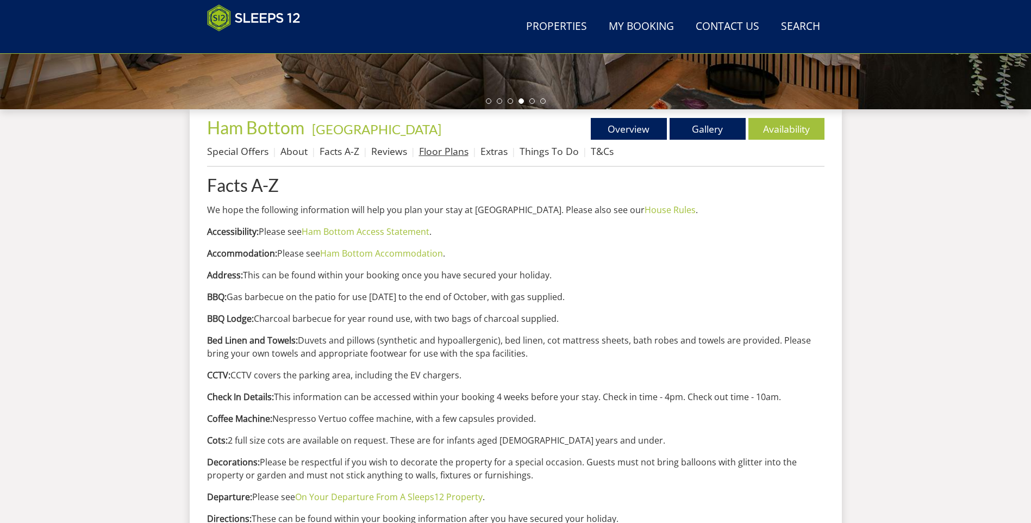
click at [450, 151] on link "Floor Plans" at bounding box center [443, 151] width 49 height 13
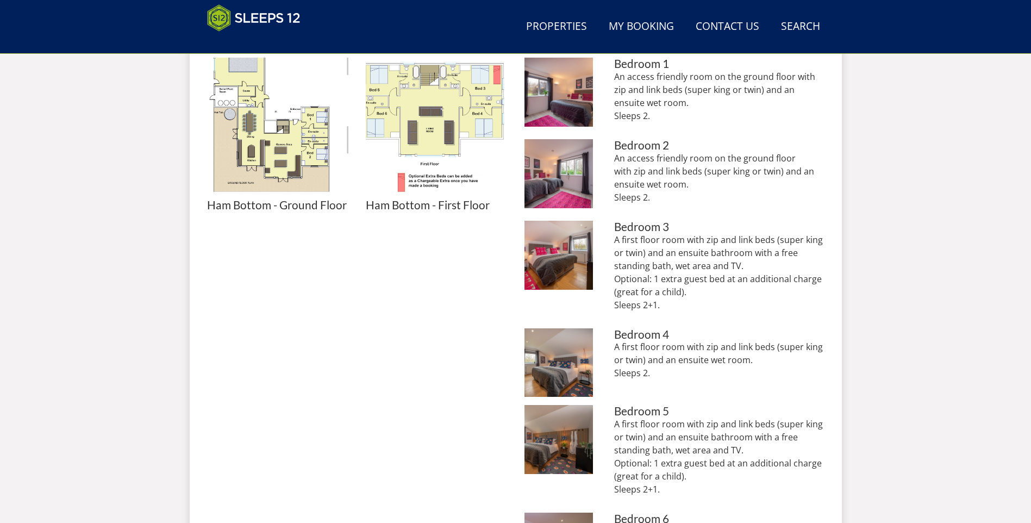
scroll to position [487, 0]
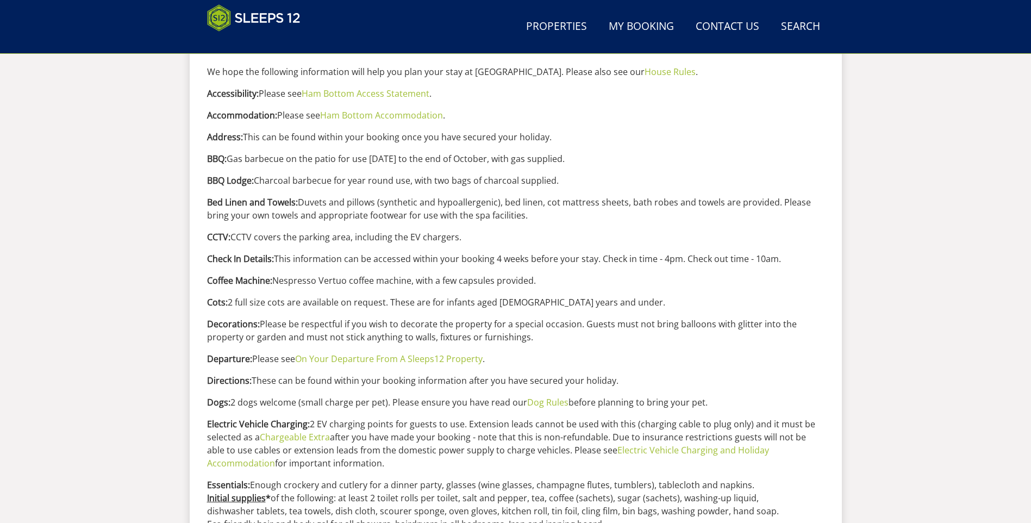
scroll to position [349, 0]
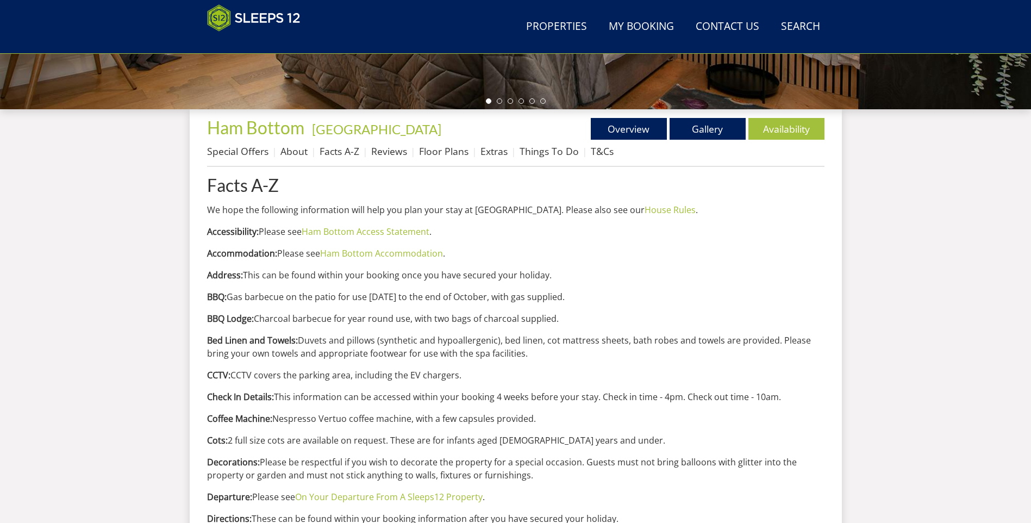
scroll to position [390, 0]
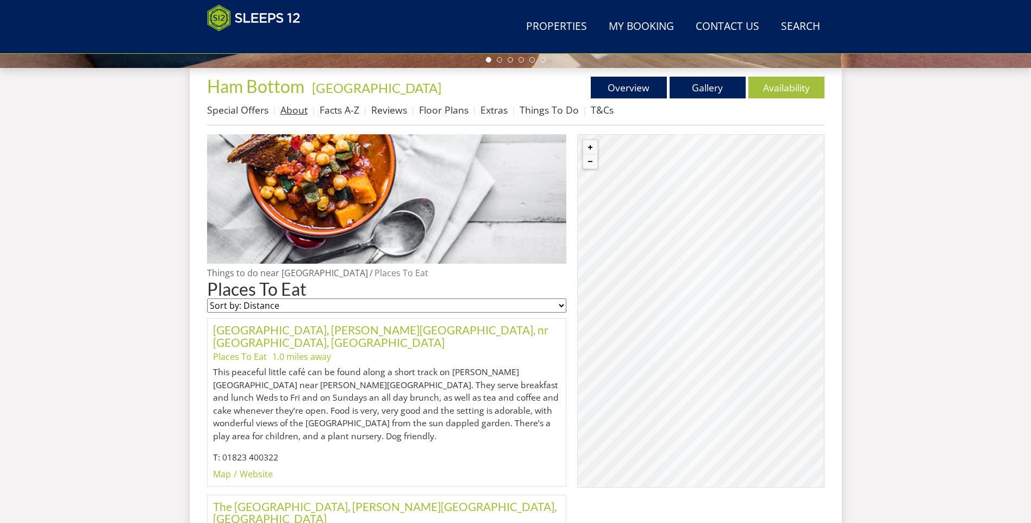
click at [300, 110] on link "About" at bounding box center [293, 109] width 27 height 13
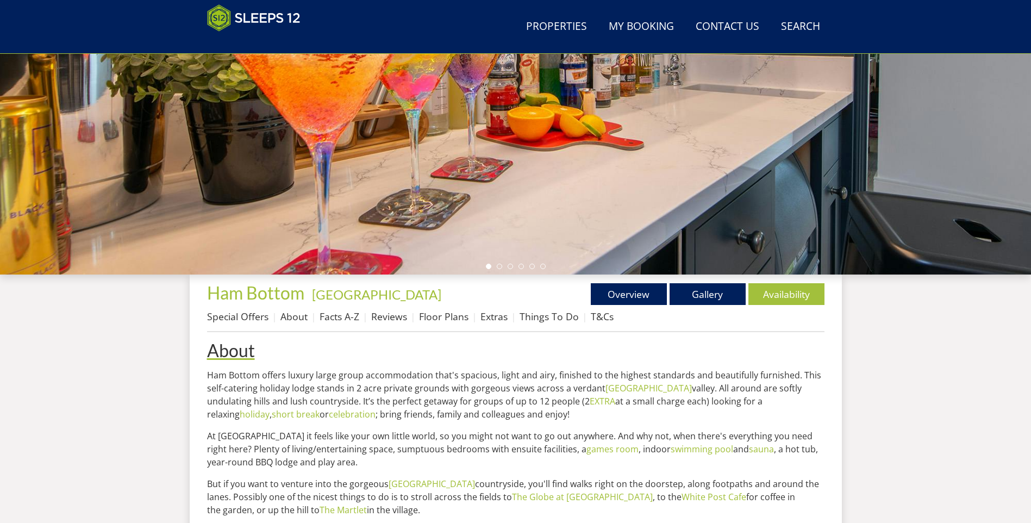
scroll to position [183, 0]
click at [632, 292] on link "Overview" at bounding box center [629, 295] width 76 height 22
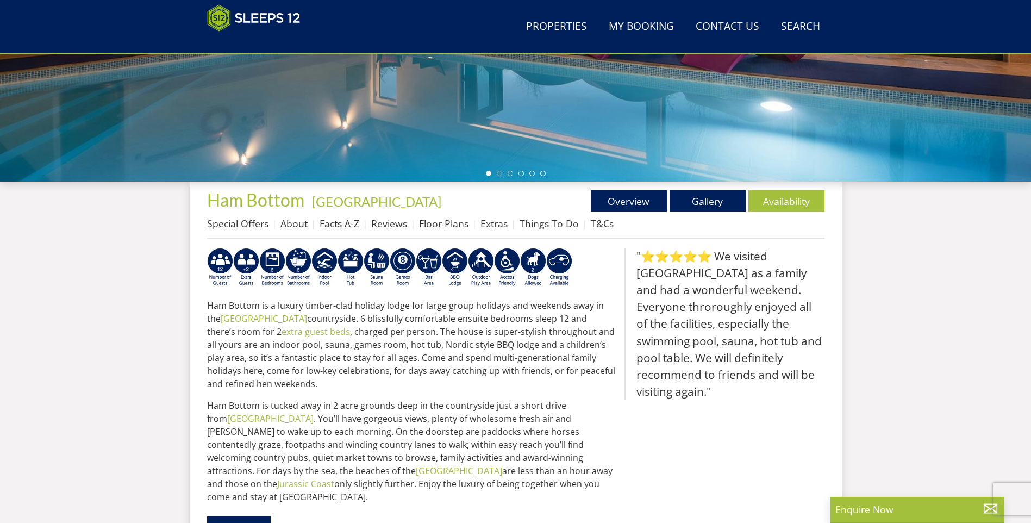
scroll to position [282, 0]
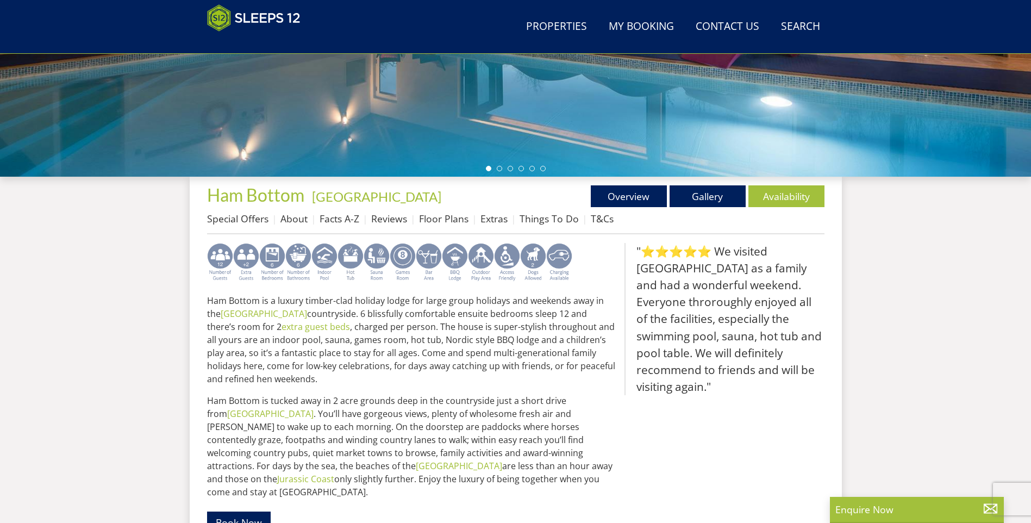
click at [459, 253] on img at bounding box center [455, 262] width 26 height 39
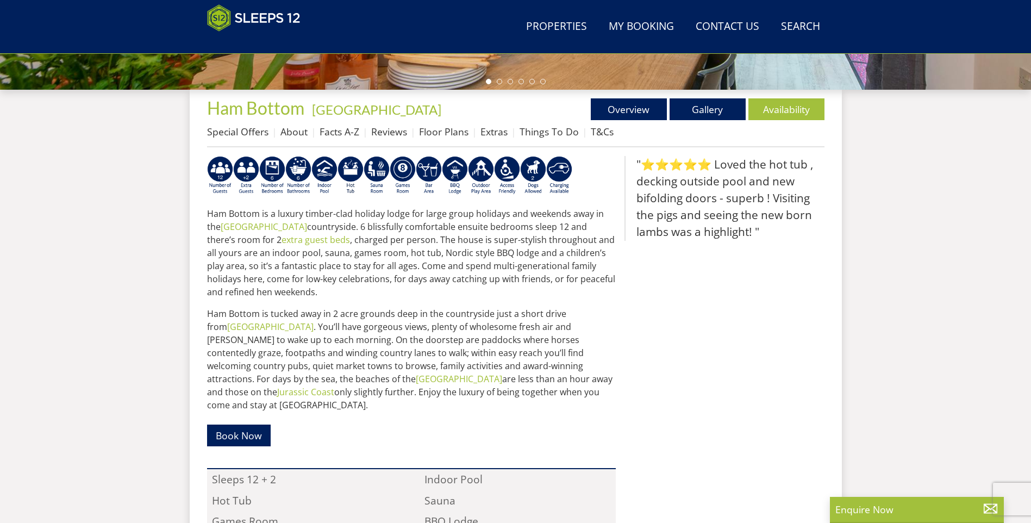
scroll to position [343, 0]
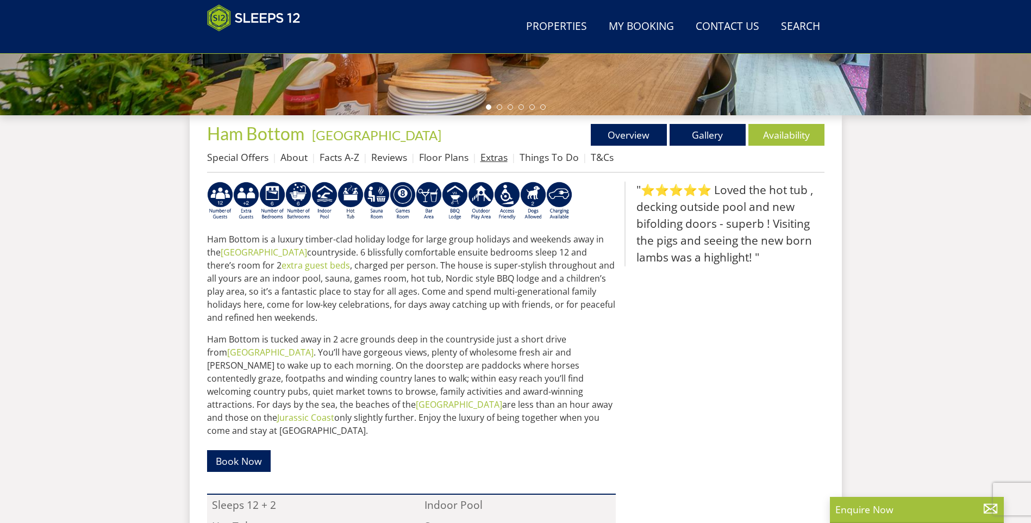
click at [489, 156] on link "Extras" at bounding box center [494, 157] width 27 height 13
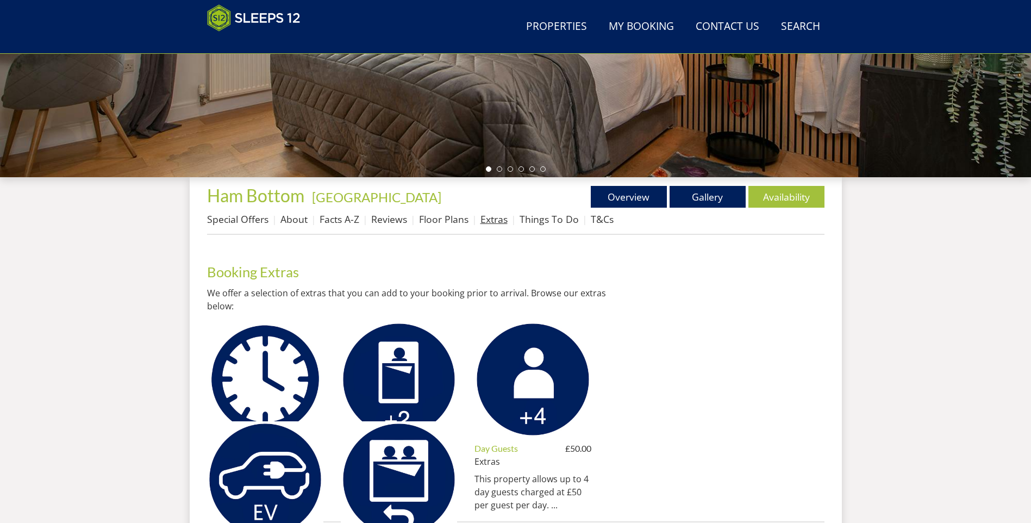
scroll to position [241, 0]
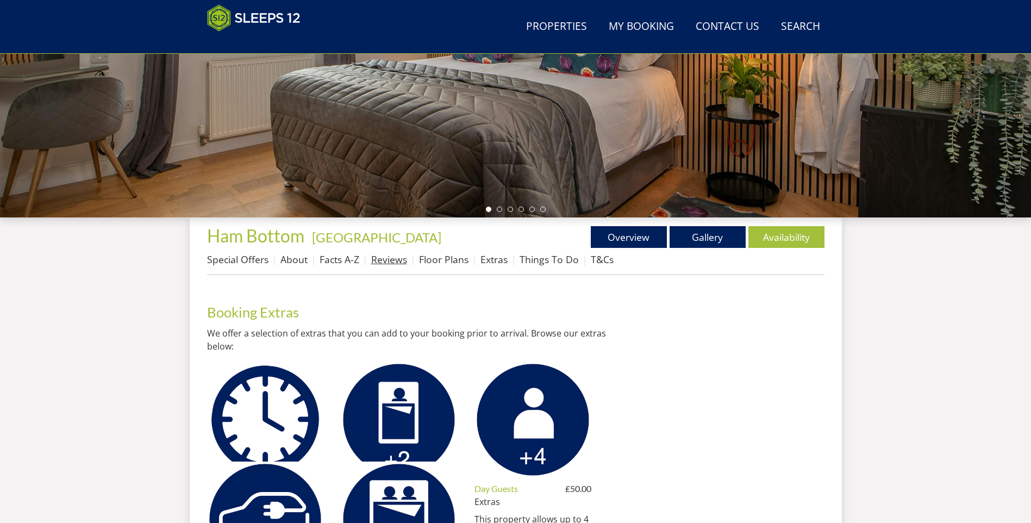
click at [388, 259] on link "Reviews" at bounding box center [389, 259] width 36 height 13
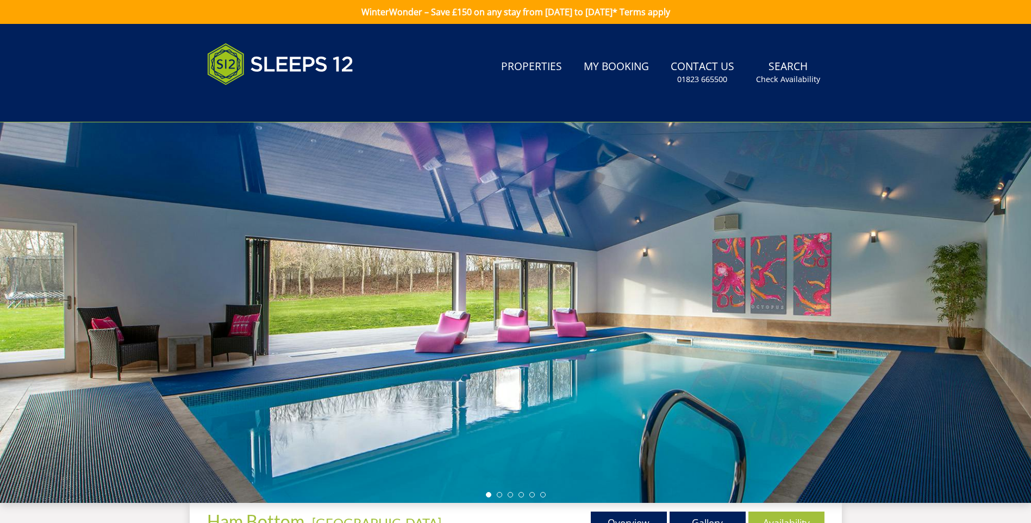
scroll to position [186, 0]
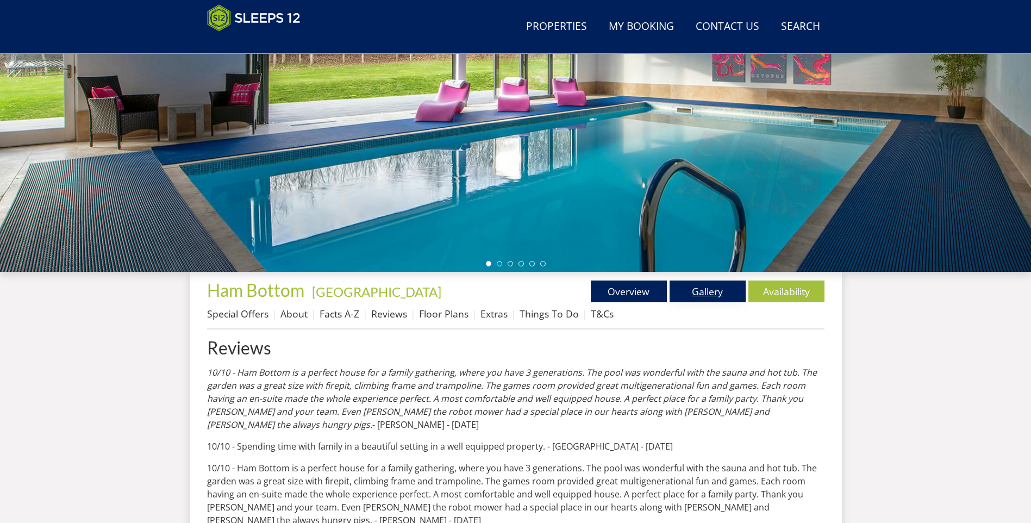
click at [696, 291] on link "Gallery" at bounding box center [708, 291] width 76 height 22
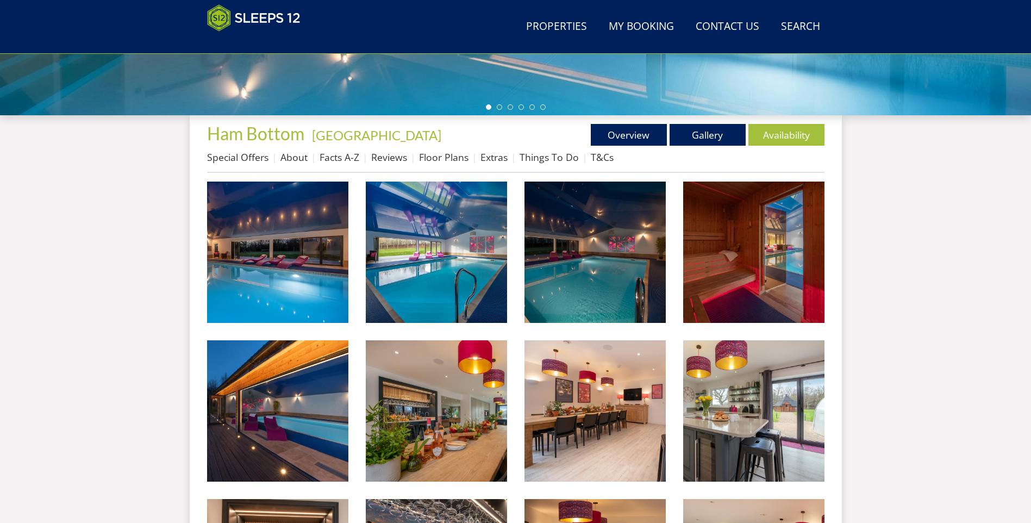
scroll to position [452, 0]
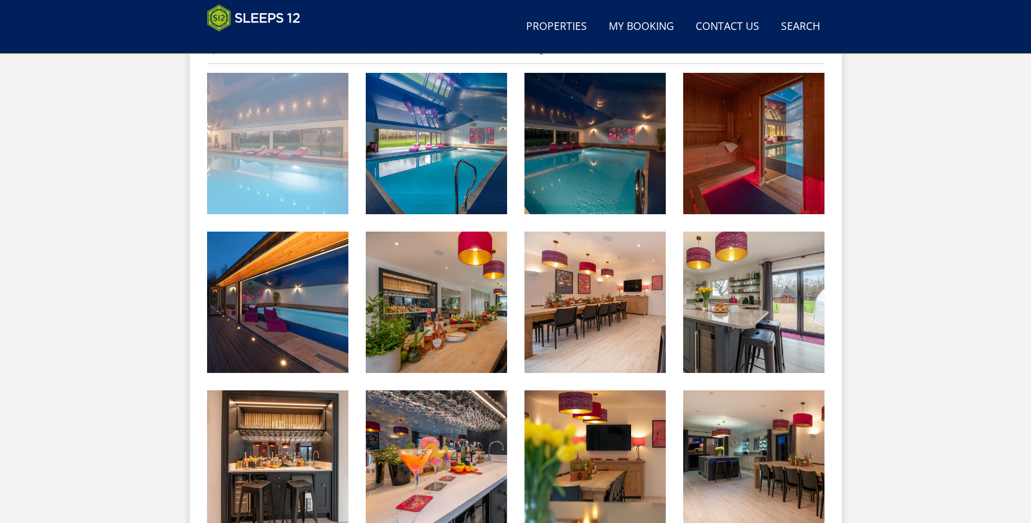
click at [311, 167] on img at bounding box center [277, 143] width 141 height 141
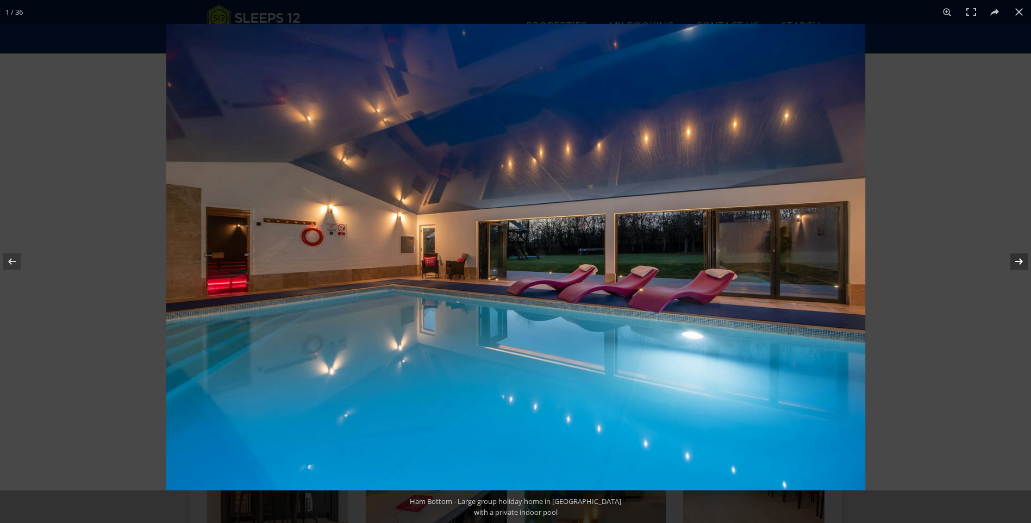
click at [1019, 260] on button at bounding box center [1012, 261] width 38 height 54
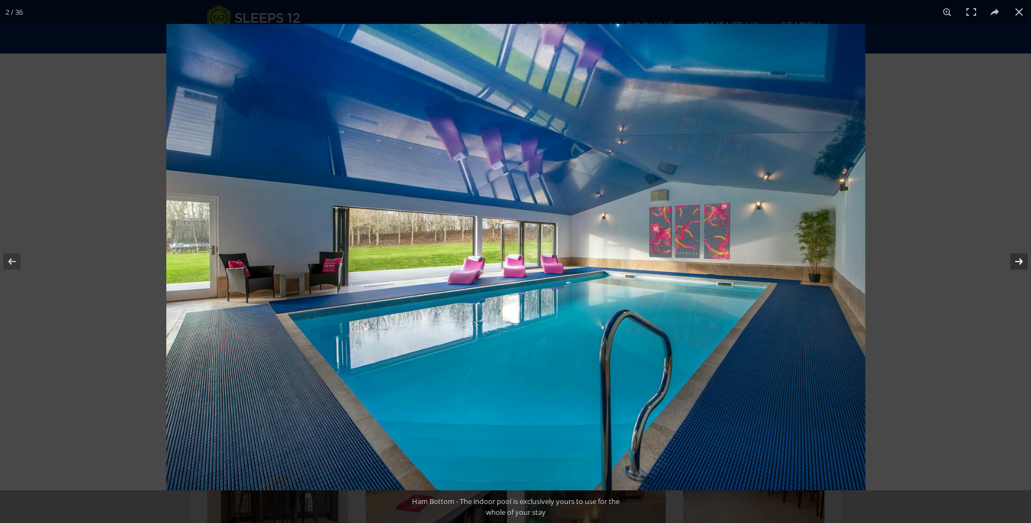
click at [1019, 260] on button at bounding box center [1012, 261] width 38 height 54
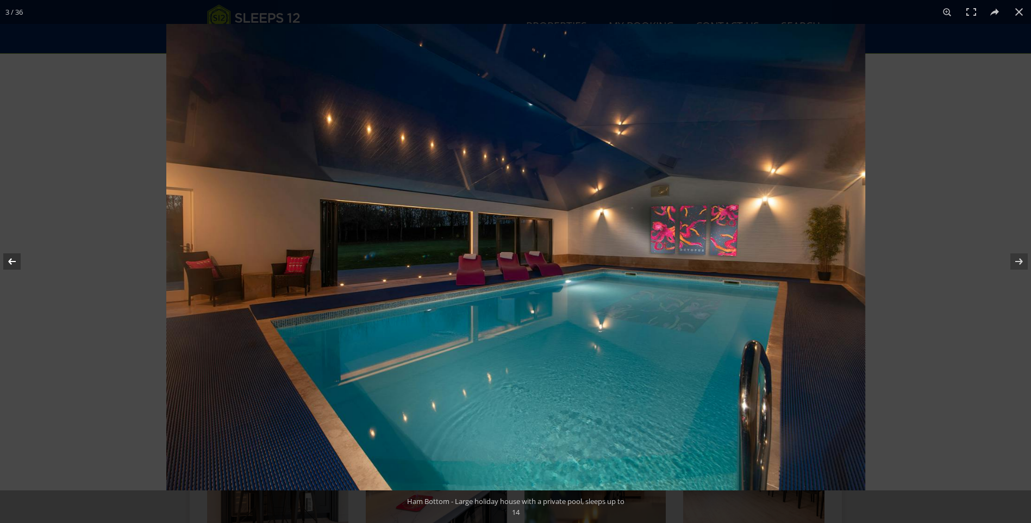
click at [15, 255] on button at bounding box center [19, 261] width 38 height 54
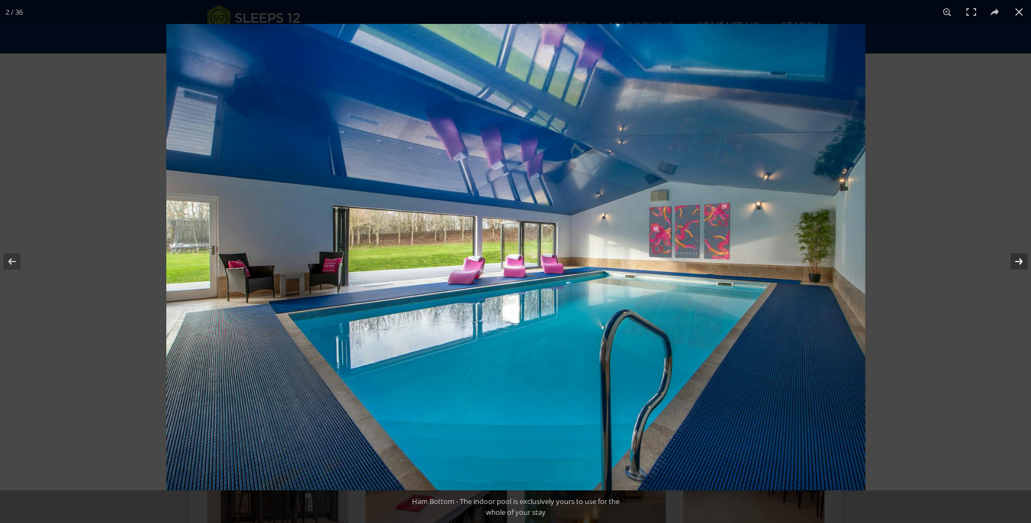
click at [1016, 258] on button at bounding box center [1012, 261] width 38 height 54
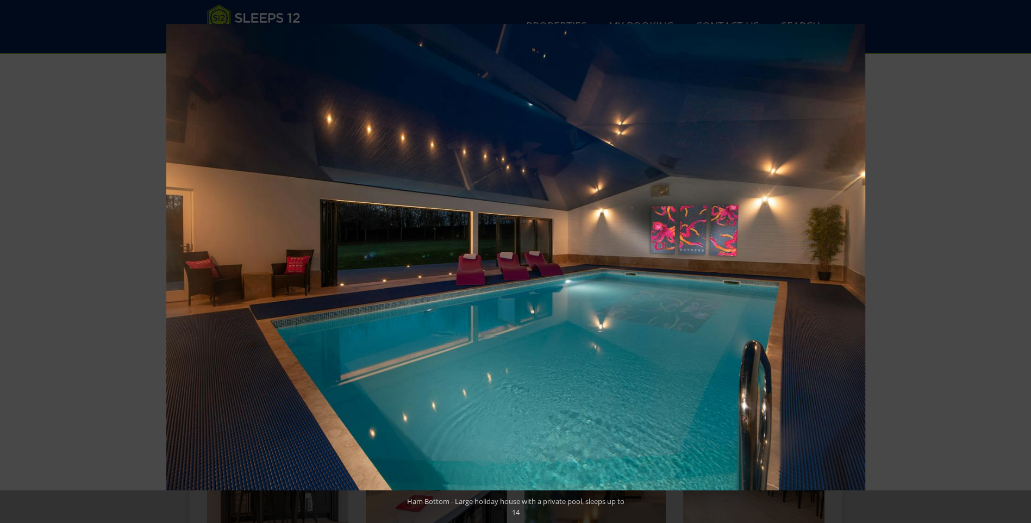
click at [1016, 258] on button at bounding box center [1012, 261] width 38 height 54
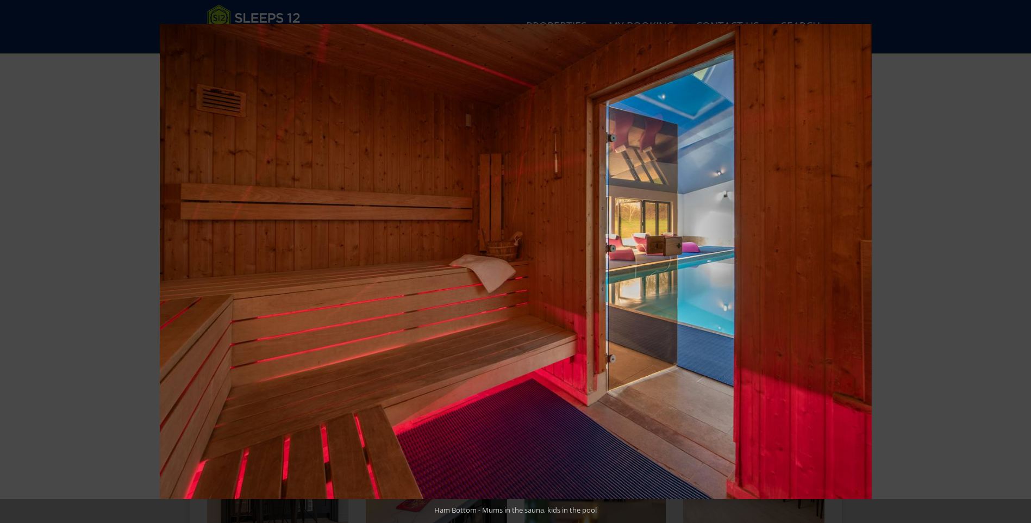
click at [1016, 258] on button at bounding box center [1012, 261] width 38 height 54
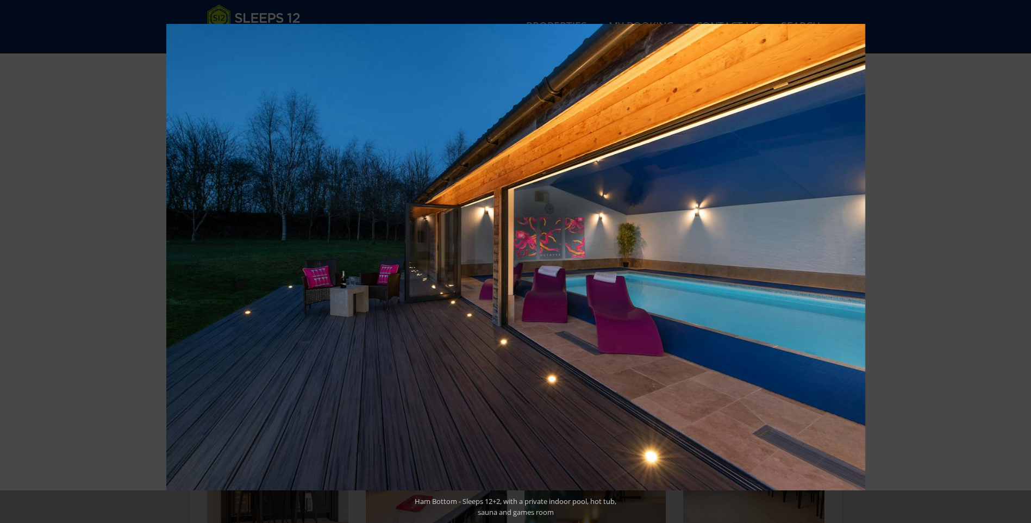
click at [1016, 258] on button at bounding box center [1012, 261] width 38 height 54
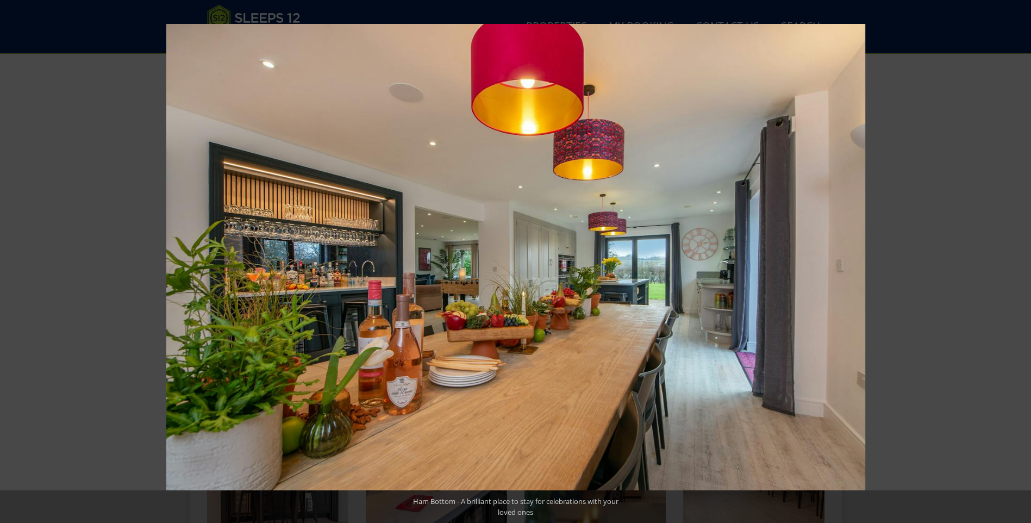
click at [1016, 258] on button at bounding box center [1012, 261] width 38 height 54
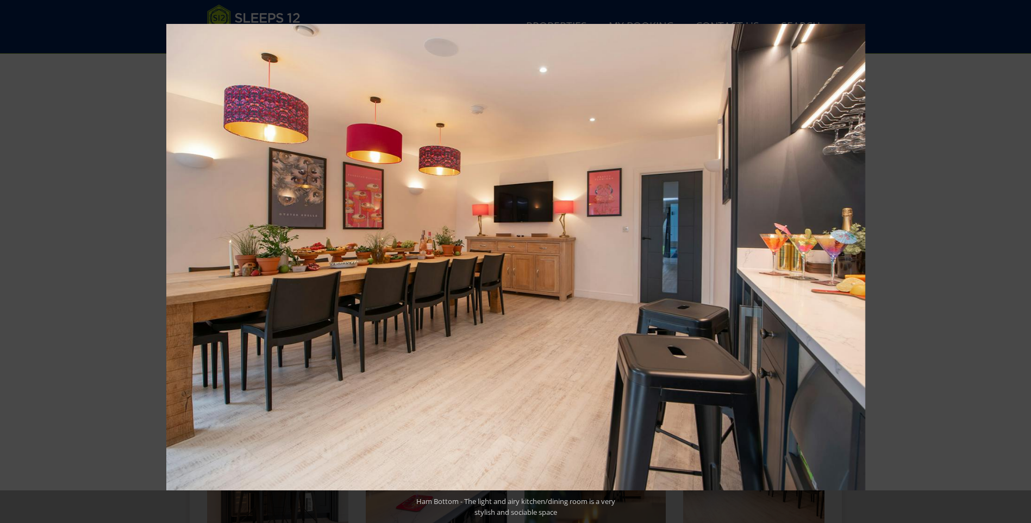
click at [1016, 258] on button at bounding box center [1012, 261] width 38 height 54
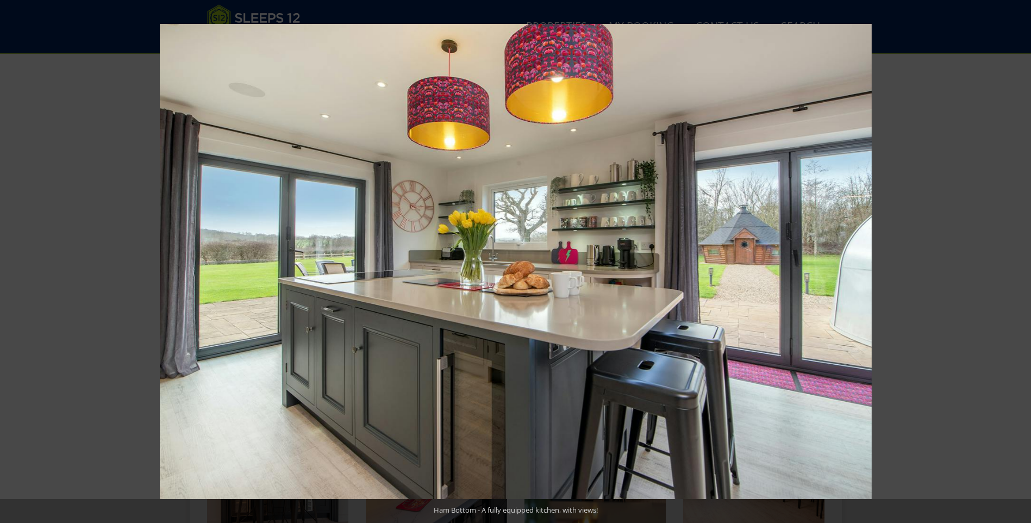
click at [1016, 258] on button at bounding box center [1012, 261] width 38 height 54
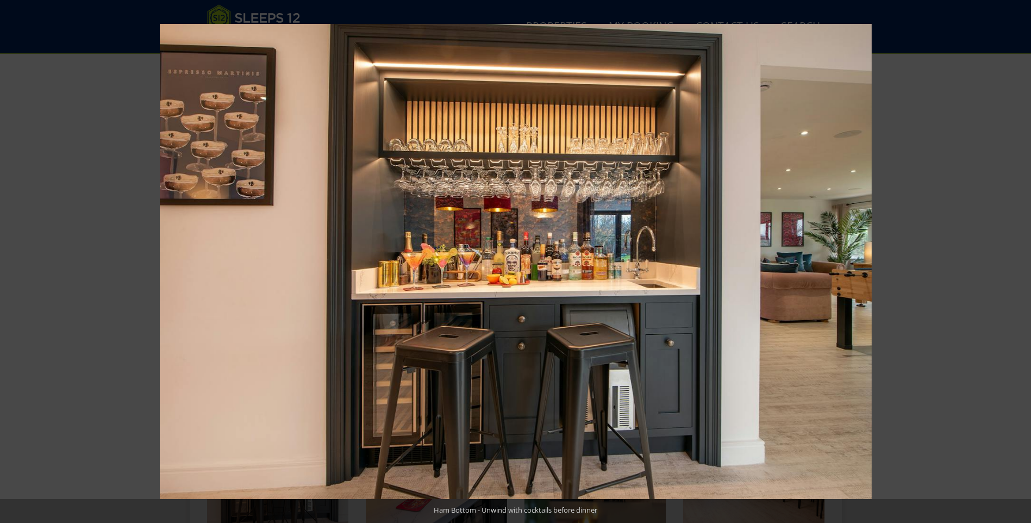
click at [1016, 258] on button at bounding box center [1012, 261] width 38 height 54
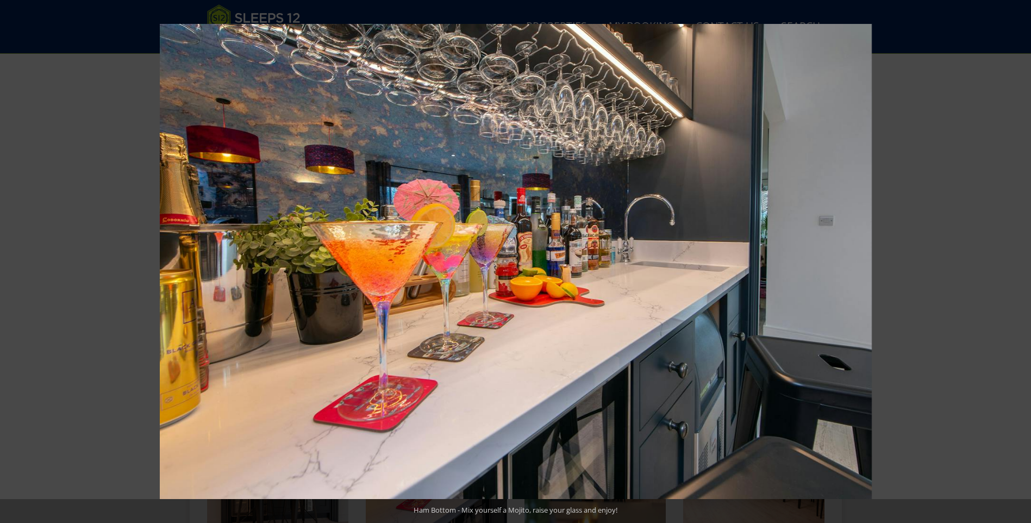
click at [1016, 258] on button at bounding box center [1012, 261] width 38 height 54
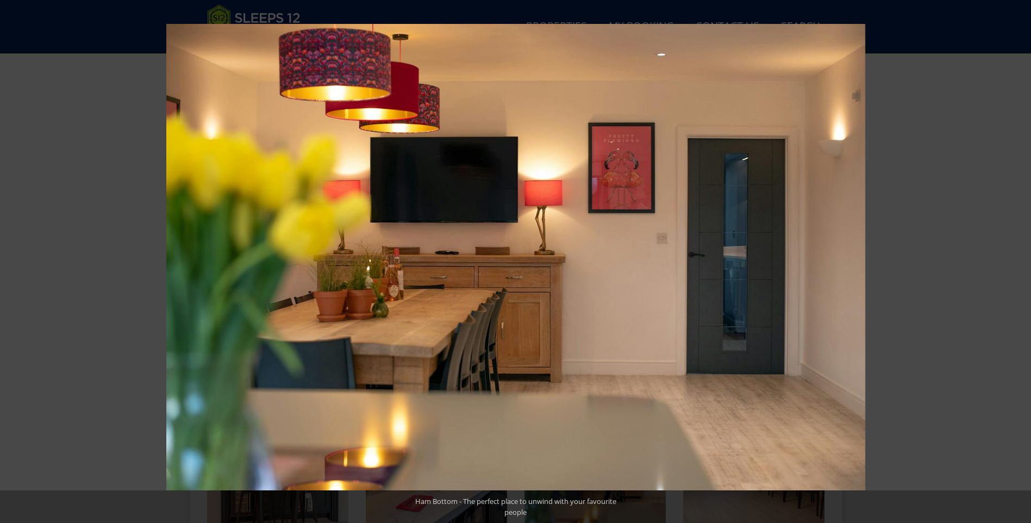
click at [1016, 258] on button at bounding box center [1012, 261] width 38 height 54
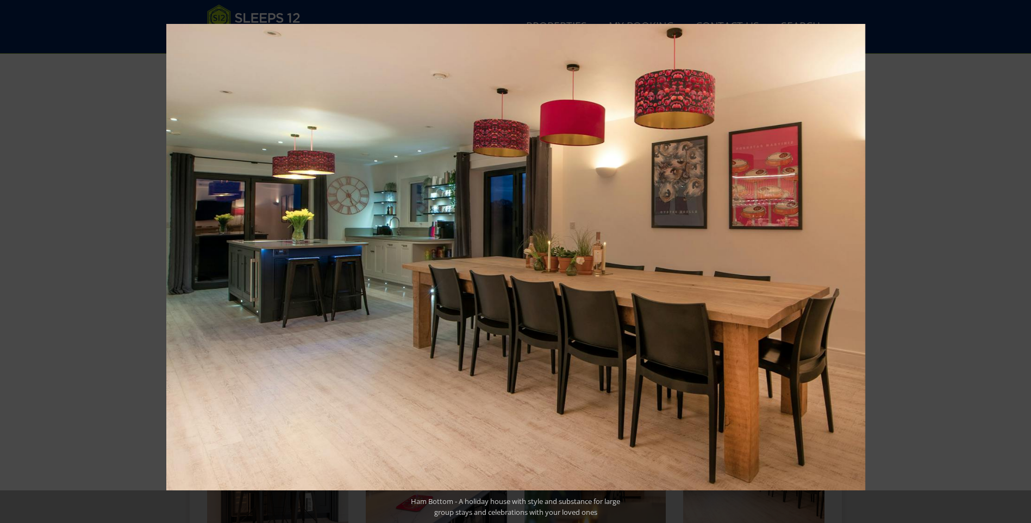
click at [1016, 258] on button at bounding box center [1012, 261] width 38 height 54
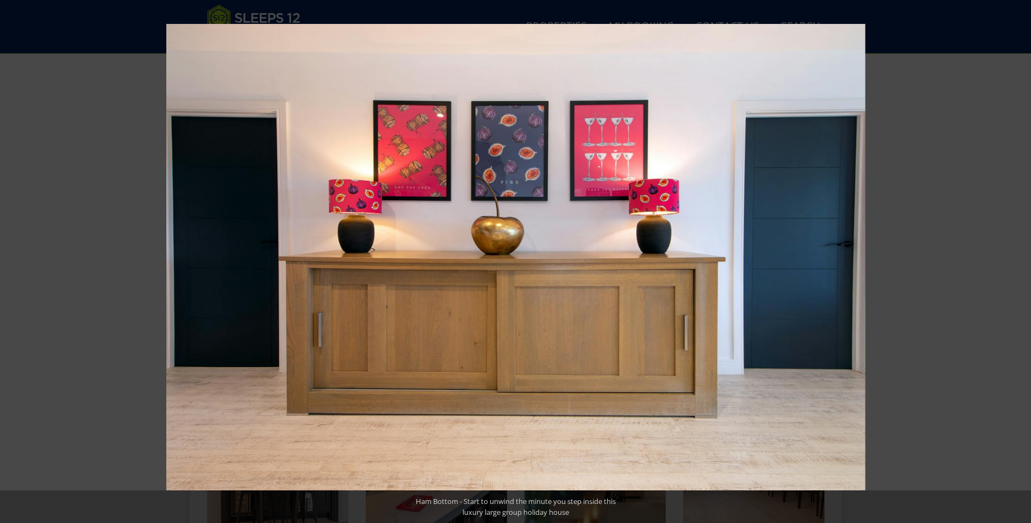
click at [1016, 258] on button at bounding box center [1012, 261] width 38 height 54
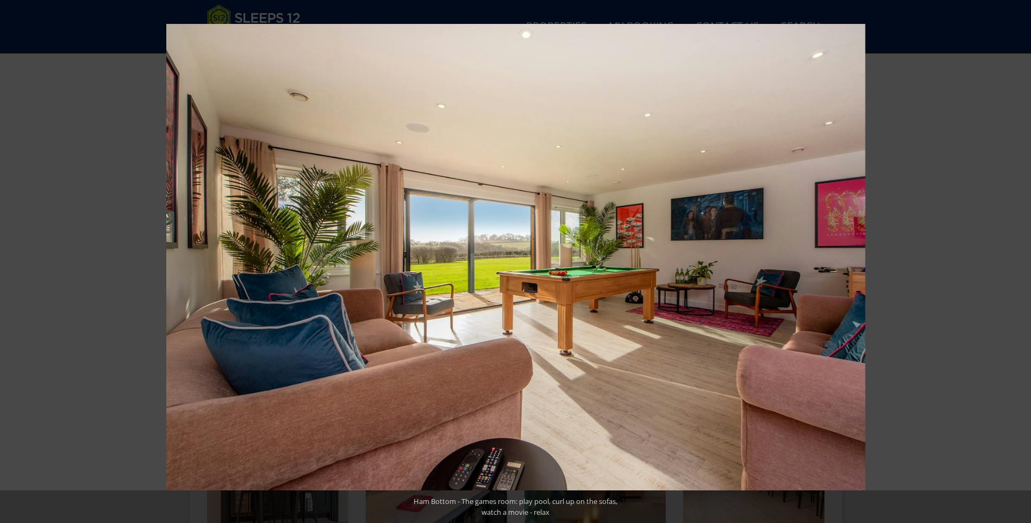
click at [1016, 258] on button at bounding box center [1012, 261] width 38 height 54
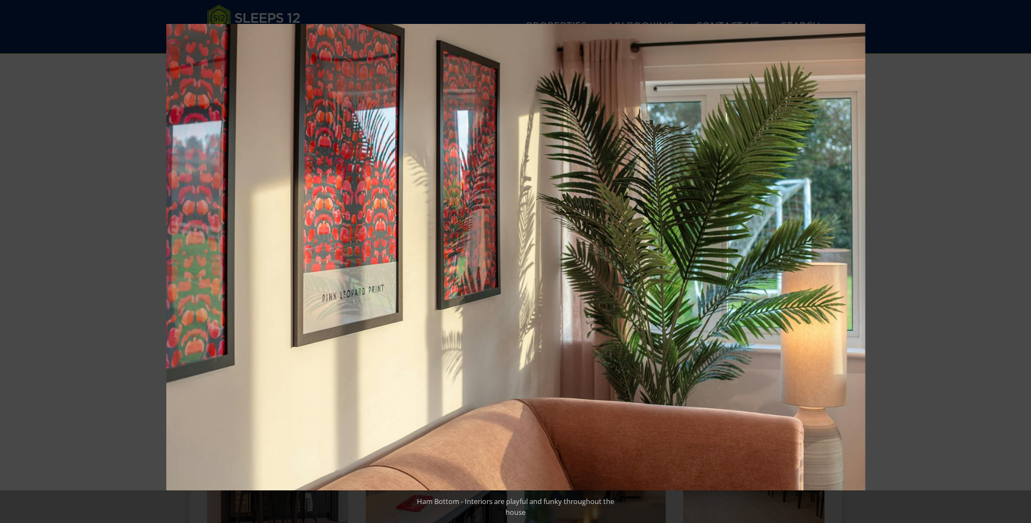
click at [1016, 258] on button at bounding box center [1012, 261] width 38 height 54
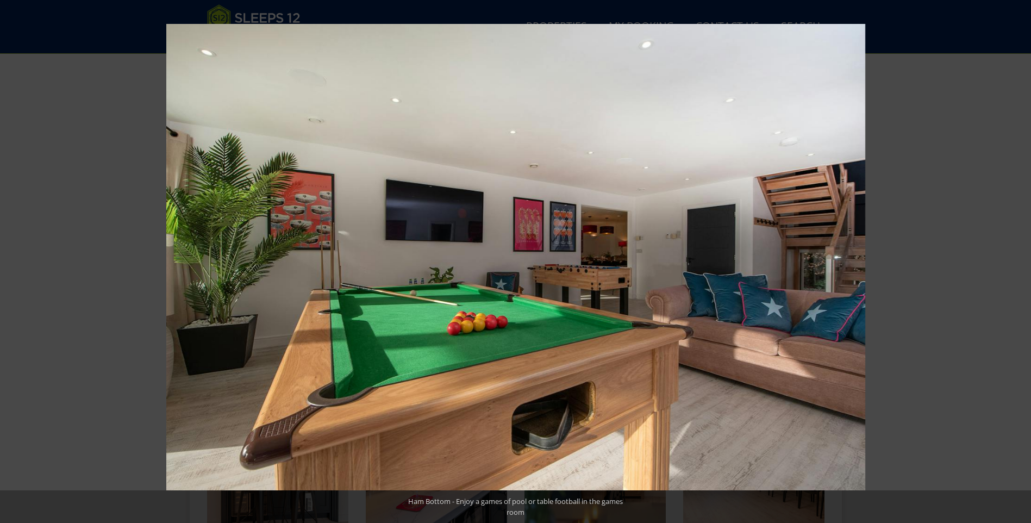
click at [1016, 258] on button at bounding box center [1012, 261] width 38 height 54
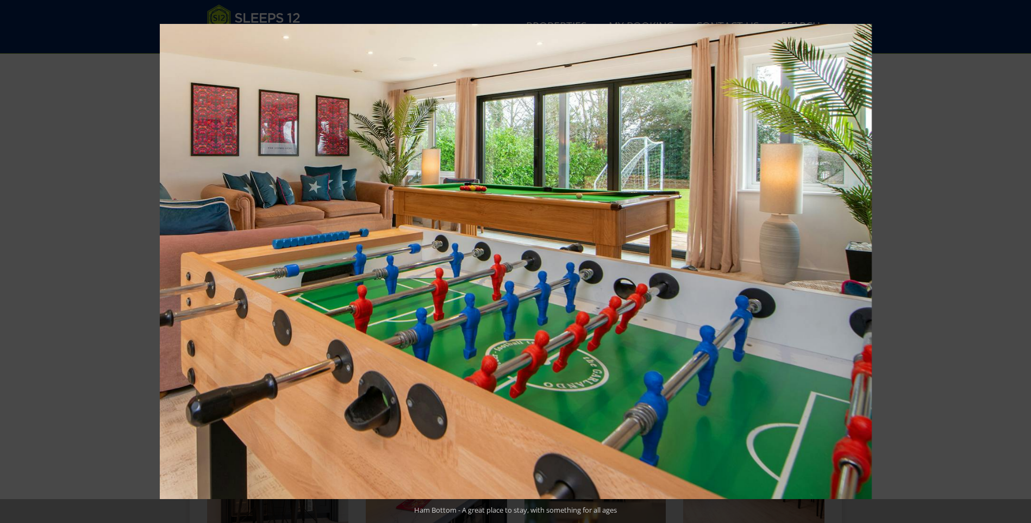
click at [1016, 258] on button at bounding box center [1012, 261] width 38 height 54
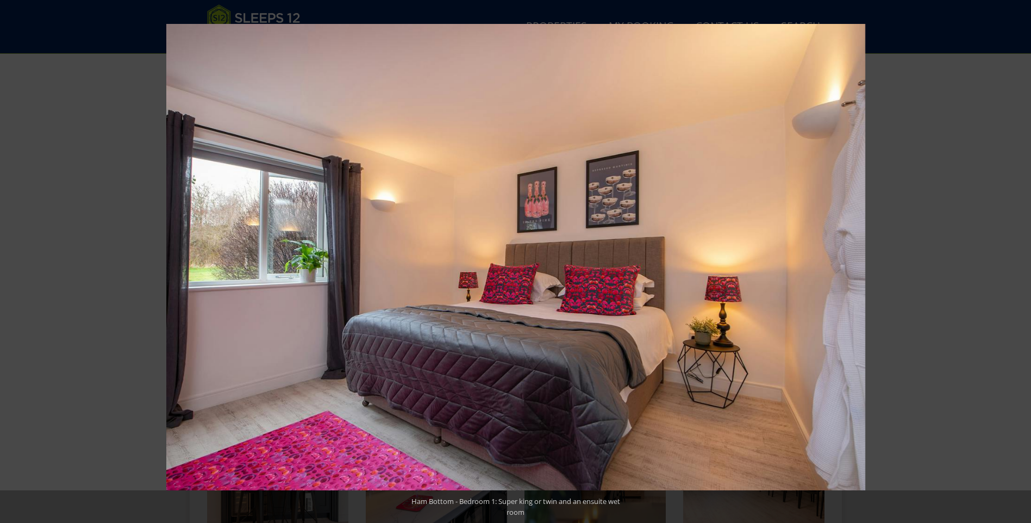
click at [1016, 258] on button at bounding box center [1012, 261] width 38 height 54
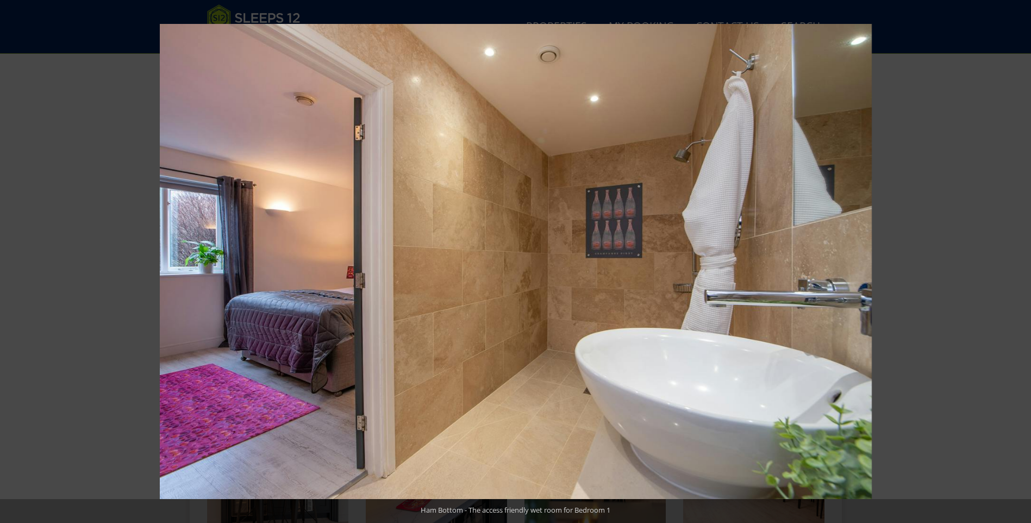
click at [1016, 258] on button at bounding box center [1012, 261] width 38 height 54
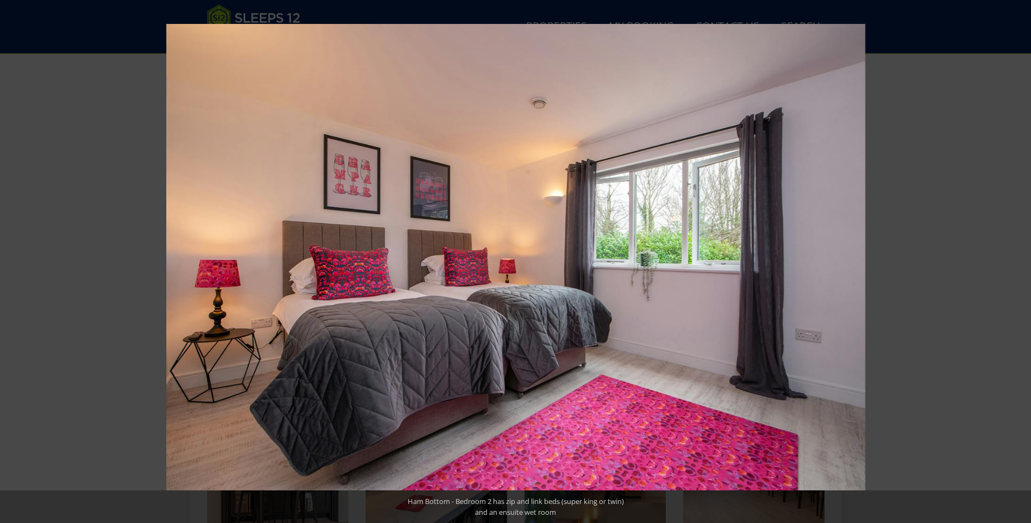
click at [1016, 258] on button at bounding box center [1012, 261] width 38 height 54
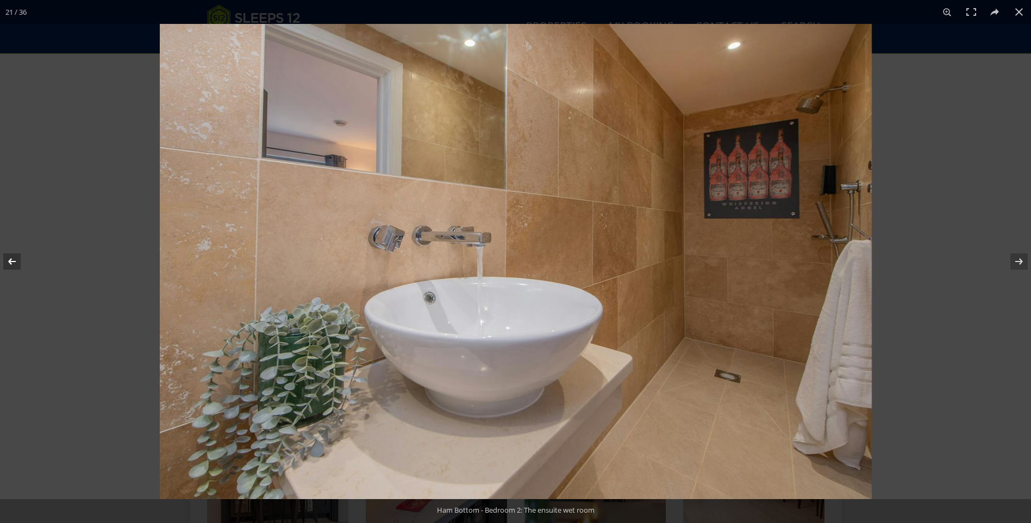
click at [18, 258] on button at bounding box center [19, 261] width 38 height 54
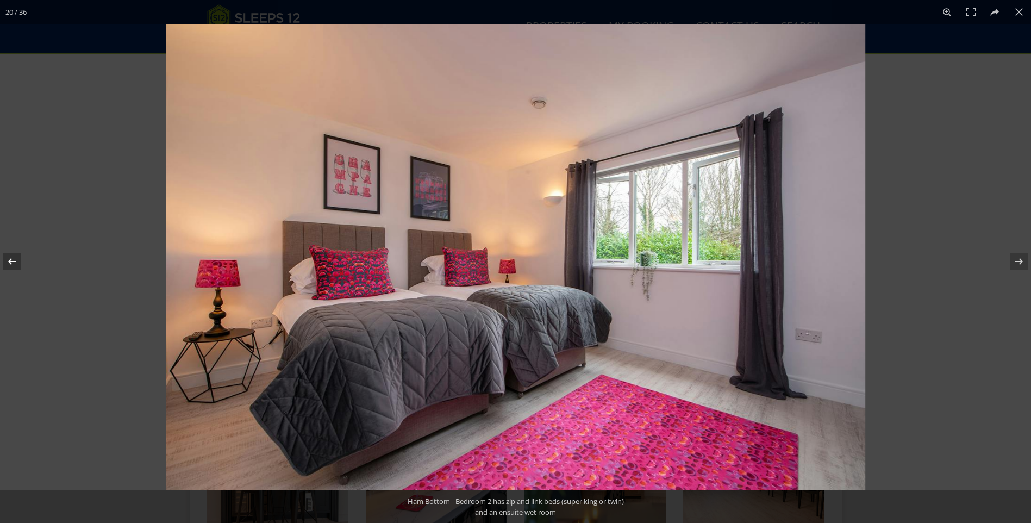
click at [18, 258] on button at bounding box center [19, 261] width 38 height 54
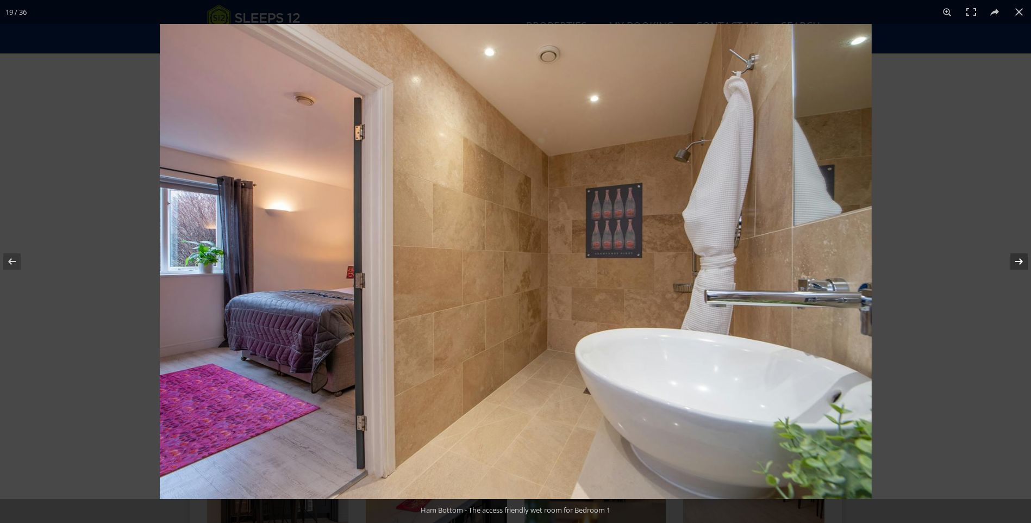
click at [1019, 263] on button at bounding box center [1012, 261] width 38 height 54
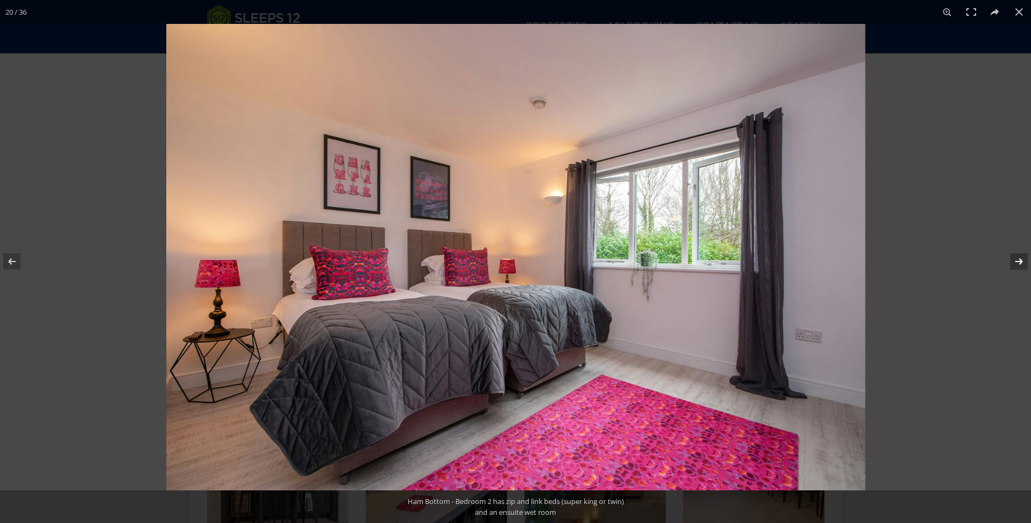
click at [1019, 263] on button at bounding box center [1012, 261] width 38 height 54
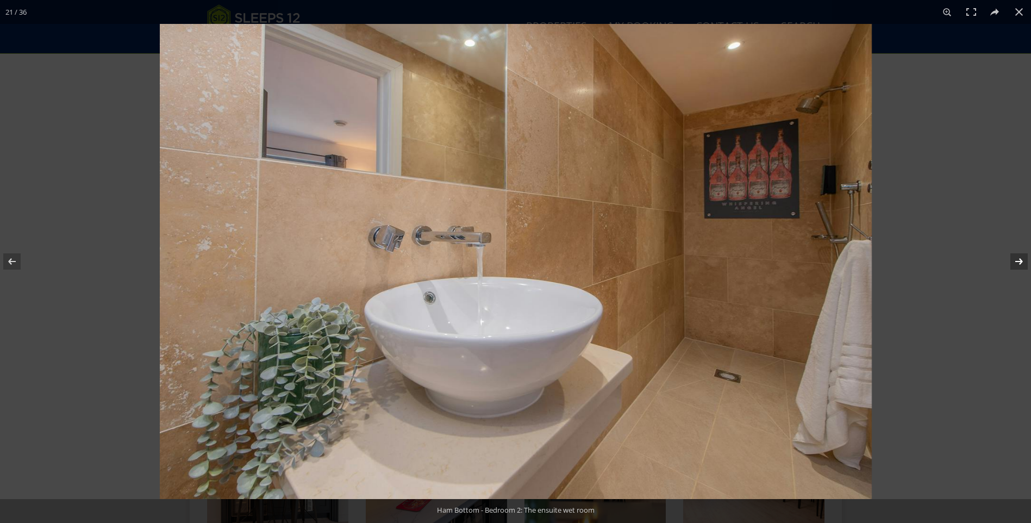
click at [1019, 263] on button at bounding box center [1012, 261] width 38 height 54
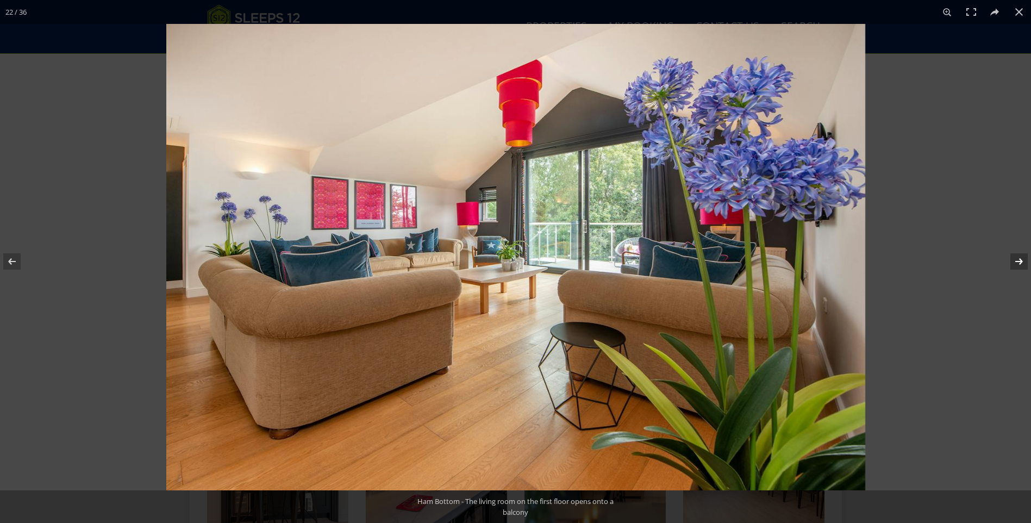
click at [1019, 263] on button at bounding box center [1012, 261] width 38 height 54
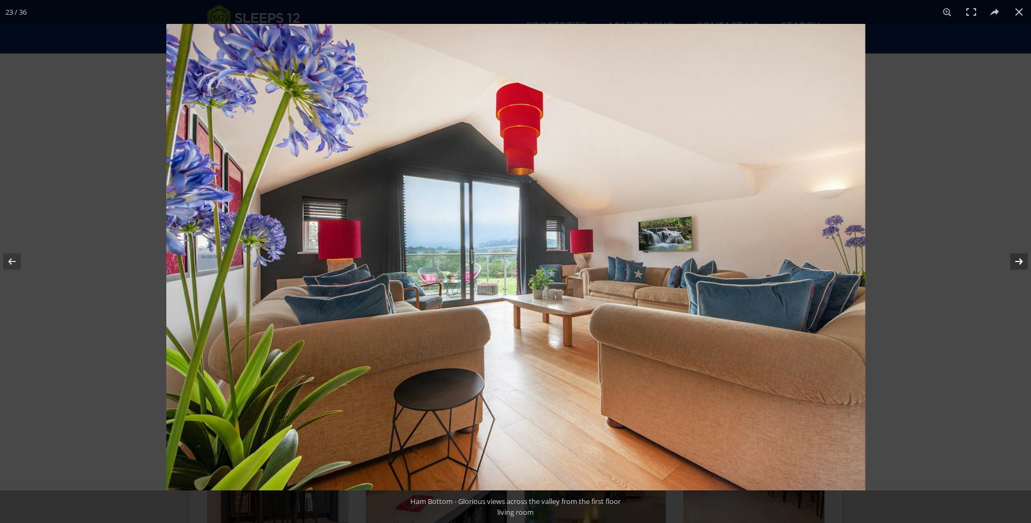
click at [1019, 263] on button at bounding box center [1012, 261] width 38 height 54
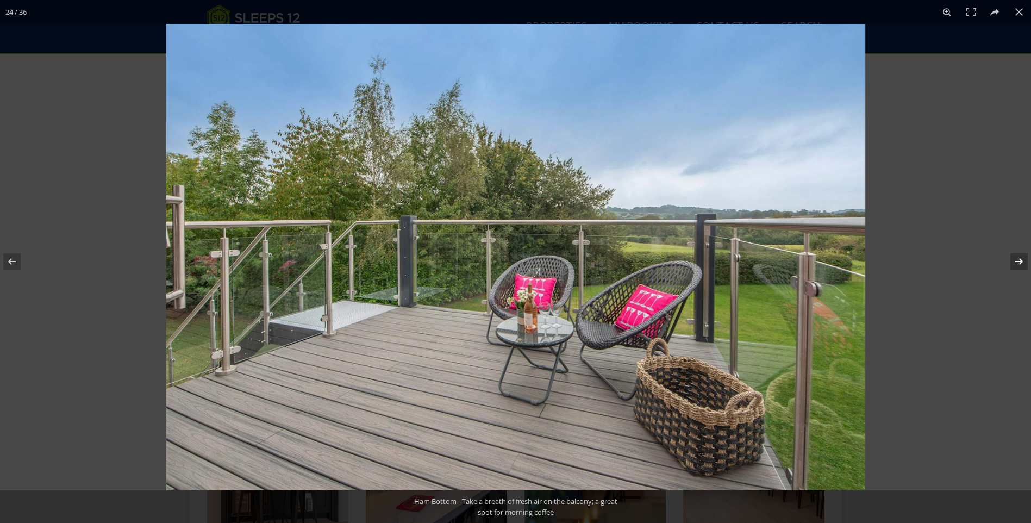
click at [1019, 263] on button at bounding box center [1012, 261] width 38 height 54
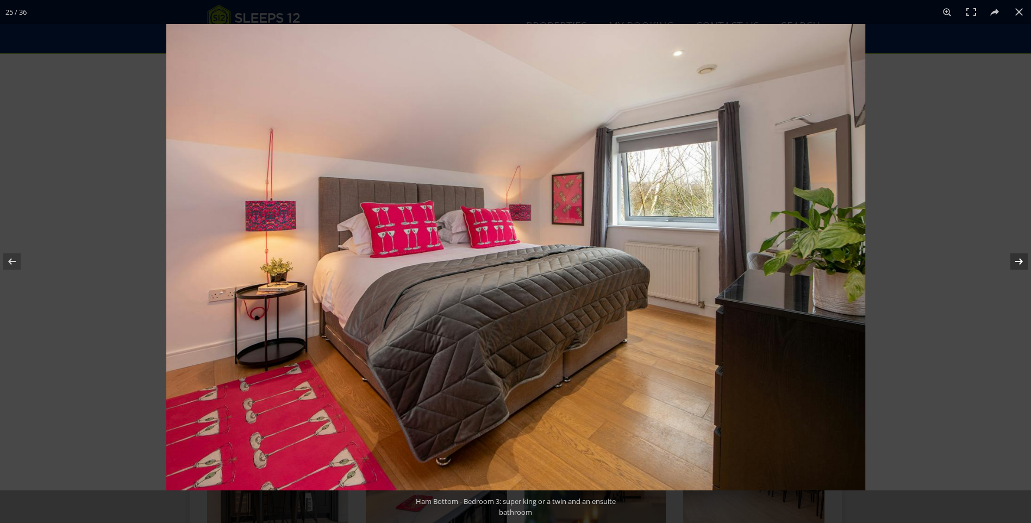
click at [1019, 263] on button at bounding box center [1012, 261] width 38 height 54
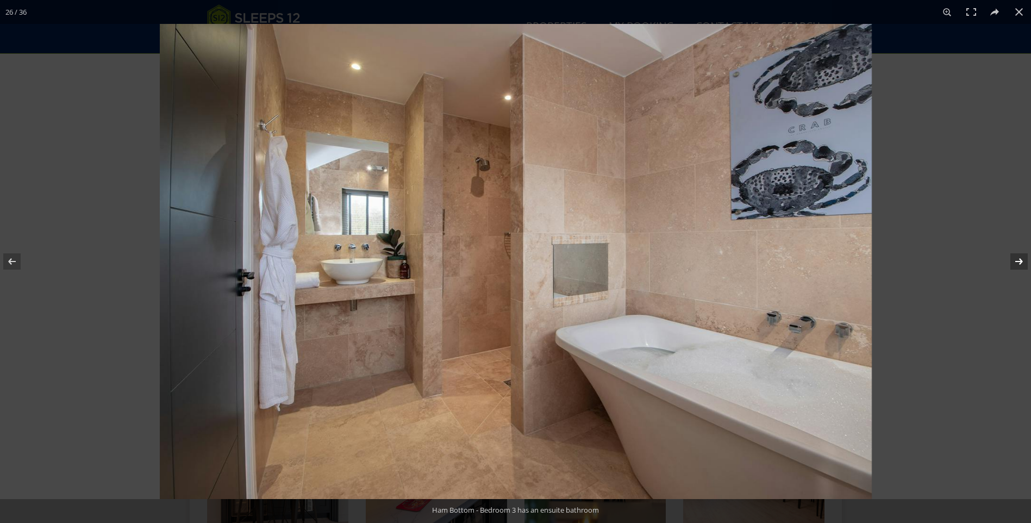
click at [1019, 263] on button at bounding box center [1012, 261] width 38 height 54
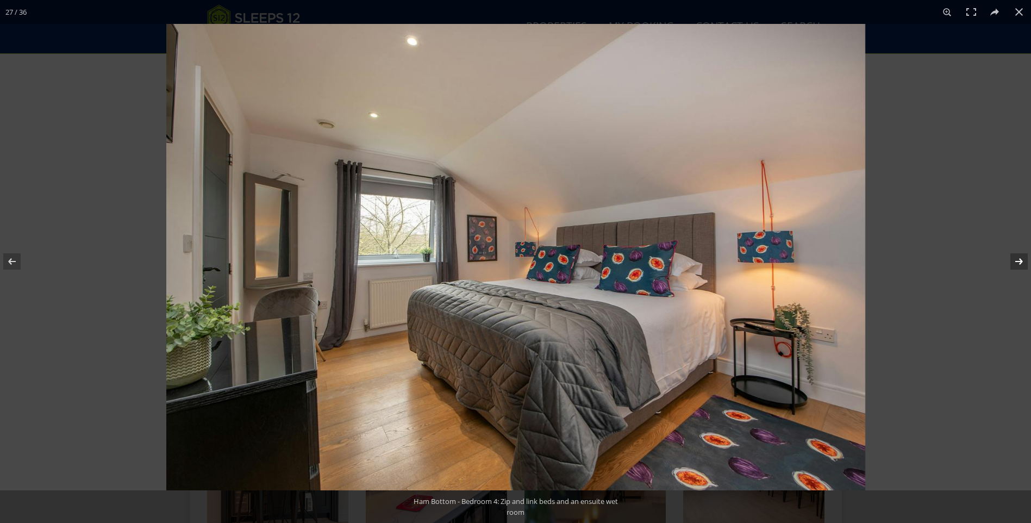
click at [1019, 263] on button at bounding box center [1012, 261] width 38 height 54
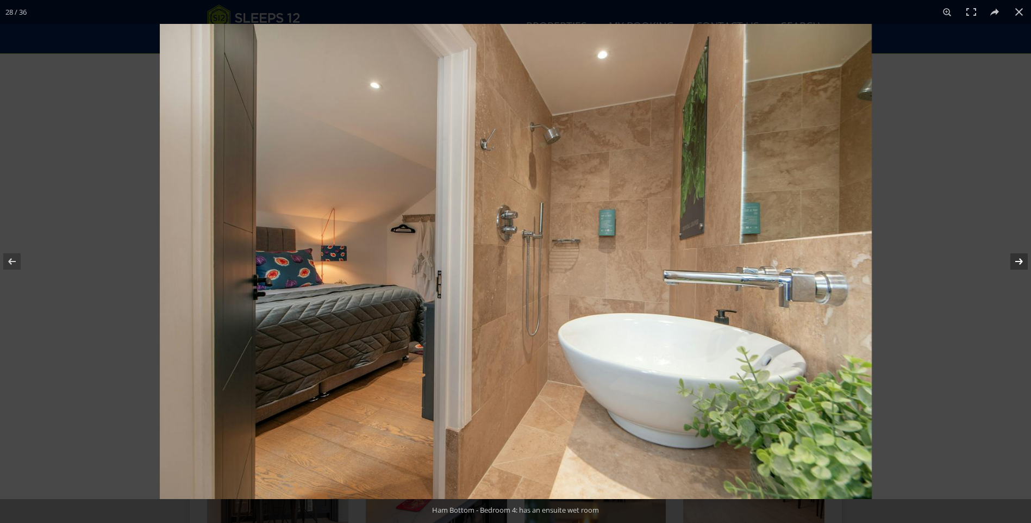
click at [1019, 263] on button at bounding box center [1012, 261] width 38 height 54
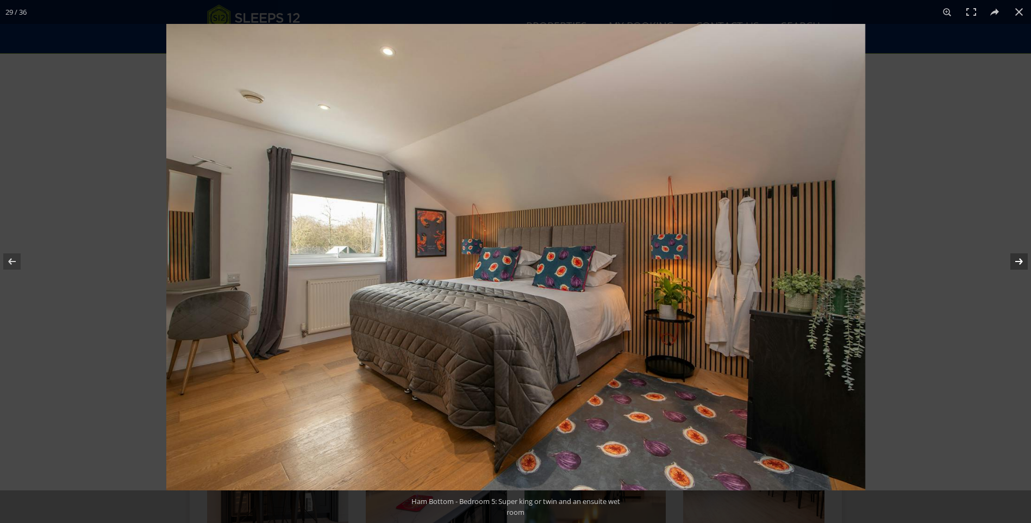
click at [1019, 263] on button at bounding box center [1012, 261] width 38 height 54
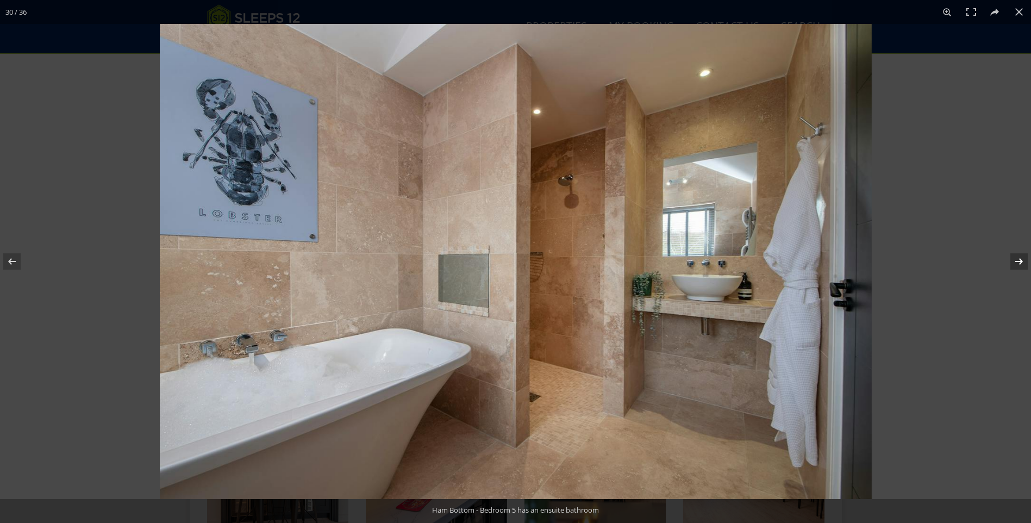
click at [1019, 263] on button at bounding box center [1012, 261] width 38 height 54
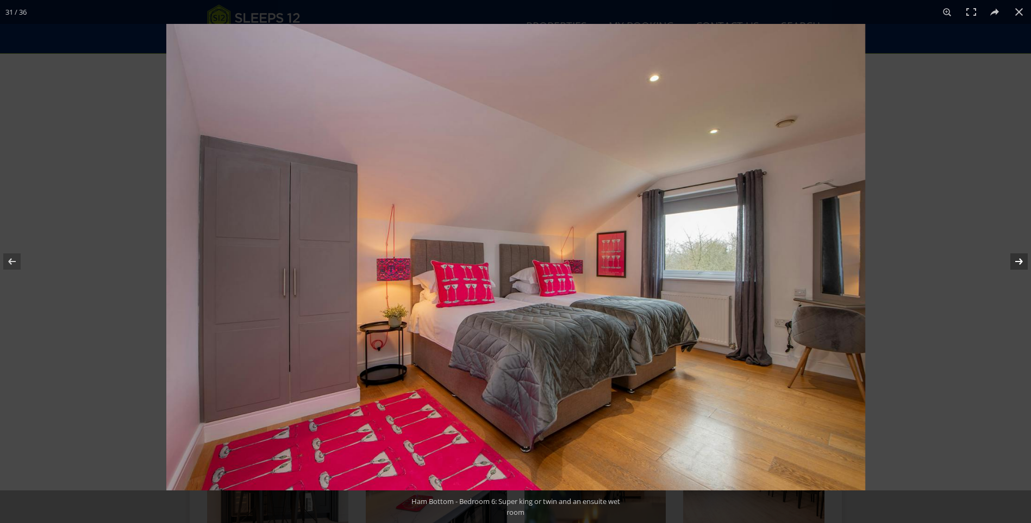
click at [1019, 263] on button at bounding box center [1012, 261] width 38 height 54
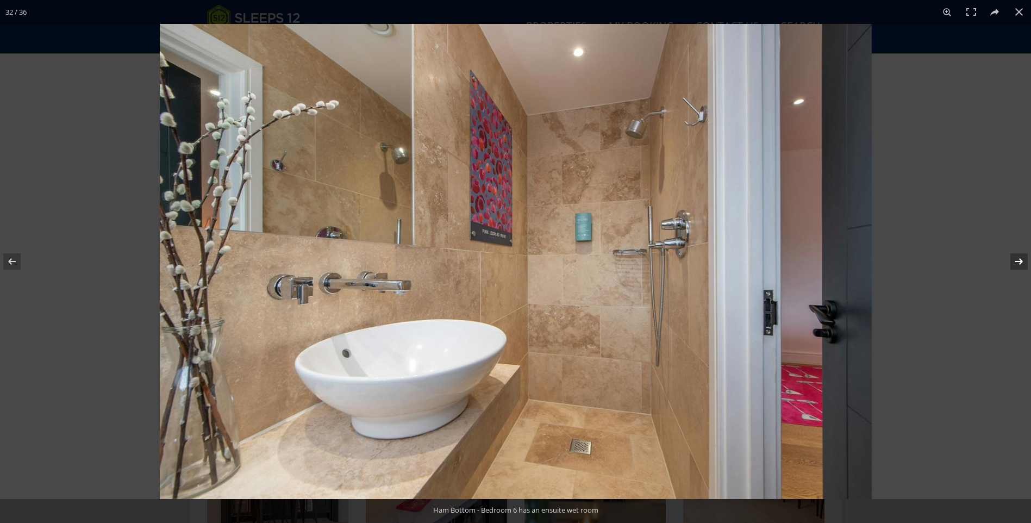
click at [1019, 263] on button at bounding box center [1012, 261] width 38 height 54
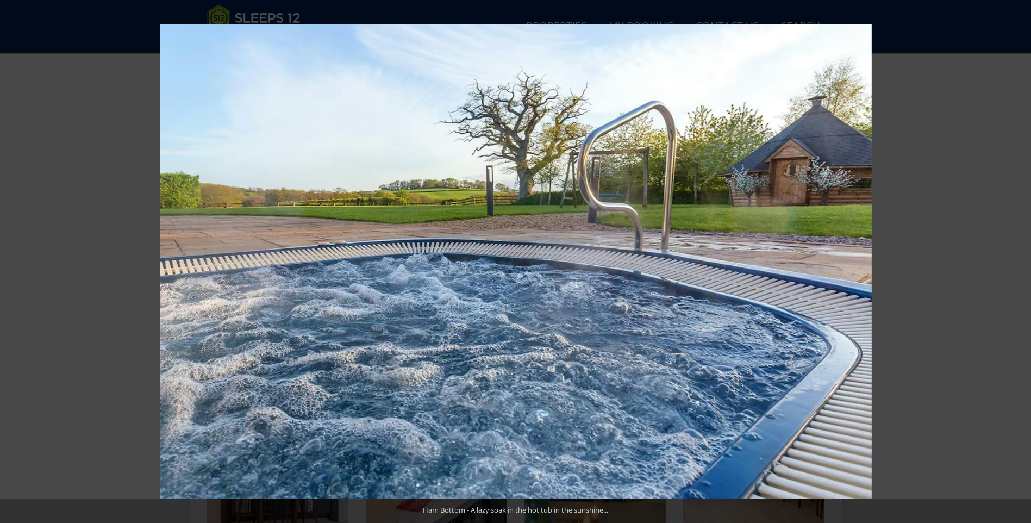
click at [1019, 263] on button at bounding box center [1012, 261] width 38 height 54
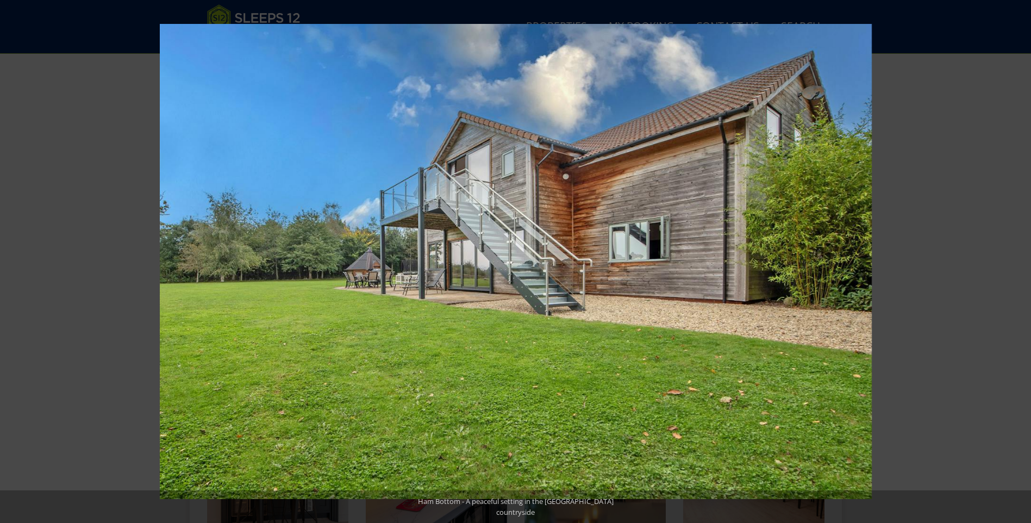
click at [1019, 263] on button at bounding box center [1012, 261] width 38 height 54
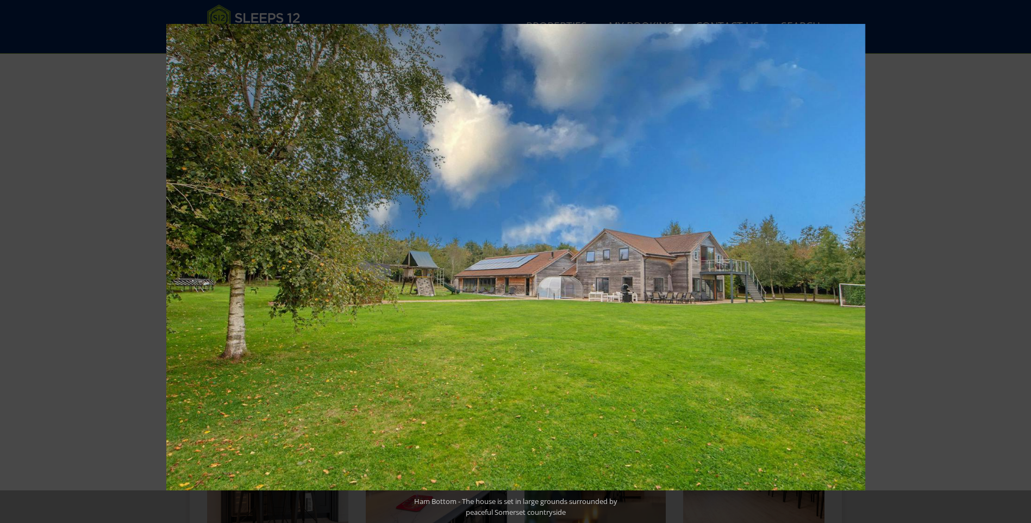
click at [1019, 263] on button at bounding box center [1012, 261] width 38 height 54
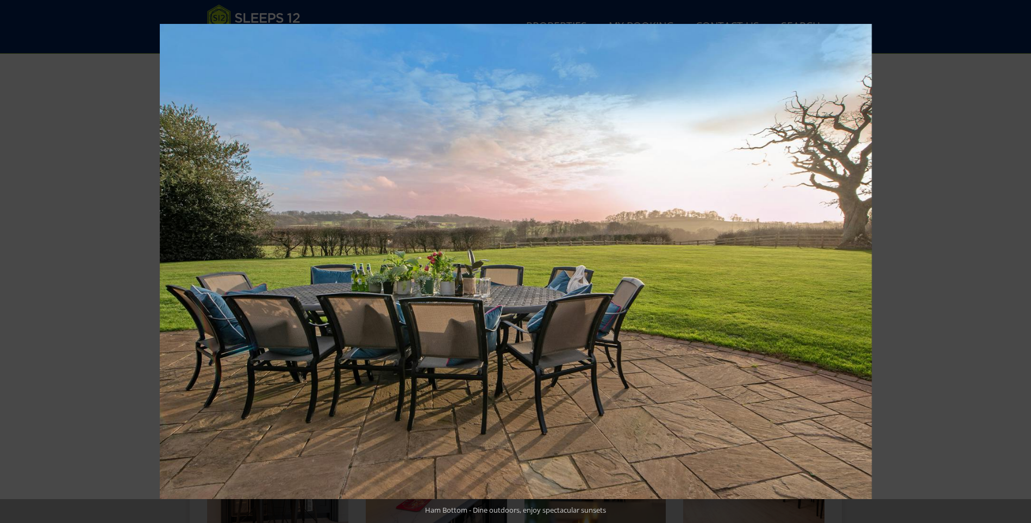
click at [1019, 263] on button at bounding box center [1012, 261] width 38 height 54
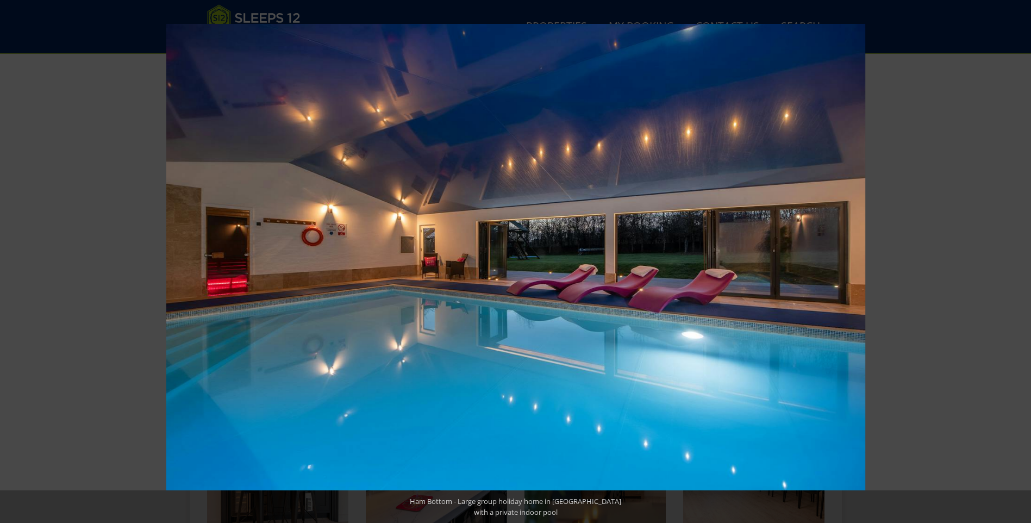
click at [1019, 263] on button at bounding box center [1012, 261] width 38 height 54
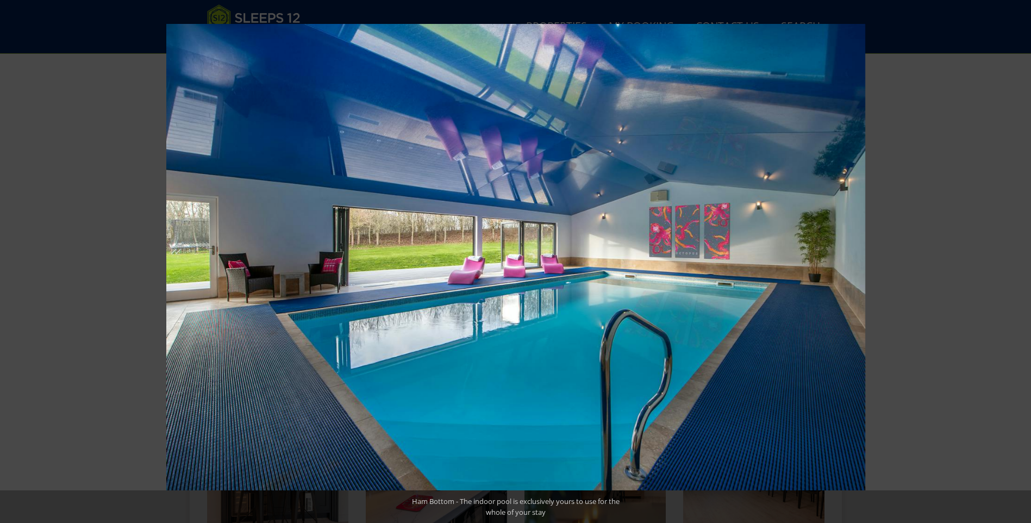
click at [1019, 263] on button at bounding box center [1012, 261] width 38 height 54
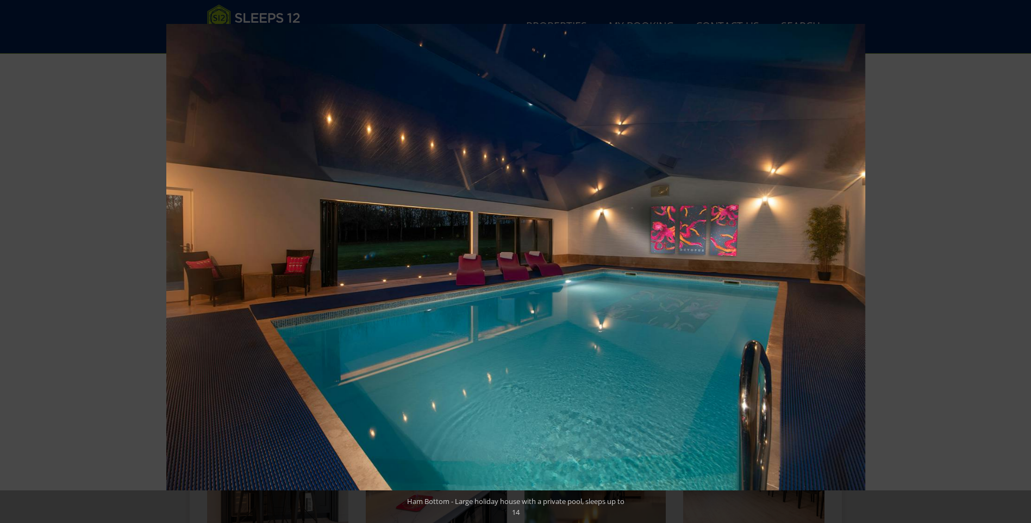
click at [1019, 263] on button at bounding box center [1012, 261] width 38 height 54
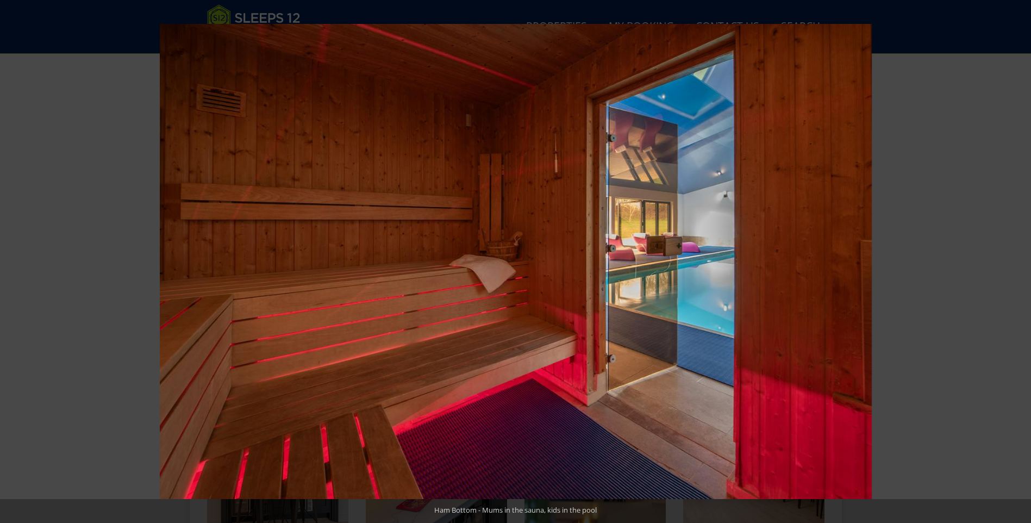
click at [1019, 263] on button at bounding box center [1012, 261] width 38 height 54
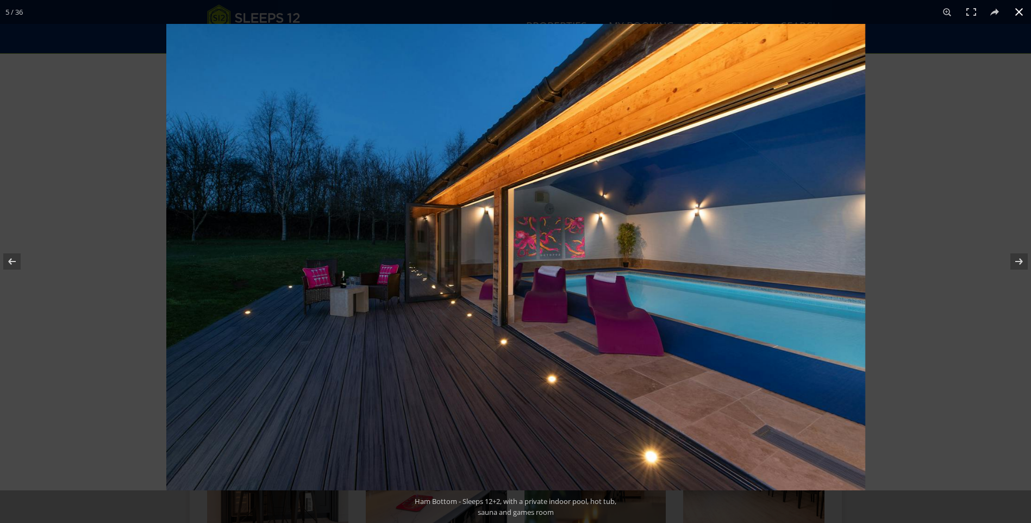
click at [1018, 11] on button at bounding box center [1019, 12] width 24 height 24
